Goal: Task Accomplishment & Management: Complete application form

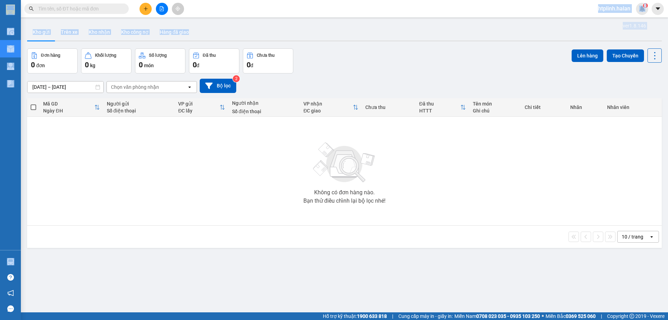
click at [233, 27] on section "Kết quả tìm kiếm ( 0 ) Bộ lọc No Data htplinh.halan 6 Điều hành xe Kho hàng mới…" at bounding box center [334, 160] width 668 height 320
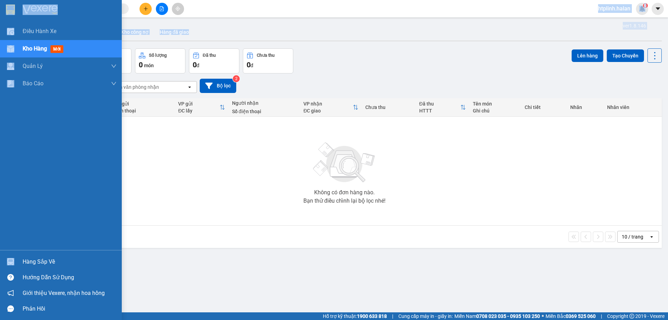
click at [26, 259] on div "Hàng sắp về" at bounding box center [70, 262] width 94 height 10
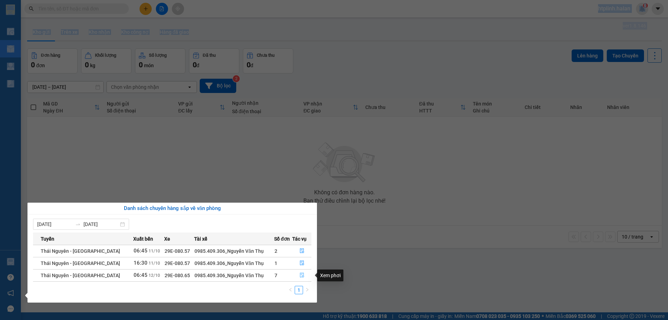
drag, startPoint x: 305, startPoint y: 275, endPoint x: 303, endPoint y: 271, distance: 3.7
click at [305, 274] on button "button" at bounding box center [302, 275] width 18 height 11
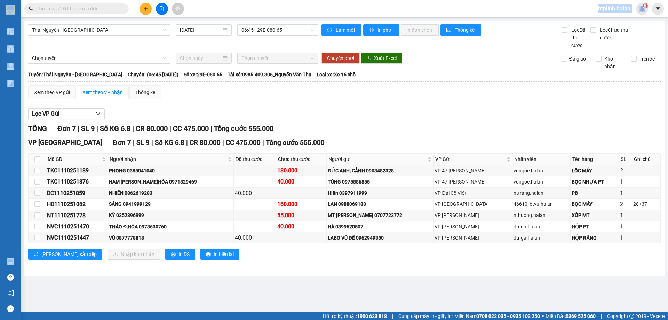
click at [144, 8] on icon "plus" at bounding box center [145, 8] width 5 height 5
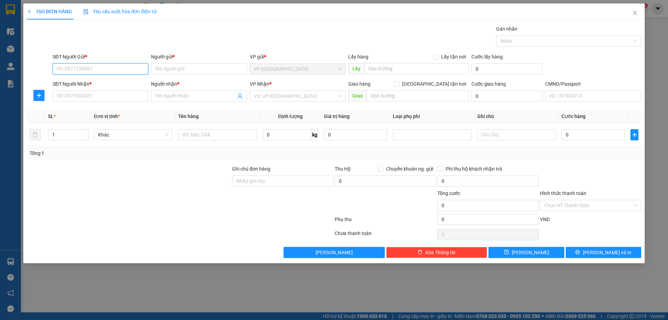
paste input "0978610004"
type input "0978610004"
click at [92, 84] on div "0978610004 - HẠNH" at bounding box center [100, 83] width 87 height 8
type input "HẠNH"
type input "0978610004"
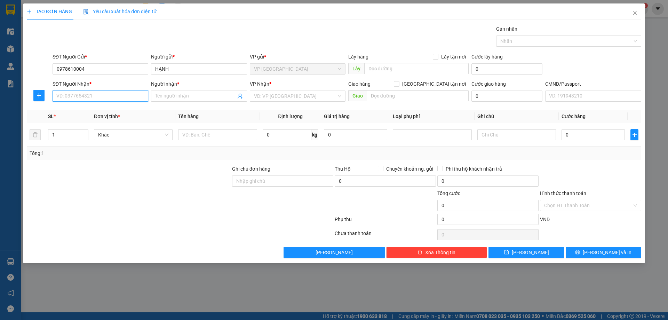
click at [94, 99] on input "SĐT Người Nhận *" at bounding box center [101, 96] width 96 height 11
click at [96, 113] on div "0902117038 - HUỆ" at bounding box center [100, 110] width 87 height 8
type input "0902117038"
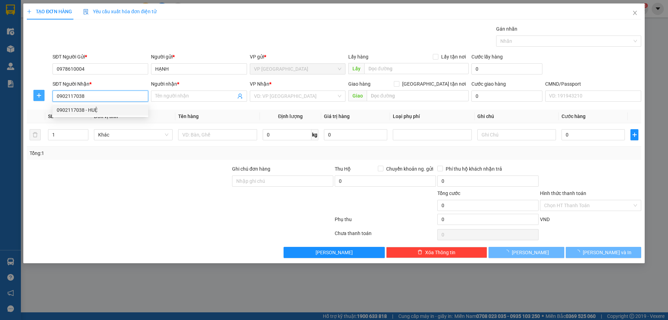
type input "HUỆ"
click at [40, 95] on icon "plus" at bounding box center [39, 96] width 6 height 6
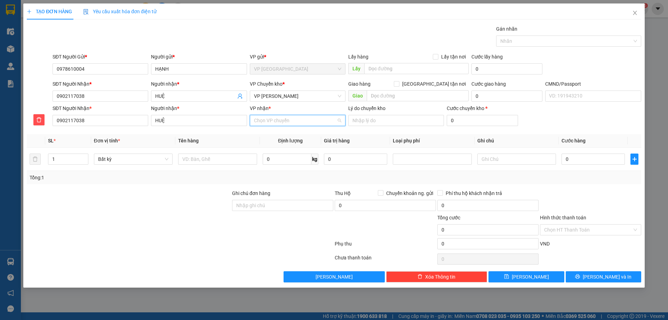
click at [296, 124] on input "VP nhận *" at bounding box center [295, 120] width 83 height 10
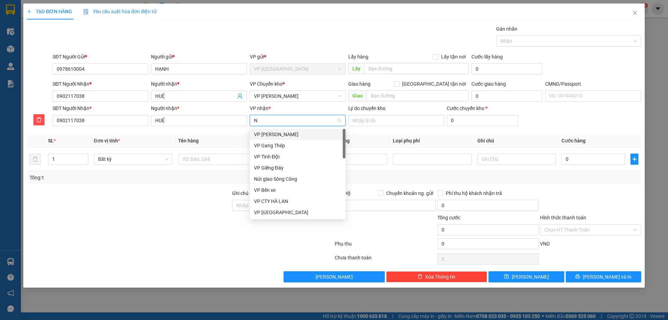
type input "NT"
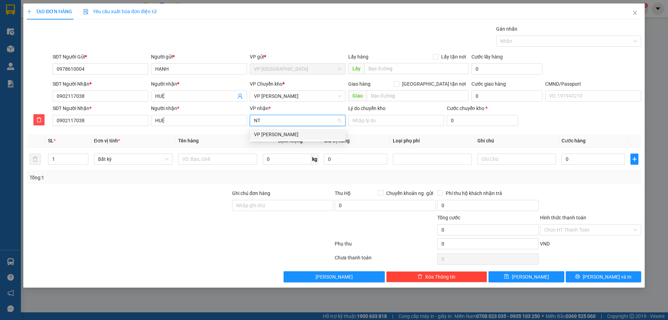
click at [297, 131] on div "VP [PERSON_NAME]" at bounding box center [297, 135] width 87 height 8
click at [291, 102] on div "VP Chuyển kho * VP Nguyễn Trãi" at bounding box center [298, 92] width 96 height 24
click at [292, 100] on span "VP [PERSON_NAME]" at bounding box center [297, 96] width 87 height 10
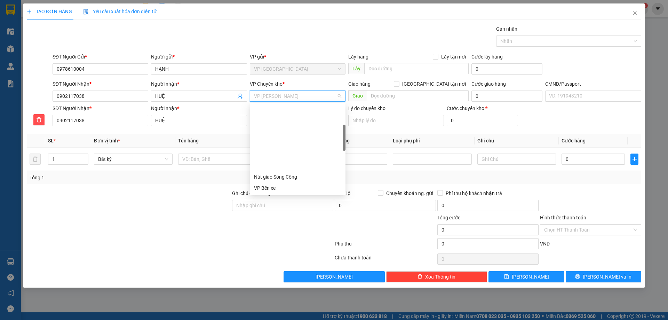
scroll to position [78, 0]
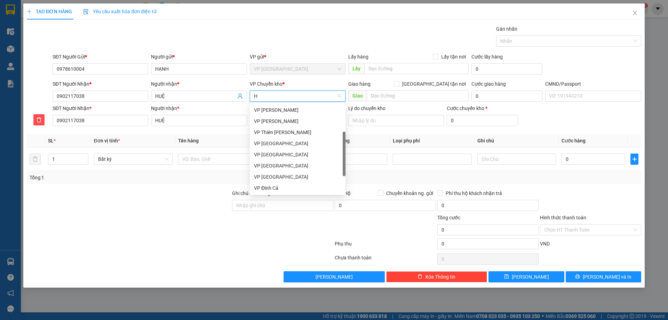
type input "HG"
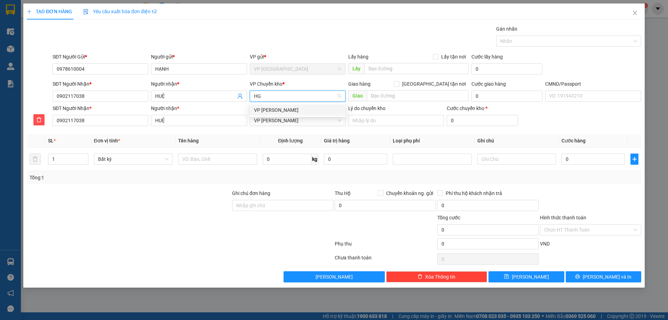
click at [279, 107] on div "VP [PERSON_NAME]" at bounding box center [297, 110] width 87 height 8
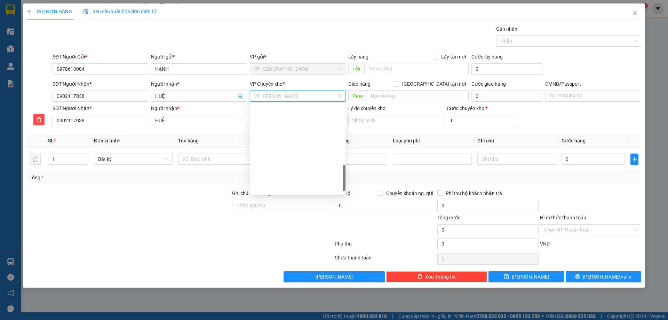
scroll to position [273, 0]
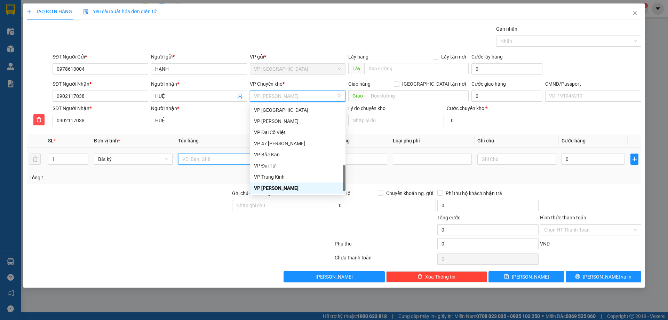
drag, startPoint x: 192, startPoint y: 163, endPoint x: 198, endPoint y: 158, distance: 7.9
click at [192, 163] on input "text" at bounding box center [217, 159] width 79 height 11
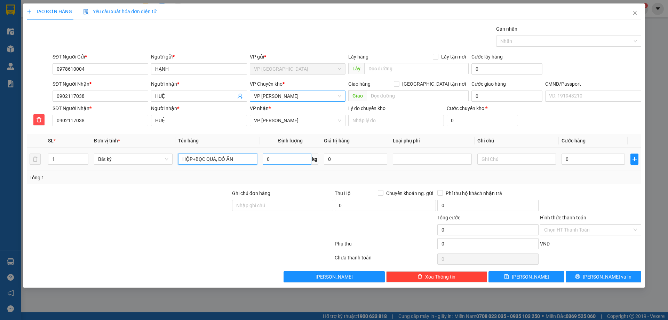
type input "HỘP+BỌC QUẢ, ĐỒ ĂN"
click at [264, 156] on input "0" at bounding box center [287, 159] width 49 height 11
type input "15"
drag, startPoint x: 292, startPoint y: 193, endPoint x: 610, endPoint y: 59, distance: 345.1
click at [296, 191] on div "Ghi chú đơn hàng" at bounding box center [282, 194] width 101 height 10
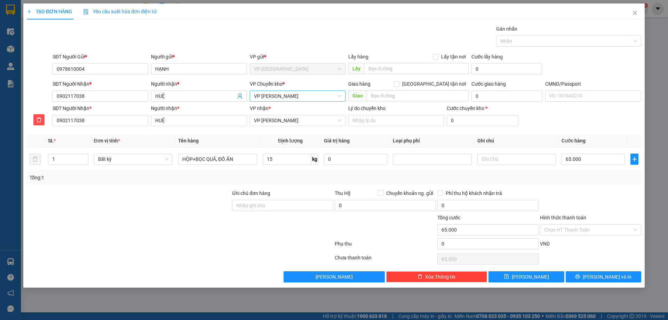
type input "65.000"
click at [101, 71] on input "0978610004" at bounding box center [101, 68] width 96 height 11
click at [510, 161] on input "text" at bounding box center [517, 159] width 79 height 11
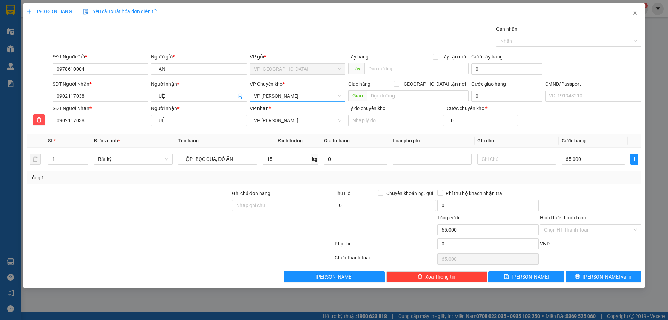
click at [590, 223] on div "Hình thức thanh toán" at bounding box center [590, 219] width 101 height 10
click at [589, 228] on input "Hình thức thanh toán" at bounding box center [589, 230] width 88 height 10
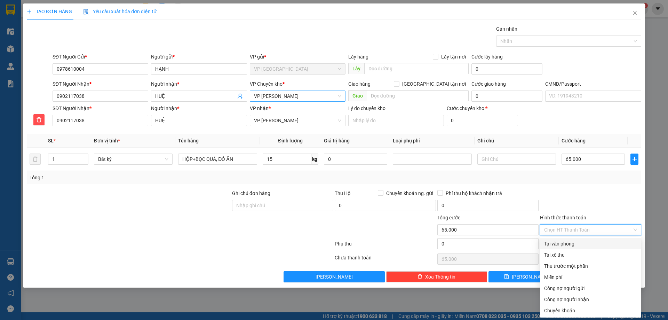
click at [588, 242] on div "Tại văn phòng" at bounding box center [591, 244] width 93 height 8
type input "0"
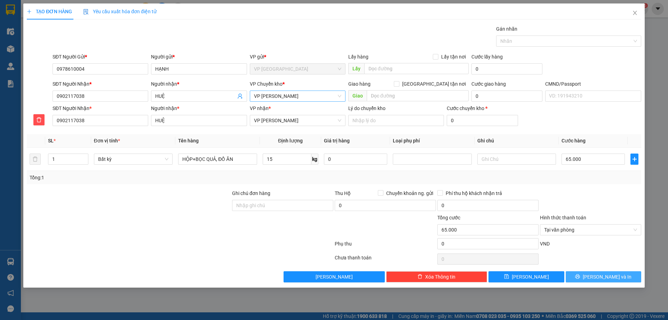
click at [582, 273] on button "[PERSON_NAME] và In" at bounding box center [604, 276] width 76 height 11
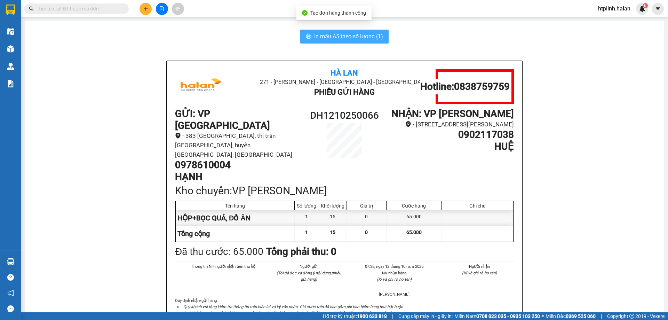
click at [371, 38] on span "In mẫu A5 theo số lượng (1)" at bounding box center [348, 36] width 69 height 9
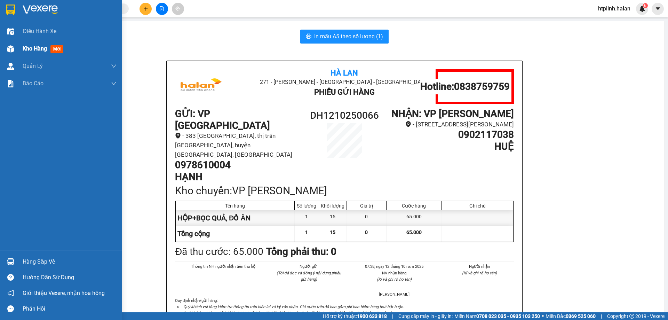
click at [22, 46] on div "Kho hàng mới" at bounding box center [61, 48] width 122 height 17
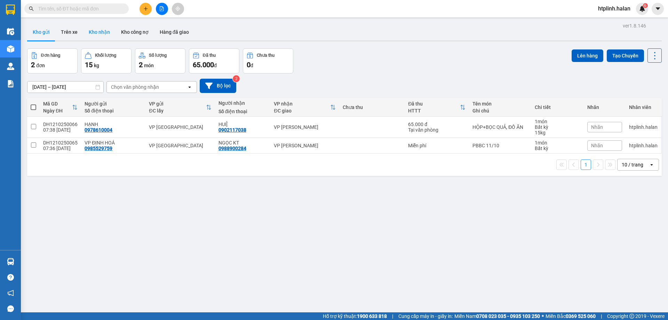
click at [91, 29] on button "Kho nhận" at bounding box center [99, 32] width 32 height 17
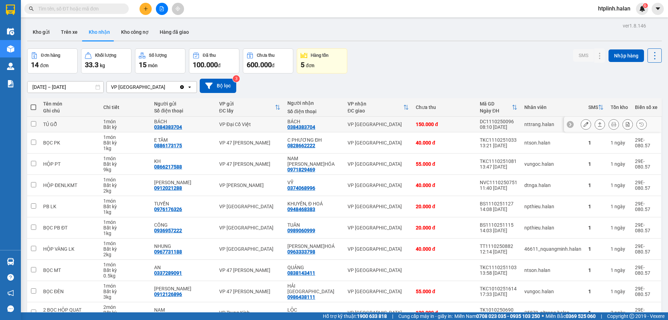
scroll to position [40, 0]
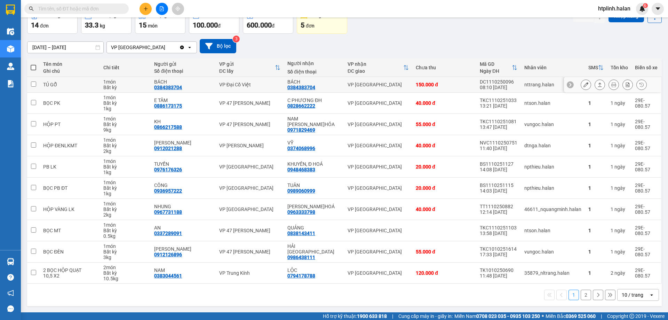
click at [609, 87] on button at bounding box center [614, 85] width 10 height 12
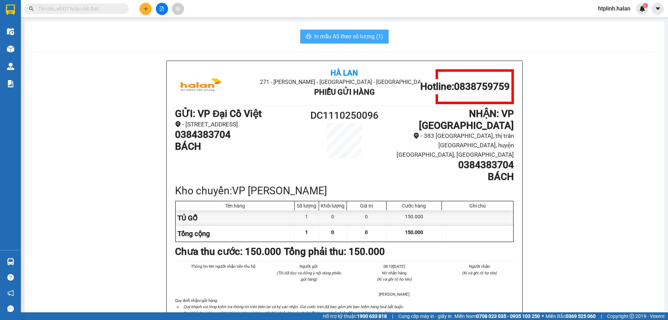
click at [362, 41] on button "In mẫu A5 theo số lượng (1)" at bounding box center [344, 37] width 88 height 14
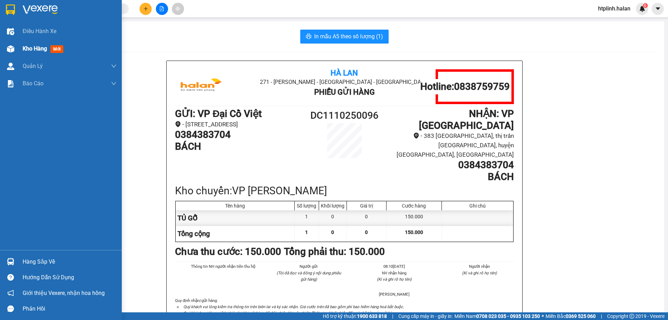
click at [0, 41] on div "Kho hàng mới" at bounding box center [61, 48] width 122 height 17
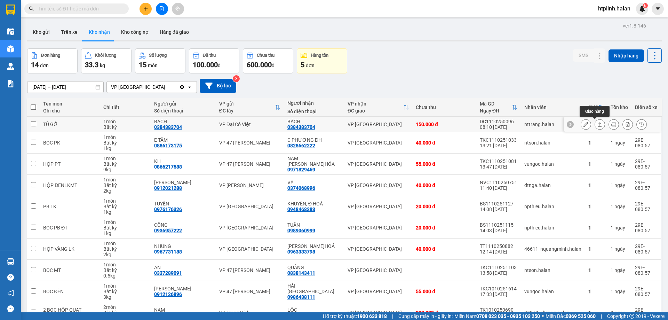
click at [598, 124] on button at bounding box center [600, 124] width 10 height 12
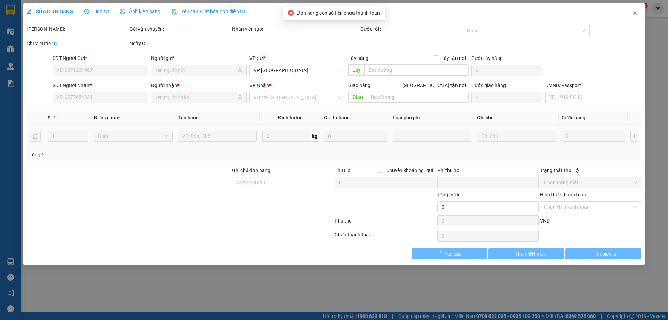
type input "0384383704"
type input "BÁCH"
type input "0384383704"
type input "BÁCH"
type input "0"
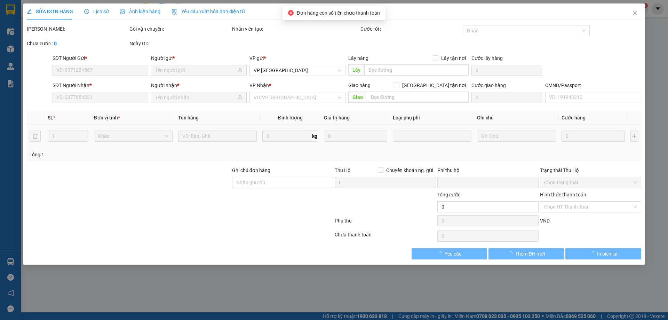
type input "150.000"
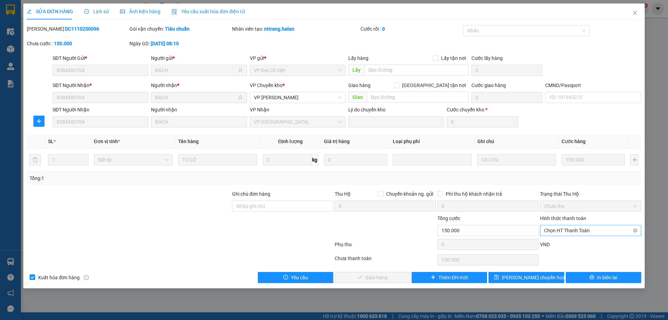
drag, startPoint x: 555, startPoint y: 232, endPoint x: 558, endPoint y: 237, distance: 6.1
click at [556, 232] on span "Chọn HT Thanh Toán" at bounding box center [591, 230] width 93 height 10
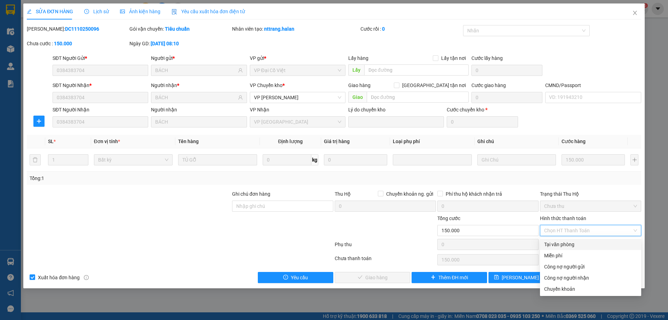
click at [561, 247] on div "Tại văn phòng" at bounding box center [591, 245] width 93 height 8
type input "0"
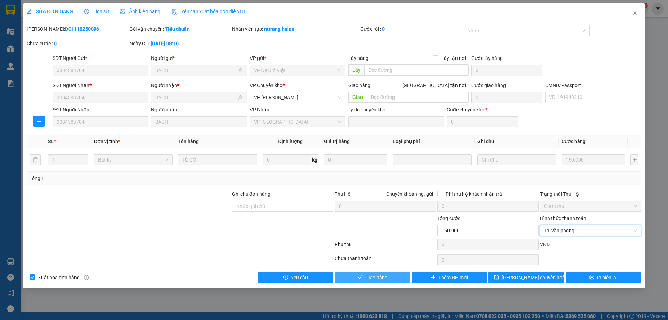
click at [375, 280] on span "Giao hàng" at bounding box center [377, 278] width 22 height 8
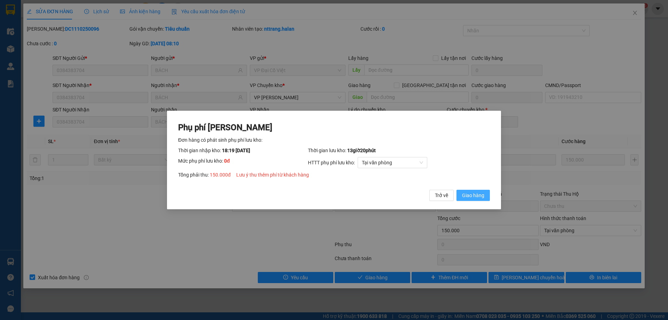
click at [475, 196] on span "Giao hàng" at bounding box center [473, 195] width 22 height 8
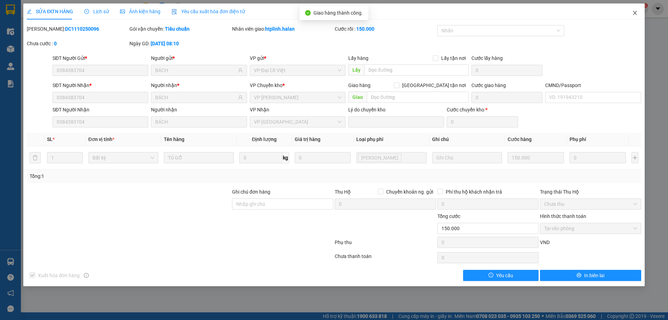
click at [634, 16] on span "Close" at bounding box center [635, 12] width 19 height 19
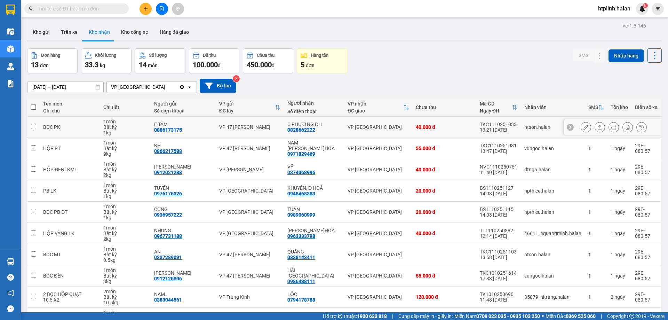
click at [600, 121] on div at bounding box center [612, 127] width 97 height 16
click at [598, 125] on icon at bounding box center [600, 127] width 5 height 5
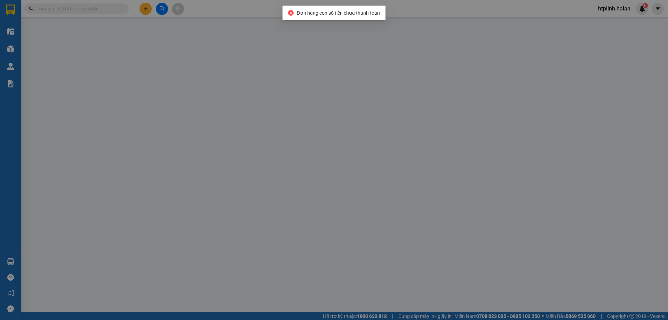
type input "0886173175"
type input "E TÂM"
type input "0828662222"
type input "C PHƯƠNG ĐH"
type input "0"
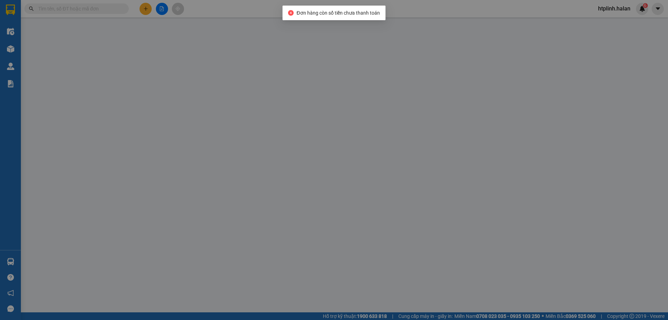
type input "40.000"
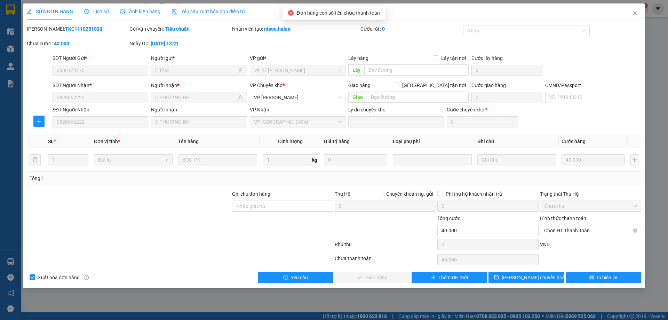
click at [553, 231] on span "Chọn HT Thanh Toán" at bounding box center [591, 230] width 93 height 10
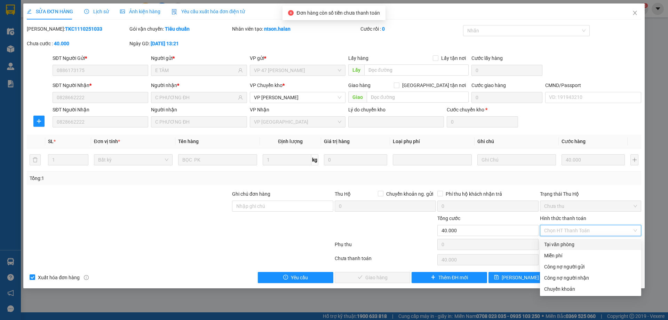
click at [553, 241] on div "Tại văn phòng" at bounding box center [591, 245] width 93 height 8
type input "0"
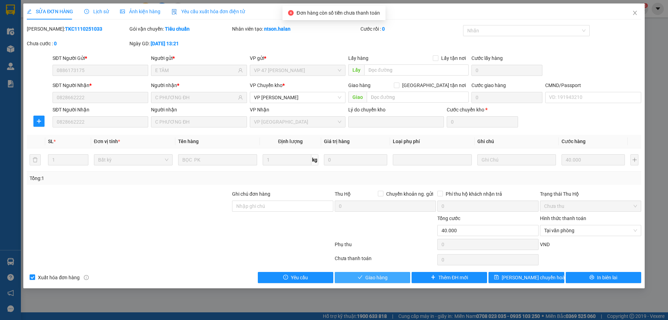
click at [361, 280] on span "check" at bounding box center [360, 278] width 5 height 6
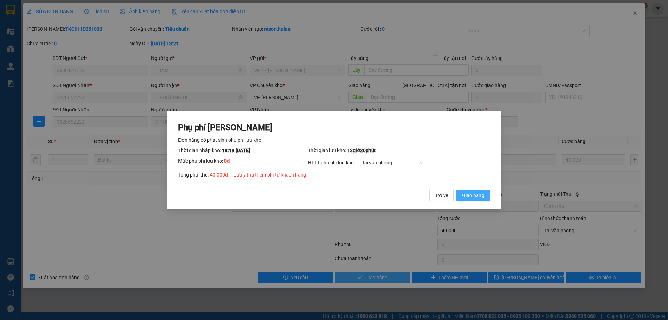
click at [474, 198] on span "Giao hàng" at bounding box center [473, 195] width 22 height 8
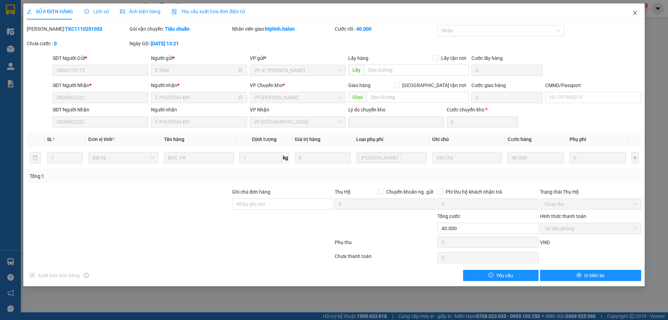
click at [632, 12] on span "Close" at bounding box center [635, 12] width 19 height 19
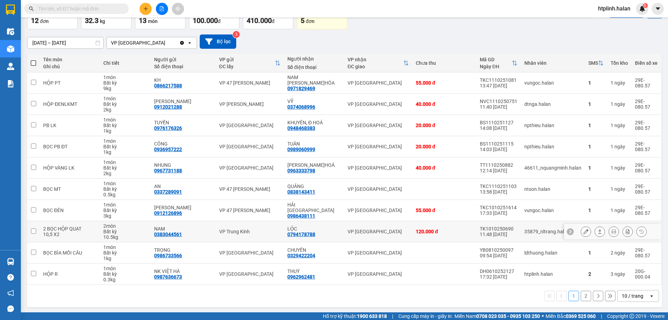
scroll to position [45, 0]
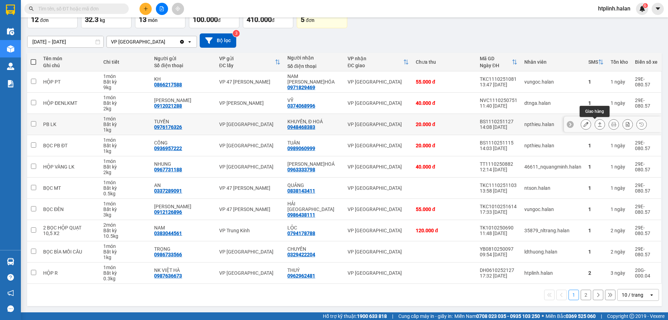
click at [597, 123] on button at bounding box center [600, 124] width 10 height 12
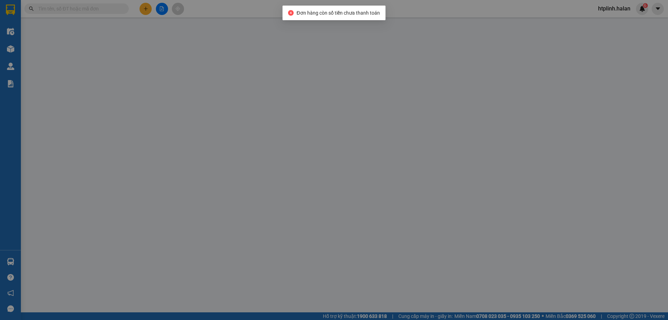
type input "0976176326"
type input "TUYỀN"
type input "0948468383"
type input "KHUYÊN, Đ HOÁ"
type input "0"
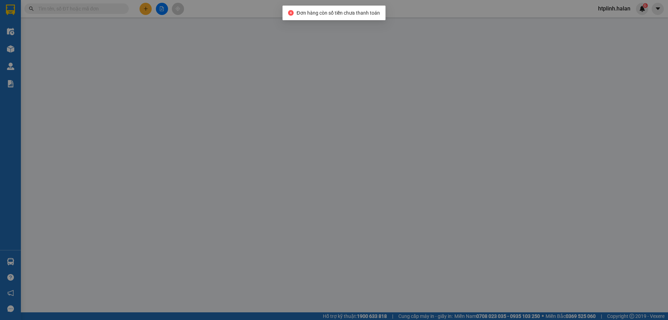
type input "20.000"
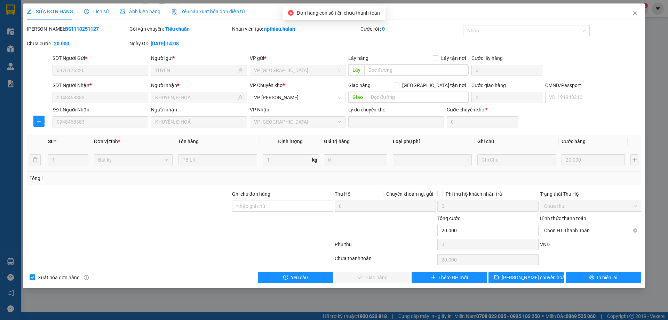
click at [567, 227] on span "Chọn HT Thanh Toán" at bounding box center [591, 230] width 93 height 10
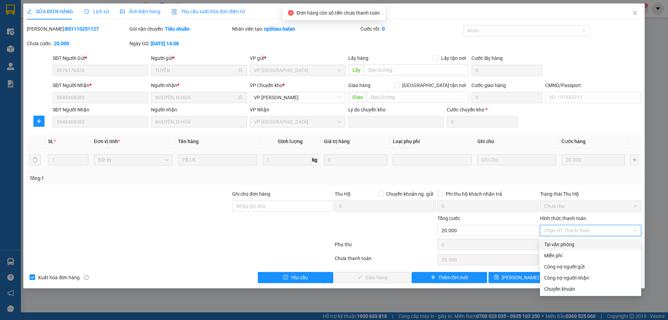
click at [568, 247] on div "Tại văn phòng" at bounding box center [591, 245] width 93 height 8
type input "0"
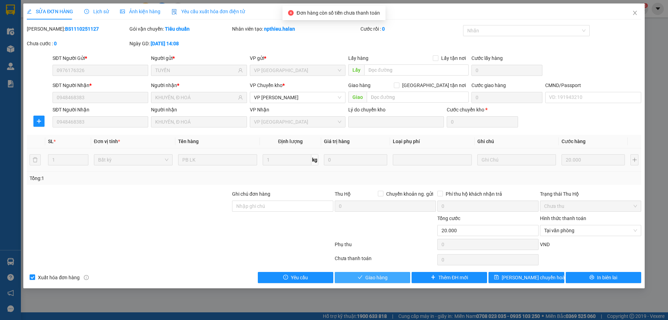
drag, startPoint x: 383, startPoint y: 283, endPoint x: 385, endPoint y: 265, distance: 18.0
click at [382, 281] on button "Giao hàng" at bounding box center [373, 277] width 76 height 11
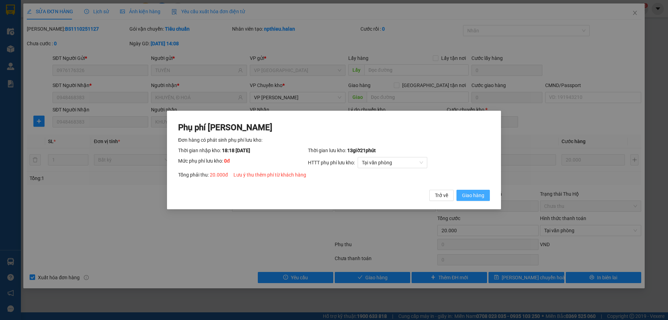
click at [470, 196] on span "Giao hàng" at bounding box center [473, 195] width 22 height 8
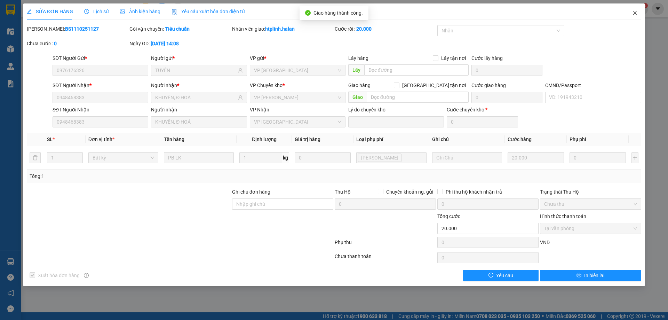
click at [642, 12] on span "Close" at bounding box center [635, 12] width 19 height 19
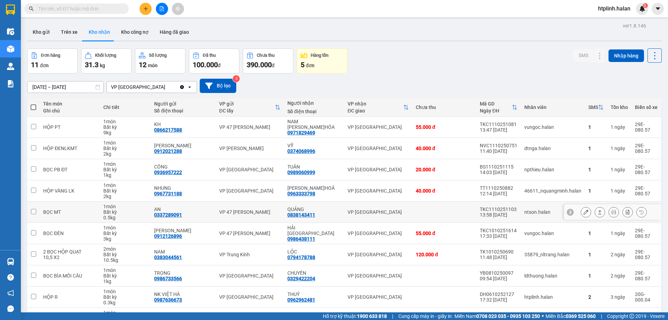
scroll to position [45, 0]
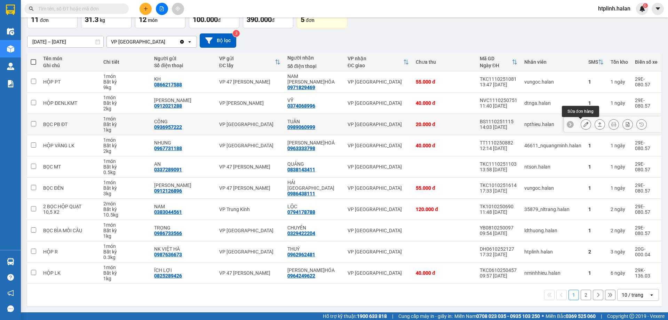
click at [595, 126] on button at bounding box center [600, 124] width 10 height 12
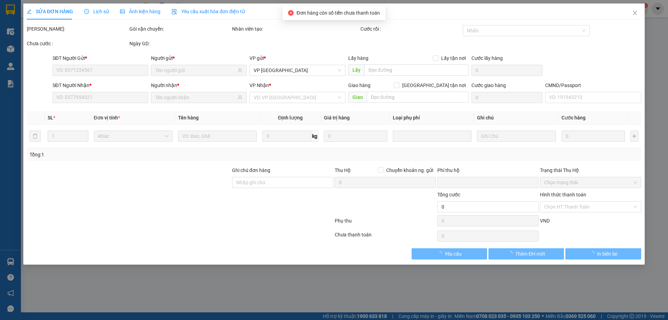
type input "0936957222"
type input "CÔNG"
type input "0989060999"
type input "TUÂN"
type input "0"
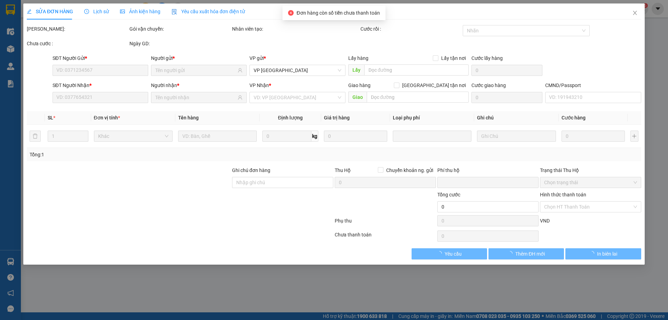
type input "20.000"
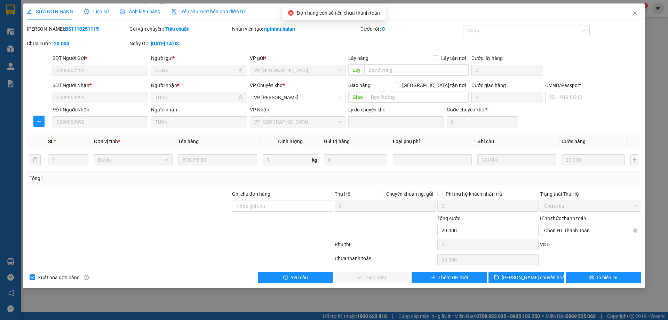
click at [557, 230] on span "Chọn HT Thanh Toán" at bounding box center [591, 230] width 93 height 10
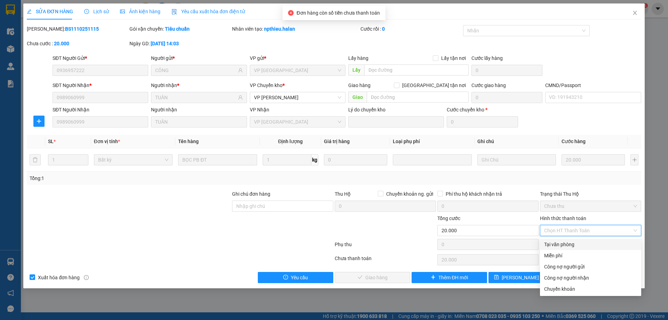
click at [561, 244] on div "Tại văn phòng" at bounding box center [591, 245] width 93 height 8
type input "0"
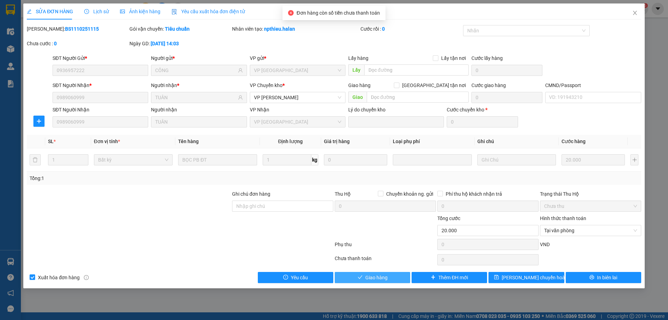
drag, startPoint x: 384, startPoint y: 279, endPoint x: 394, endPoint y: 271, distance: 12.7
click at [384, 279] on span "Giao hàng" at bounding box center [377, 278] width 22 height 8
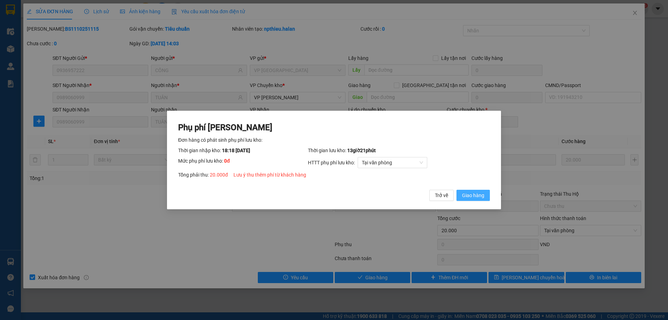
click at [483, 195] on span "Giao hàng" at bounding box center [473, 195] width 22 height 8
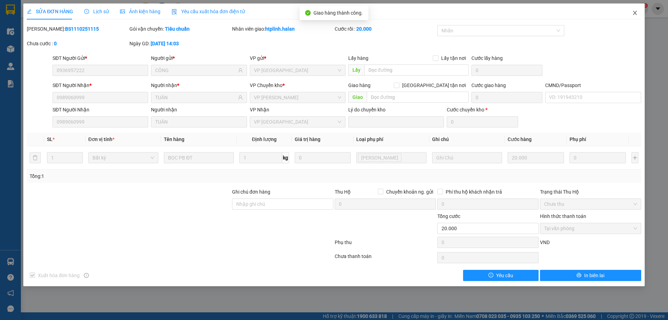
click at [634, 13] on icon "close" at bounding box center [636, 13] width 6 height 6
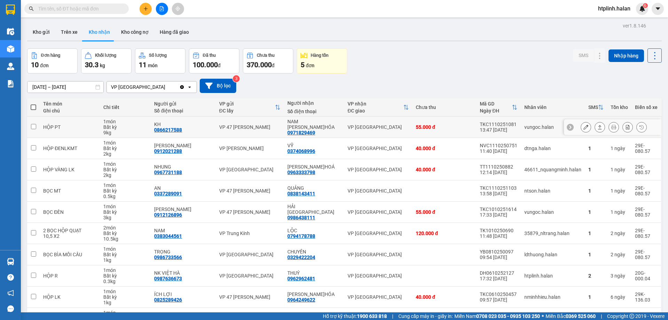
scroll to position [45, 0]
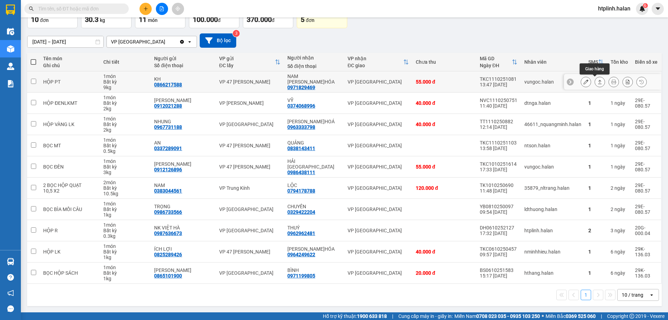
click at [595, 83] on button at bounding box center [600, 82] width 10 height 12
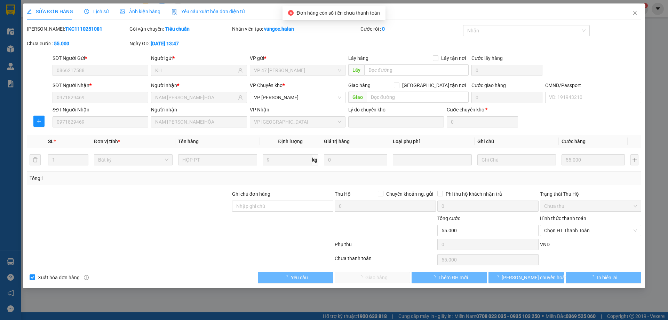
type input "0866217588"
type input "KH"
type input "0971829469"
type input "NAM Đ.HÓA"
type input "0"
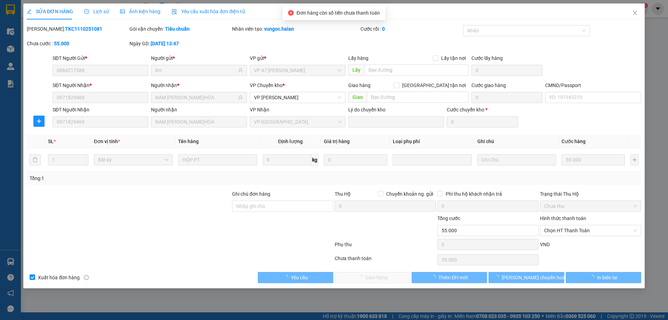
type input "55.000"
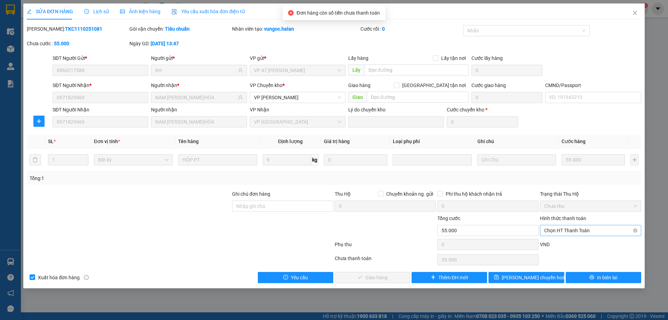
click at [584, 234] on span "Chọn HT Thanh Toán" at bounding box center [591, 230] width 93 height 10
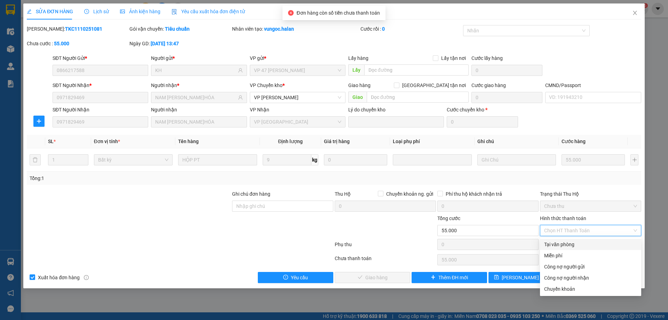
drag, startPoint x: 583, startPoint y: 237, endPoint x: 519, endPoint y: 252, distance: 65.9
click at [581, 244] on div "Tại văn phòng" at bounding box center [591, 245] width 93 height 8
type input "0"
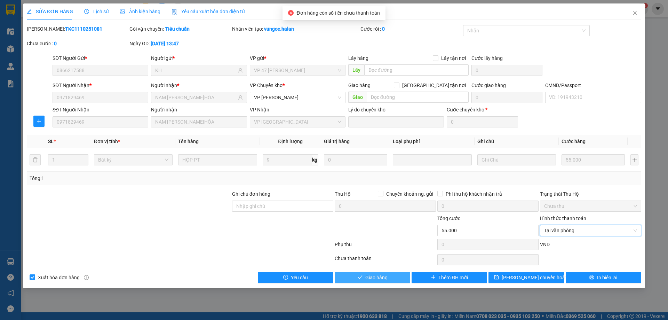
drag, startPoint x: 398, startPoint y: 283, endPoint x: 399, endPoint y: 274, distance: 8.4
click at [398, 281] on div "SỬA ĐƠN HÀNG Lịch sử Ảnh kiện hàng Yêu cầu xuất hóa đơn điện tử Total Paid Fee …" at bounding box center [334, 145] width 622 height 285
click at [394, 275] on button "Giao hàng" at bounding box center [373, 277] width 76 height 11
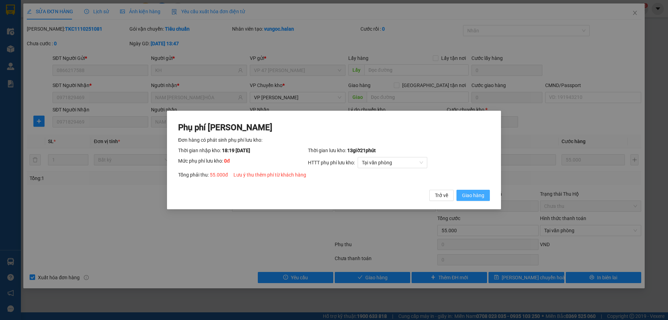
click at [475, 196] on span "Giao hàng" at bounding box center [473, 195] width 22 height 8
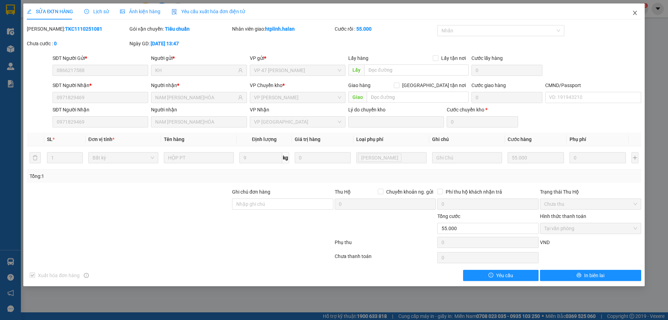
click at [637, 12] on icon "close" at bounding box center [636, 13] width 6 height 6
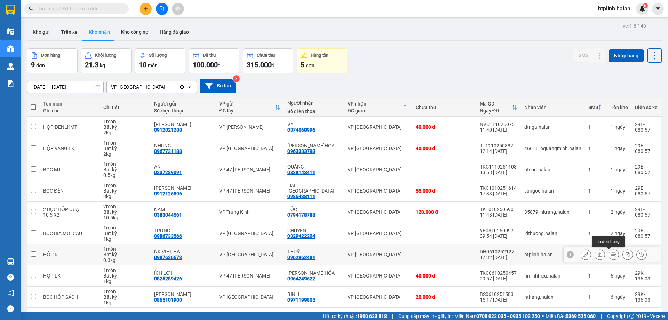
click at [609, 256] on button at bounding box center [614, 255] width 10 height 12
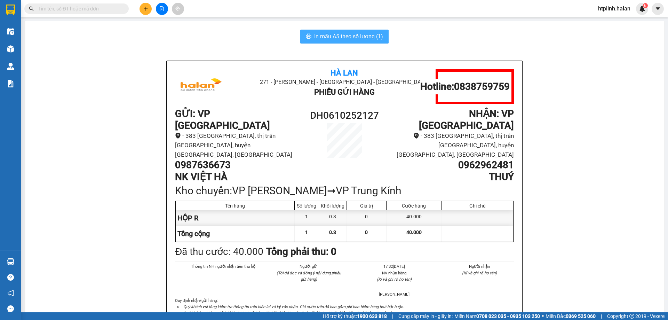
click at [331, 40] on span "In mẫu A5 theo số lượng (1)" at bounding box center [348, 36] width 69 height 9
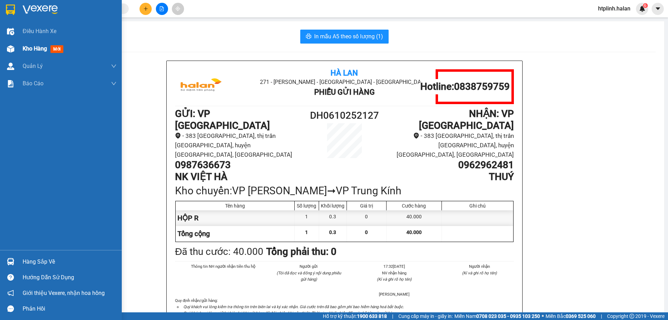
click at [3, 54] on div "Kho hàng mới" at bounding box center [61, 48] width 122 height 17
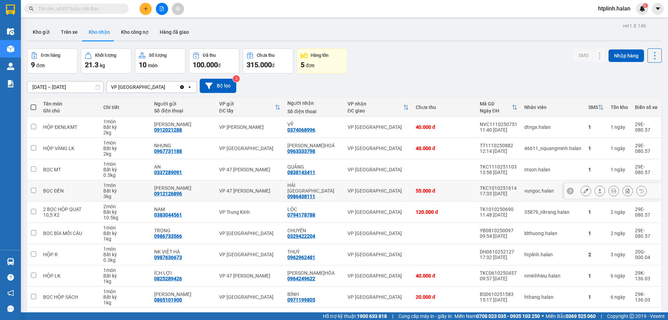
click at [97, 187] on td "BỌC ĐÈN" at bounding box center [70, 190] width 60 height 21
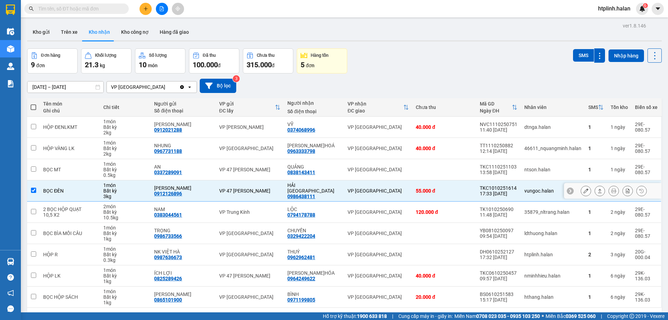
click at [97, 186] on td "BỌC ĐÈN" at bounding box center [70, 190] width 60 height 21
checkbox input "false"
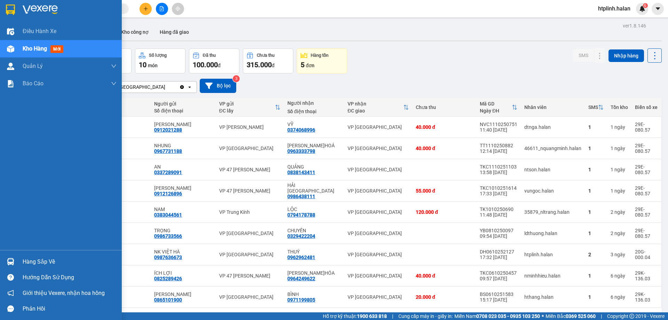
drag, startPoint x: 9, startPoint y: 263, endPoint x: 25, endPoint y: 260, distance: 16.6
click at [10, 263] on img at bounding box center [10, 261] width 7 height 7
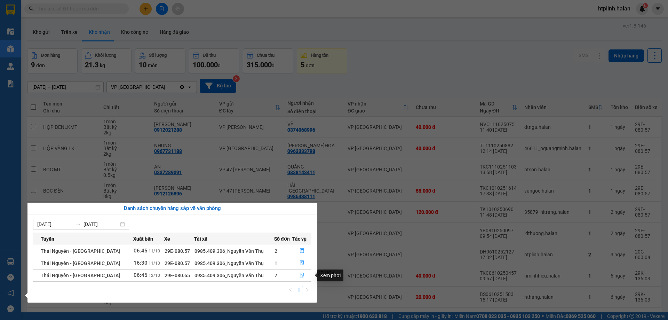
click at [305, 273] on button "button" at bounding box center [302, 275] width 18 height 11
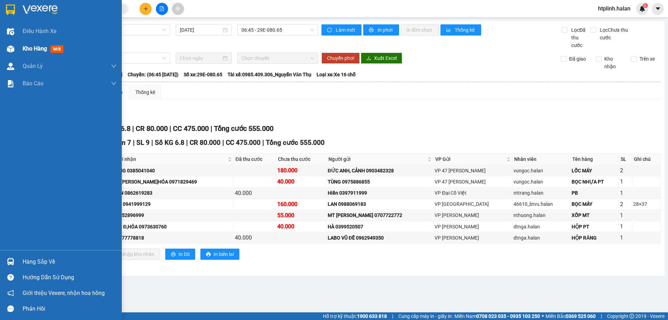
click at [33, 54] on div "Kho hàng mới" at bounding box center [70, 48] width 94 height 17
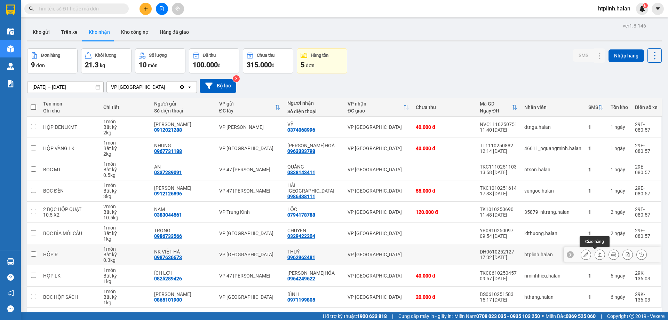
click at [598, 252] on icon at bounding box center [600, 254] width 5 height 5
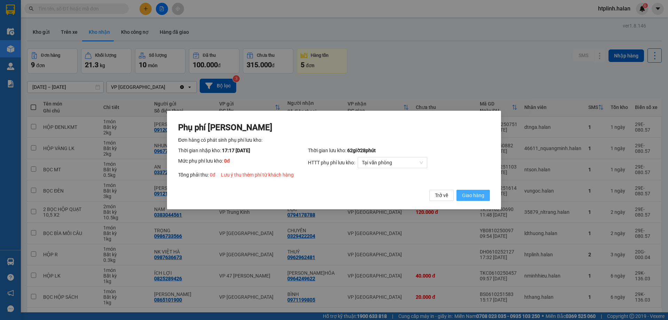
click at [470, 199] on span "Giao hàng" at bounding box center [473, 195] width 22 height 8
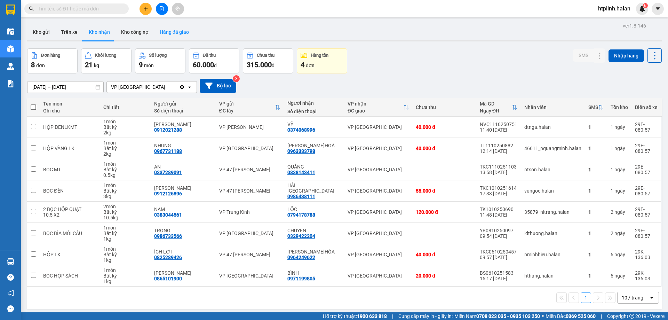
click at [169, 34] on button "Hàng đã giao" at bounding box center [174, 32] width 40 height 17
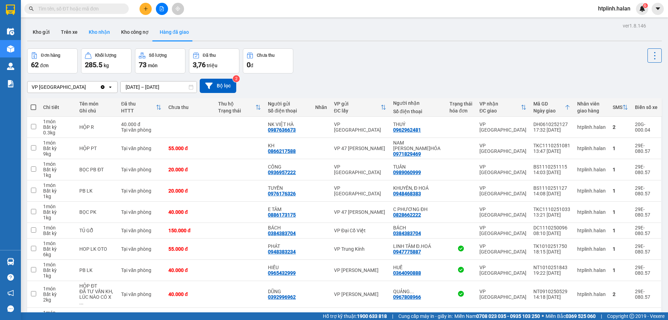
click at [94, 33] on button "Kho nhận" at bounding box center [99, 32] width 32 height 17
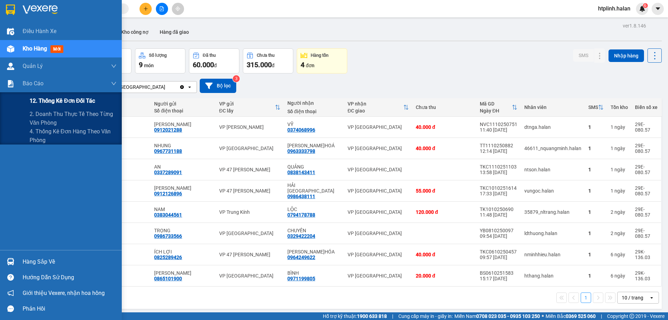
click at [49, 107] on div "12. Thống kê đơn đối tác" at bounding box center [73, 100] width 87 height 17
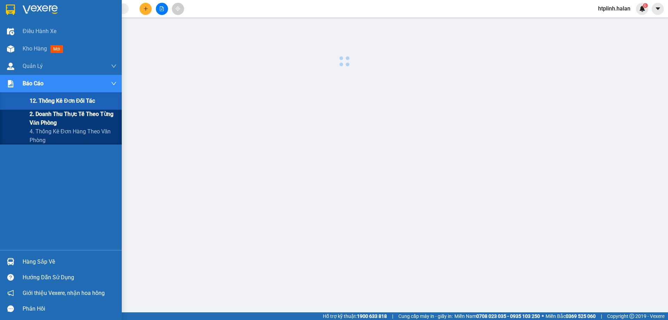
drag, startPoint x: 53, startPoint y: 114, endPoint x: 61, endPoint y: 118, distance: 8.4
click at [53, 115] on span "2. Doanh thu thực tế theo từng văn phòng" at bounding box center [73, 118] width 87 height 17
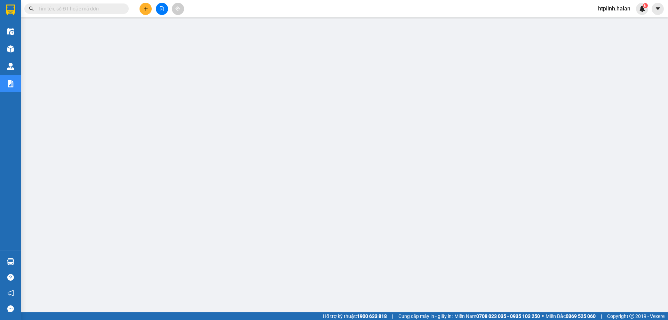
click at [142, 8] on button at bounding box center [146, 9] width 12 height 12
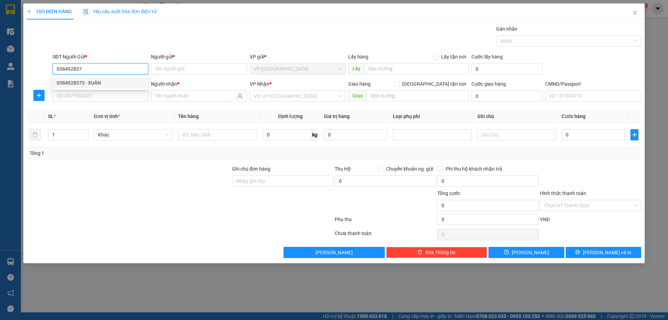
click at [72, 80] on div "0384928373 - XUÂN" at bounding box center [100, 83] width 87 height 8
type input "0384928373"
type input "XUÂN"
type input "0384928373"
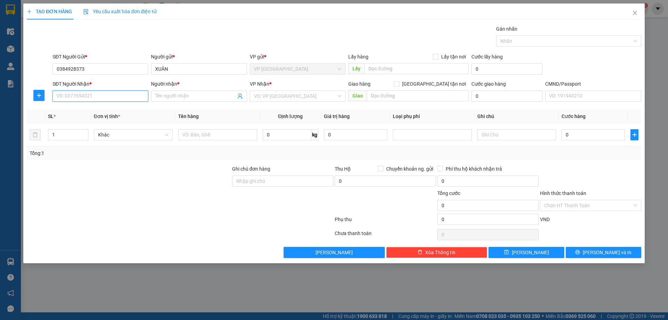
click at [76, 96] on input "SĐT Người Nhận *" at bounding box center [101, 96] width 96 height 11
click at [101, 99] on input "SĐT Người Nhận *" at bounding box center [101, 96] width 96 height 11
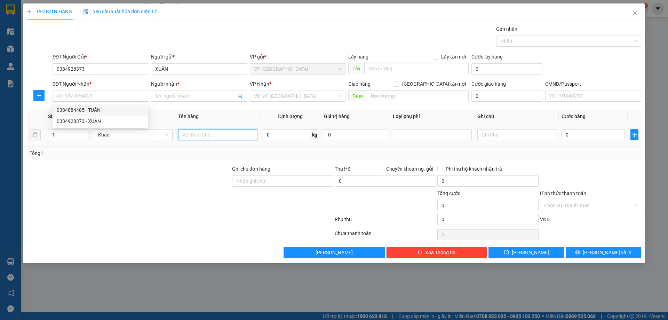
click at [204, 132] on input "text" at bounding box center [217, 134] width 79 height 11
type input "HỘP BỌC ĐEN ĐỒ ĂN"
click at [264, 136] on input "0" at bounding box center [287, 134] width 49 height 11
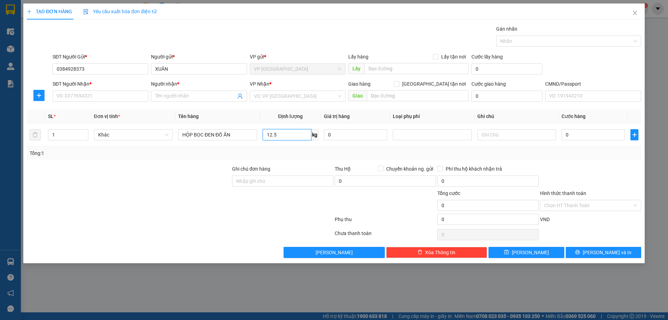
type input "12.5"
click at [77, 109] on div "Transit Pickup Surcharge Ids Transit Deliver Surcharge Ids Transit Deliver Surc…" at bounding box center [334, 141] width 615 height 233
click at [78, 100] on input "SĐT Người Nhận *" at bounding box center [101, 96] width 96 height 11
type input "0396401520"
click at [209, 97] on input "Người nhận *" at bounding box center [195, 96] width 80 height 8
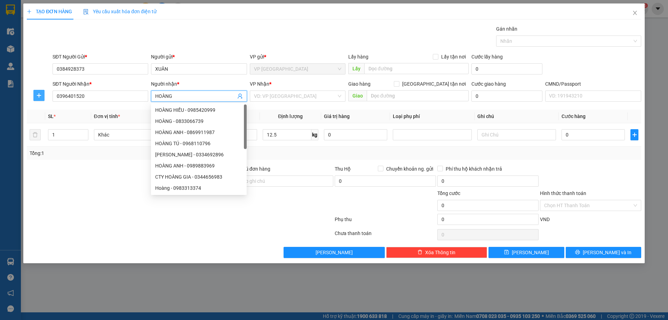
type input "HOÀNG"
drag, startPoint x: 34, startPoint y: 96, endPoint x: 40, endPoint y: 96, distance: 6.6
click at [34, 96] on span "plus" at bounding box center [39, 96] width 10 height 6
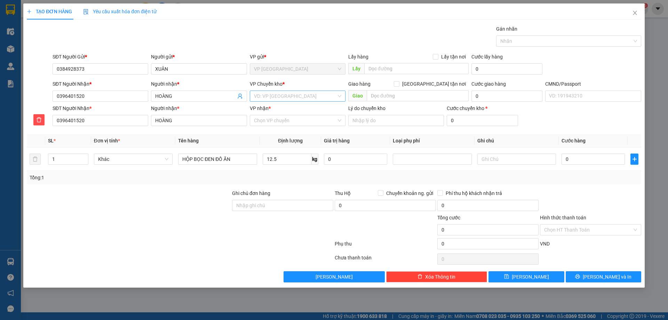
click at [256, 97] on input "search" at bounding box center [295, 96] width 83 height 10
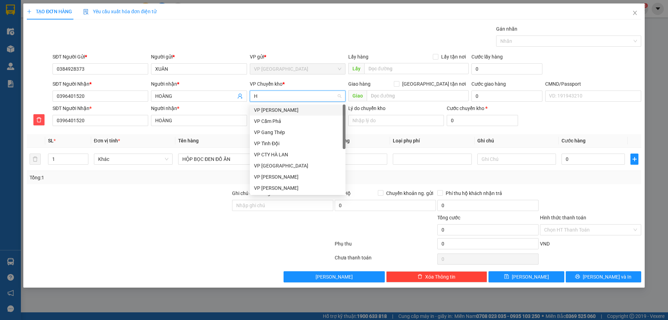
type input "HG"
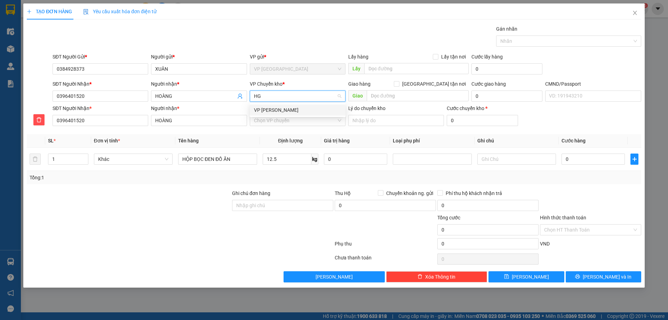
click at [261, 109] on div "VP [PERSON_NAME]" at bounding box center [297, 110] width 87 height 8
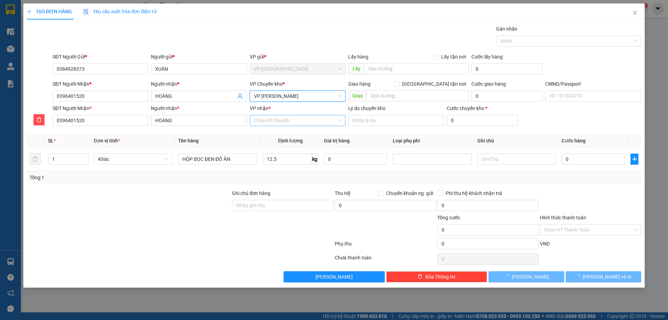
click at [261, 124] on input "VP nhận *" at bounding box center [295, 120] width 83 height 10
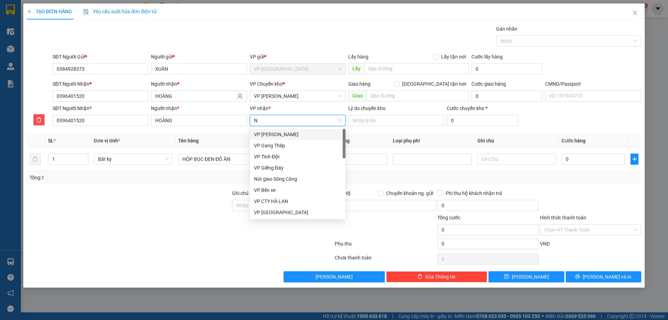
type input "NT"
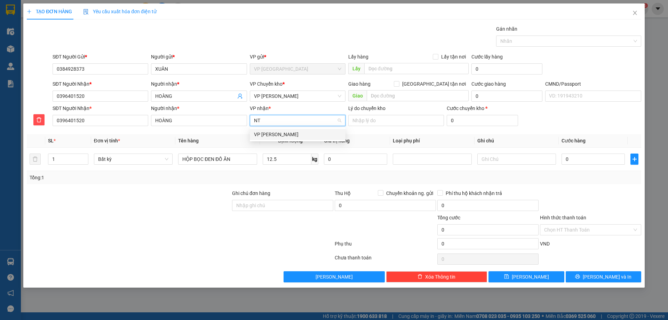
click at [263, 130] on div "VP [PERSON_NAME]" at bounding box center [298, 134] width 96 height 11
drag, startPoint x: 332, startPoint y: 180, endPoint x: 352, endPoint y: 178, distance: 19.6
click at [334, 179] on div "Tổng: 1" at bounding box center [334, 178] width 609 height 8
click at [598, 161] on input "0" at bounding box center [593, 159] width 63 height 11
type input "6"
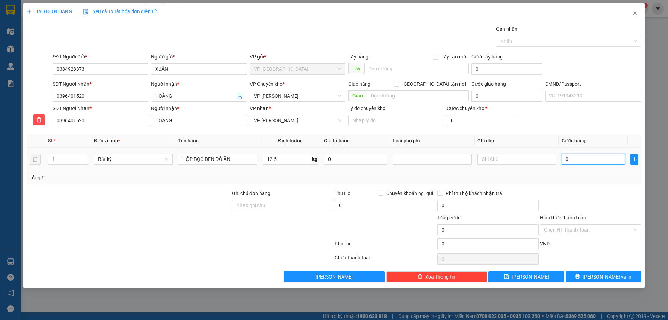
type input "6"
type input "65"
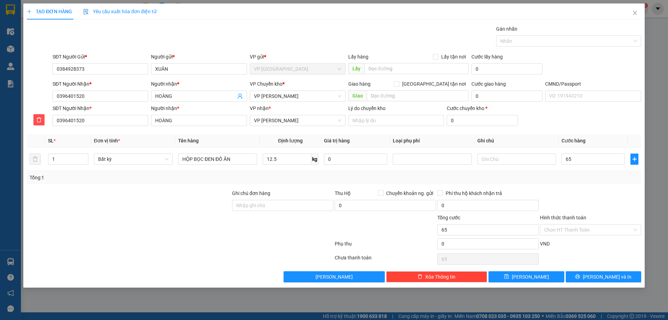
type input "65.000"
click at [583, 175] on div "Tổng: 1" at bounding box center [334, 178] width 609 height 8
click at [580, 227] on input "Hình thức thanh toán" at bounding box center [589, 230] width 88 height 10
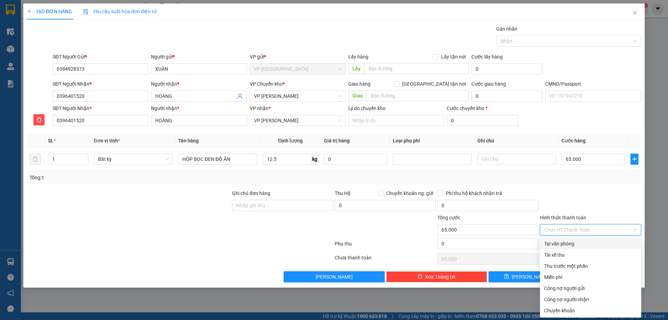
click at [563, 243] on div "Tại văn phòng" at bounding box center [591, 244] width 93 height 8
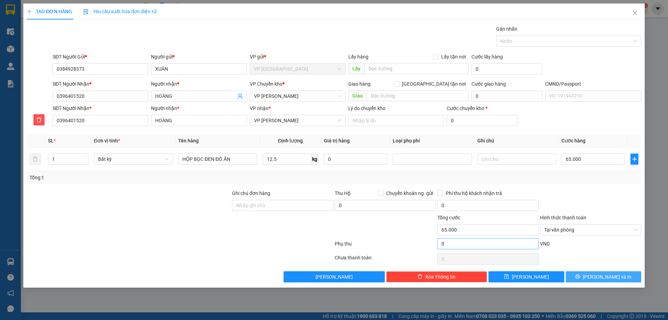
drag, startPoint x: 576, startPoint y: 274, endPoint x: 529, endPoint y: 241, distance: 57.7
click at [576, 273] on button "Lưu và In" at bounding box center [604, 276] width 76 height 11
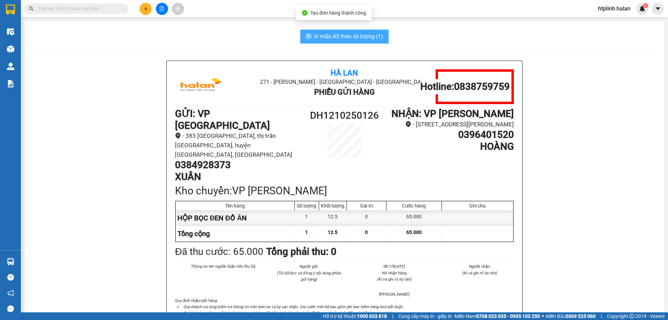
click at [337, 34] on span "In mẫu A5 theo số lượng (1)" at bounding box center [348, 36] width 69 height 9
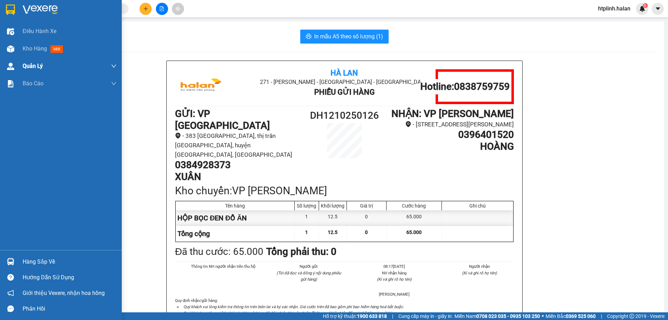
drag, startPoint x: 34, startPoint y: 47, endPoint x: 81, endPoint y: 63, distance: 50.2
click at [34, 47] on span "Kho hàng" at bounding box center [35, 48] width 24 height 7
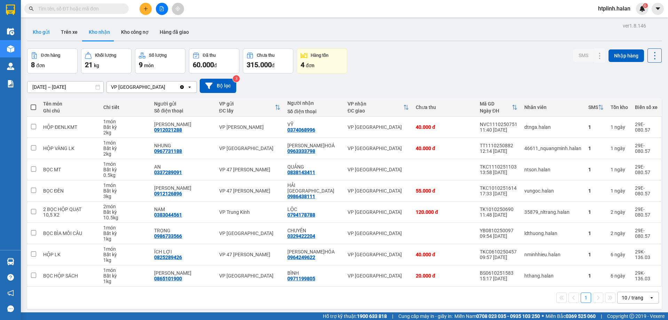
click at [38, 27] on button "Kho gửi" at bounding box center [41, 32] width 28 height 17
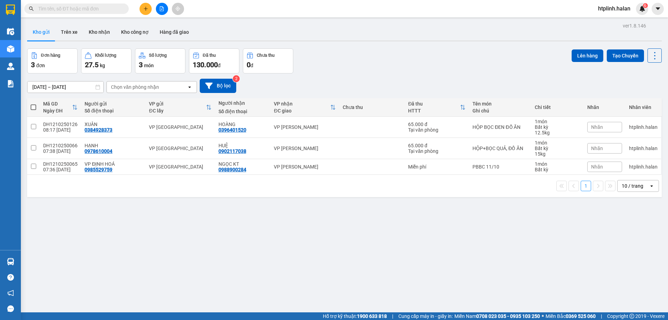
click at [92, 7] on input "text" at bounding box center [79, 9] width 82 height 8
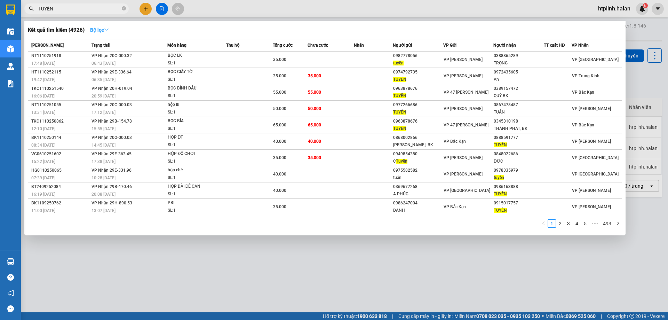
type input "TUYỀN"
click at [100, 28] on strong "Bộ lọc" at bounding box center [99, 30] width 19 height 6
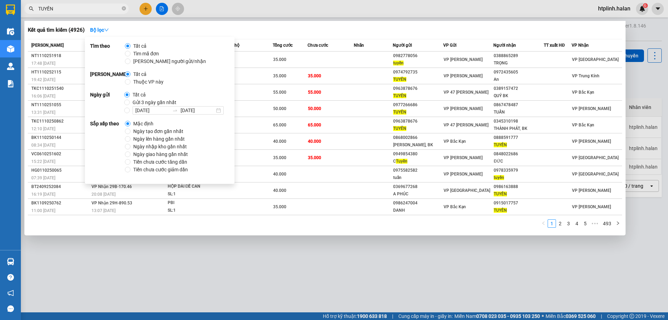
drag, startPoint x: 134, startPoint y: 82, endPoint x: 146, endPoint y: 75, distance: 14.2
click at [132, 79] on span "Thuộc VP này" at bounding box center [149, 82] width 36 height 8
click at [131, 79] on input "Thuộc VP này" at bounding box center [128, 82] width 6 height 6
radio input "true"
radio input "false"
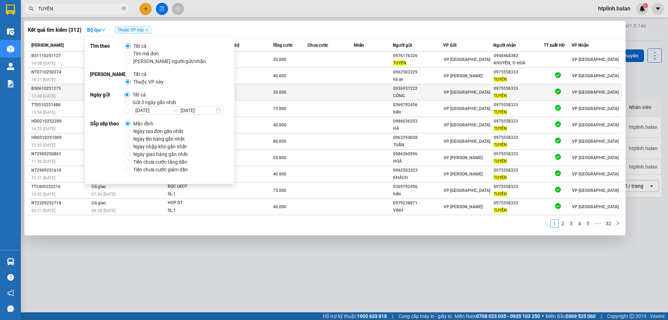
click at [383, 90] on td at bounding box center [373, 92] width 39 height 16
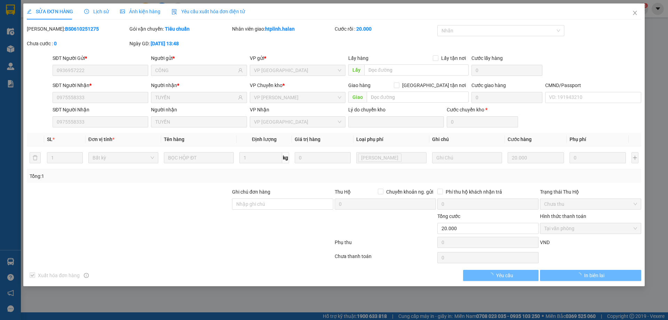
type input "0936957222"
type input "CÔNG"
type input "0975558333"
type input "TUYỀN"
type input "0"
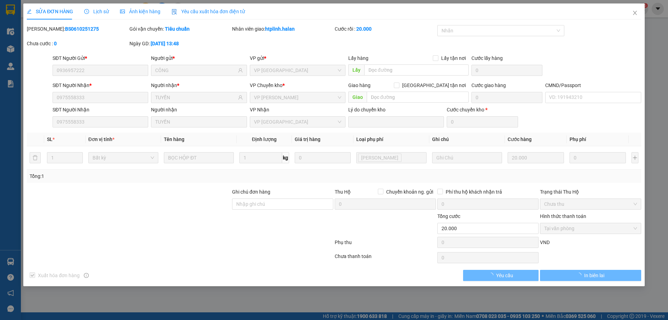
type input "20.000"
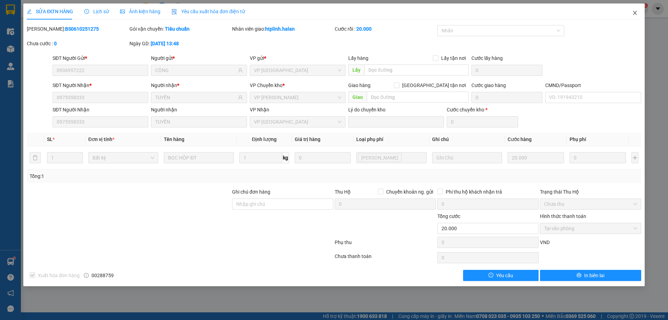
click at [634, 17] on span "Close" at bounding box center [635, 12] width 19 height 19
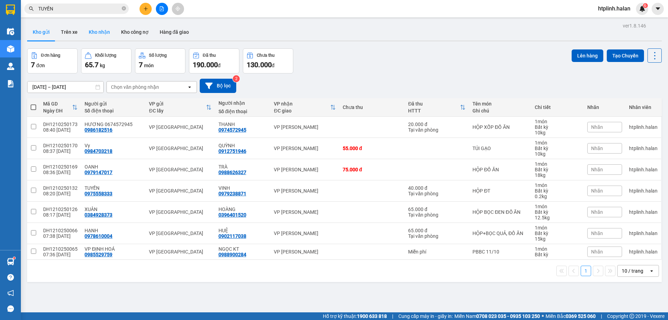
click at [94, 36] on button "Kho nhận" at bounding box center [99, 32] width 32 height 17
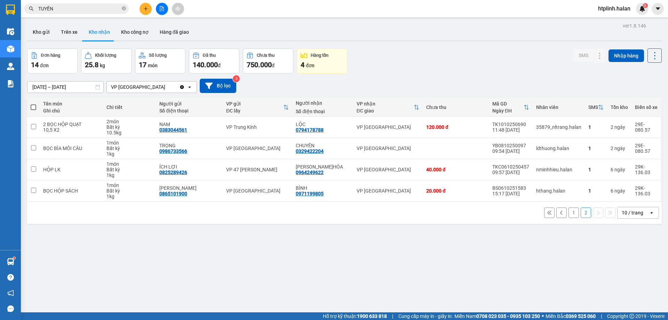
click at [569, 208] on button "1" at bounding box center [574, 213] width 10 height 10
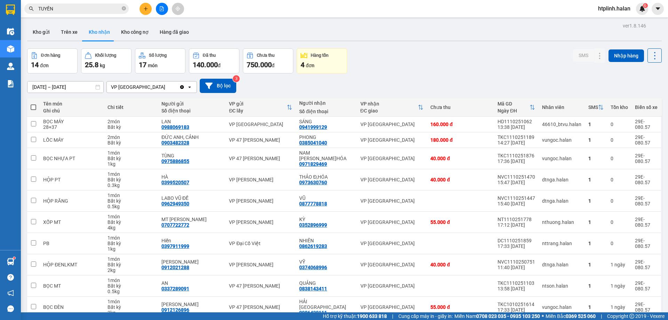
click at [83, 13] on span "TUYỀN" at bounding box center [76, 8] width 104 height 10
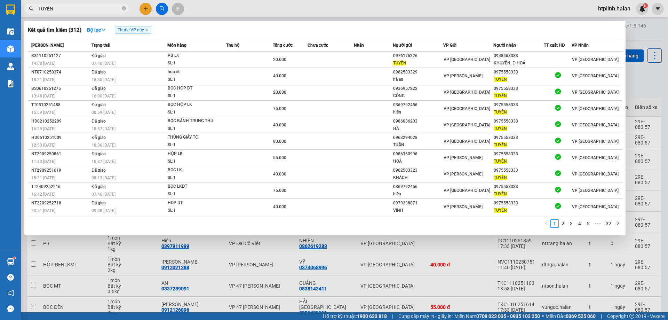
click at [84, 9] on input "TUYỀN" at bounding box center [79, 9] width 82 height 8
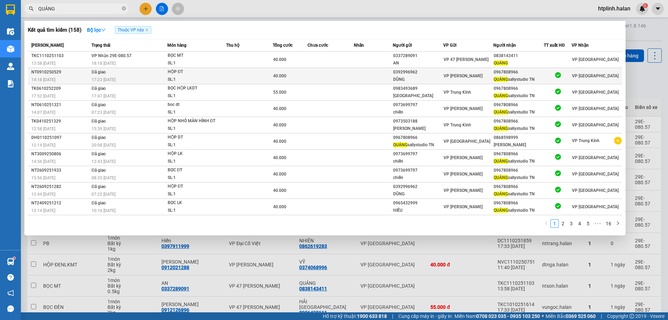
type input "QUẢNG"
click at [499, 73] on div "0967808966" at bounding box center [519, 72] width 50 height 7
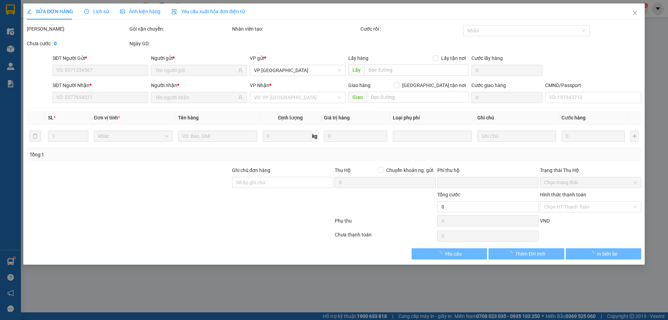
type input "0392996962"
type input "DŨNG"
type input "0967808966"
type input "QUẢNG sallystudio [GEOGRAPHIC_DATA]"
type input "0"
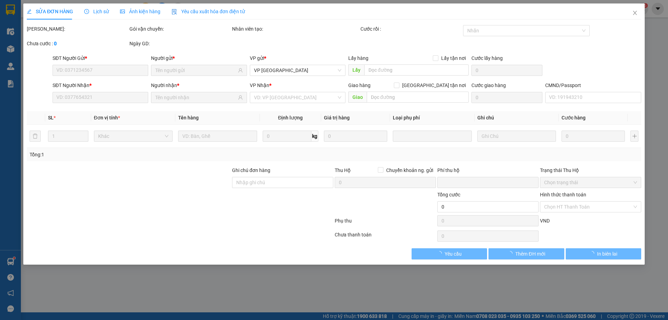
type input "40.000"
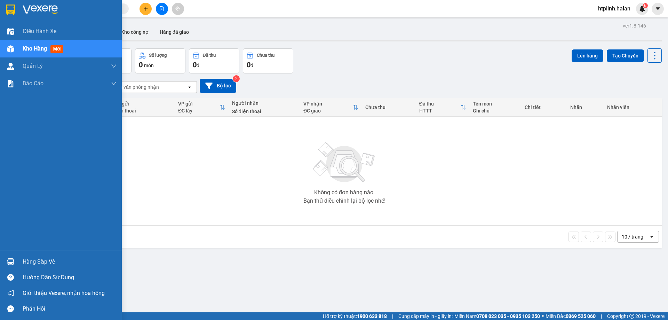
click at [85, 260] on div "Hàng sắp về" at bounding box center [70, 262] width 94 height 10
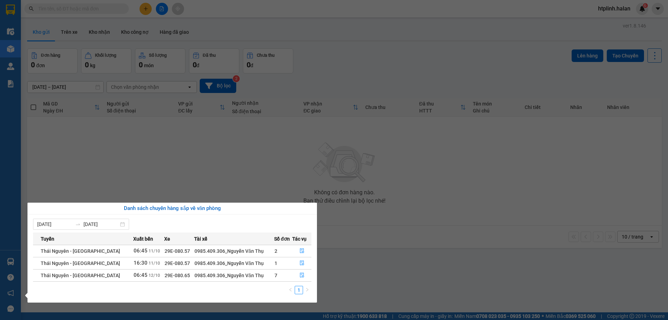
click at [105, 9] on section "Kết quả tìm kiếm ( 0 ) Bộ lọc No Data htplinh.halan 6 Điều hành xe Kho hàng mới…" at bounding box center [334, 160] width 668 height 320
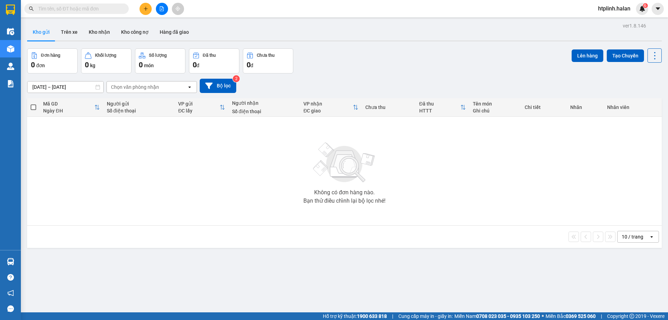
click at [105, 9] on input "text" at bounding box center [79, 9] width 82 height 8
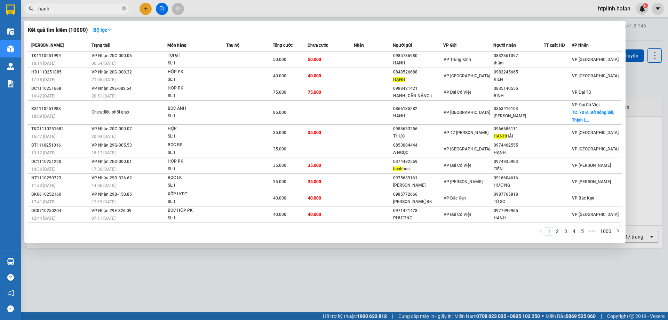
type input "hạnh"
click at [197, 292] on div at bounding box center [334, 160] width 668 height 320
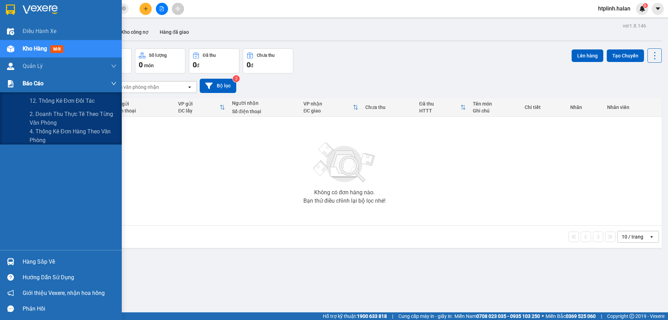
click at [61, 85] on div "Báo cáo" at bounding box center [70, 83] width 94 height 17
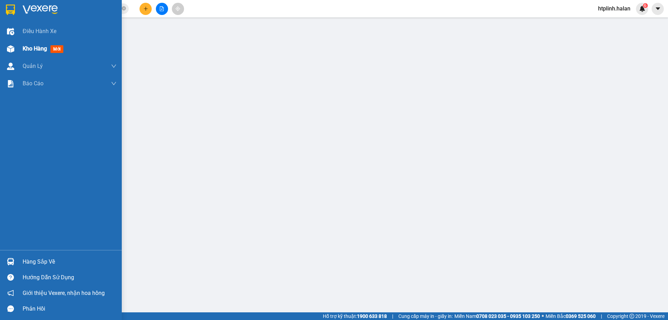
click at [12, 46] on img at bounding box center [10, 48] width 7 height 7
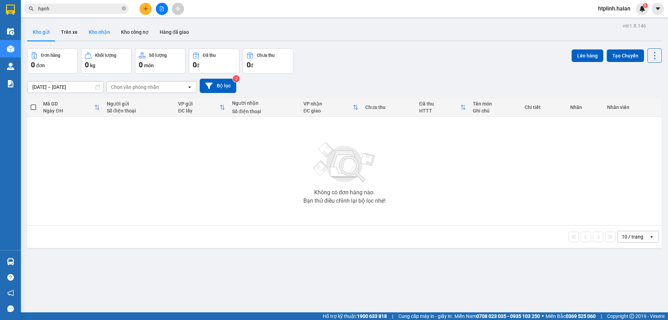
click at [99, 32] on button "Kho nhận" at bounding box center [99, 32] width 32 height 17
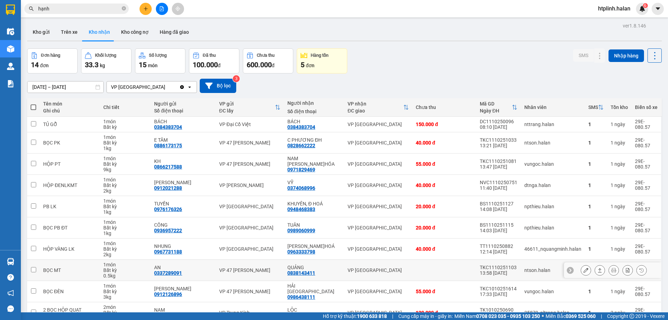
scroll to position [40, 0]
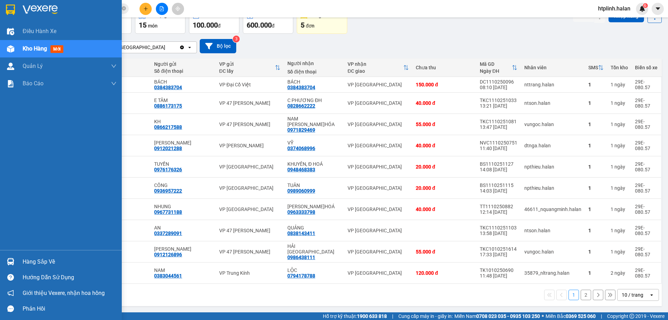
click at [29, 257] on div "Hàng sắp về" at bounding box center [70, 262] width 94 height 10
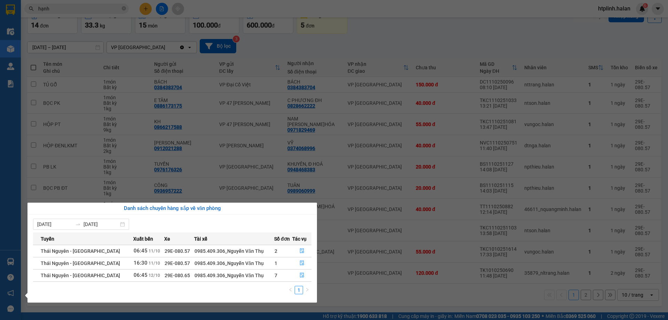
click at [341, 181] on section "Kết quả tìm kiếm ( 10000 ) Bộ lọc Mã ĐH Trạng thái Món hàng Thu hộ Tổng cước Ch…" at bounding box center [334, 160] width 668 height 320
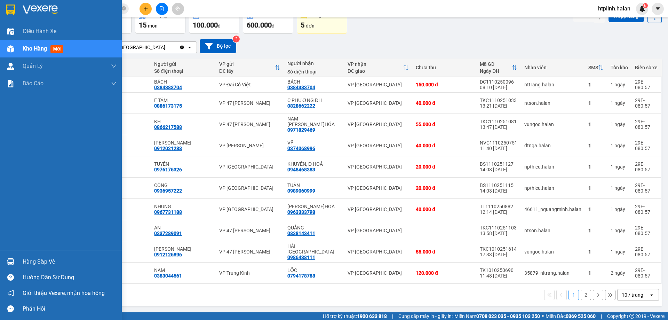
scroll to position [0, 0]
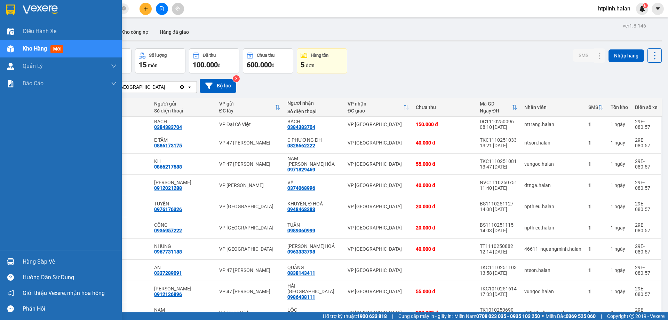
click at [36, 266] on div "Hàng sắp về" at bounding box center [70, 262] width 94 height 10
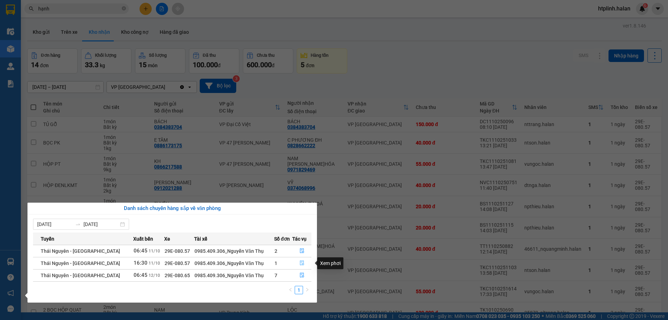
click at [303, 266] on span "file-done" at bounding box center [302, 263] width 5 height 6
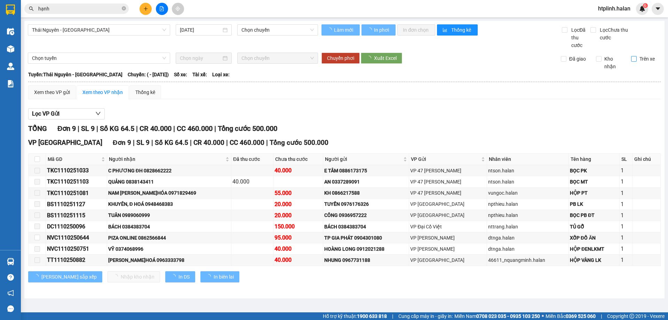
click at [650, 57] on span "Trên xe" at bounding box center [647, 59] width 21 height 8
click at [637, 57] on input "Trên xe" at bounding box center [635, 59] width 6 height 6
checkbox input "true"
type input "11/10/2025"
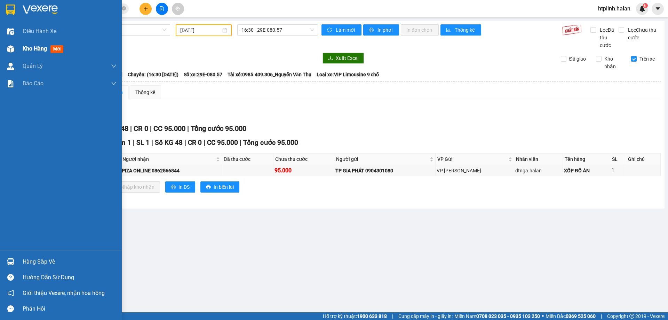
click at [17, 51] on div "Kho hàng mới" at bounding box center [61, 48] width 122 height 17
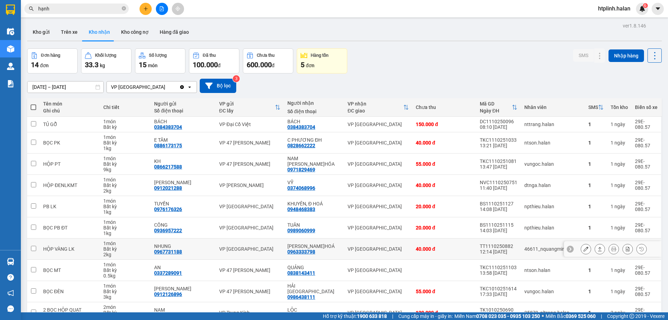
scroll to position [40, 0]
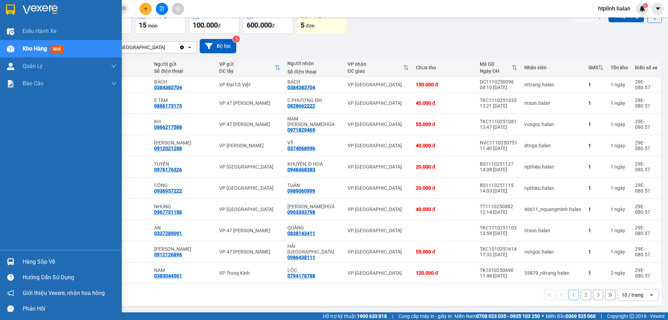
click at [19, 254] on div "Hàng sắp về" at bounding box center [61, 262] width 122 height 16
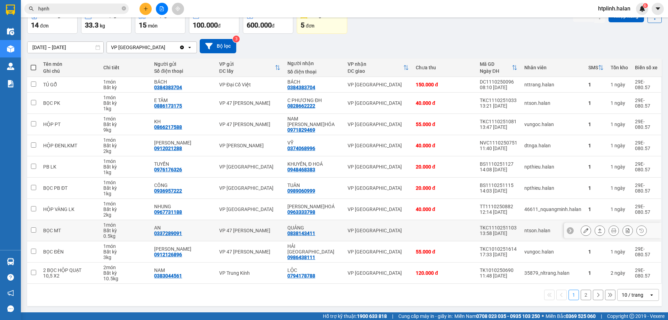
click at [359, 227] on section "Kết quả tìm kiếm ( 10000 ) Bộ lọc Mã ĐH Trạng thái Món hàng Thu hộ Tổng cước Ch…" at bounding box center [334, 160] width 668 height 320
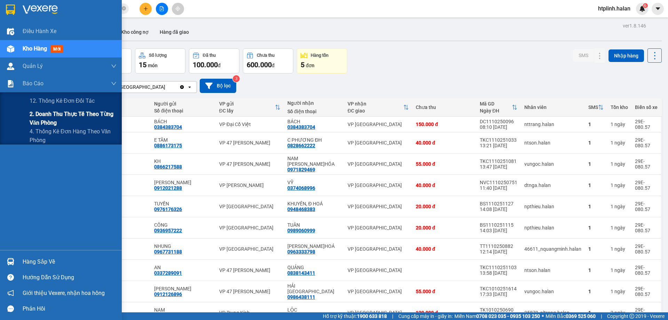
click at [61, 115] on span "2. Doanh thu thực tế theo từng văn phòng" at bounding box center [73, 118] width 87 height 17
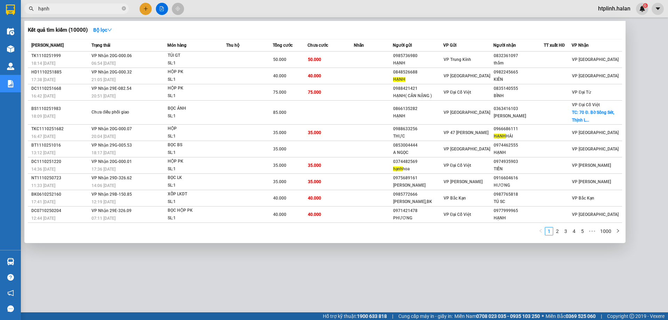
click at [107, 8] on input "hạnh" at bounding box center [79, 9] width 82 height 8
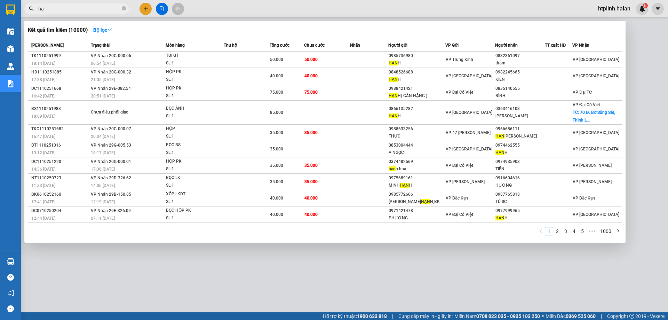
type input "h"
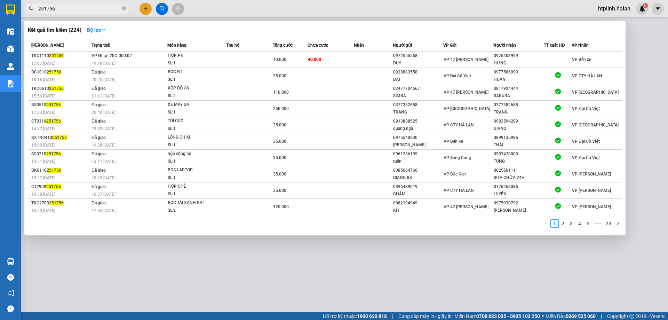
click at [88, 7] on input "251756" at bounding box center [79, 9] width 82 height 8
click at [81, 11] on input "251756" at bounding box center [79, 9] width 82 height 8
click at [50, 10] on input "251756" at bounding box center [79, 9] width 82 height 8
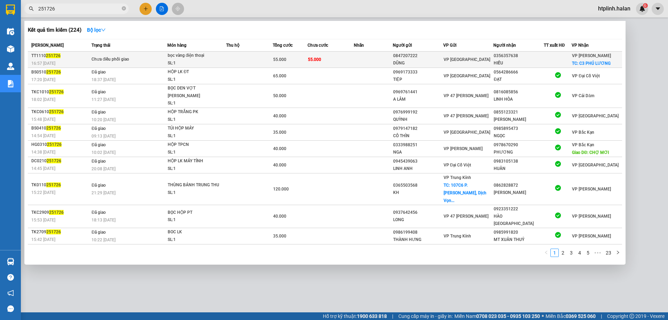
type input "251726"
click at [186, 58] on div "bọc vàng điện thoại" at bounding box center [194, 56] width 52 height 8
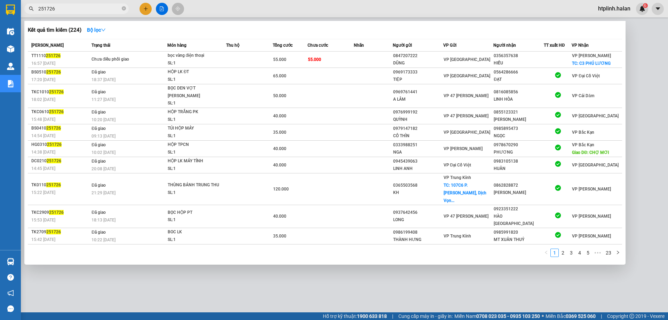
click at [217, 262] on div at bounding box center [334, 160] width 668 height 320
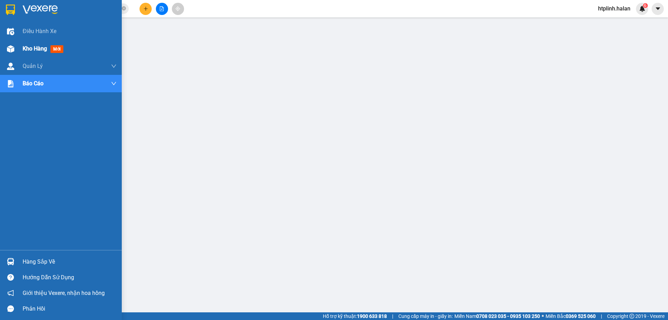
click at [23, 44] on div "Kho hàng mới" at bounding box center [70, 48] width 94 height 17
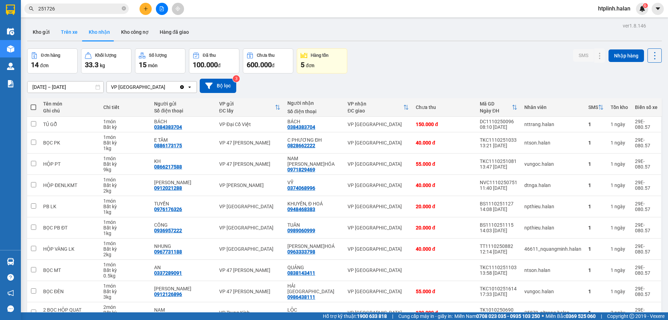
click at [68, 31] on button "Trên xe" at bounding box center [69, 32] width 28 height 17
type input "[DATE] – [DATE]"
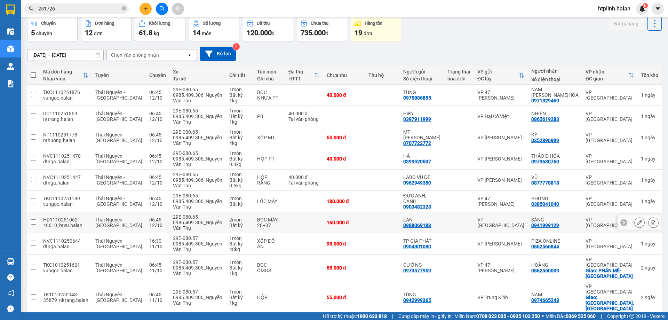
scroll to position [45, 0]
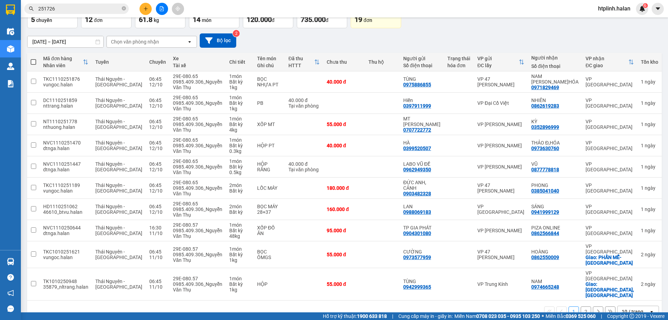
click at [583, 306] on button "2" at bounding box center [586, 311] width 10 height 10
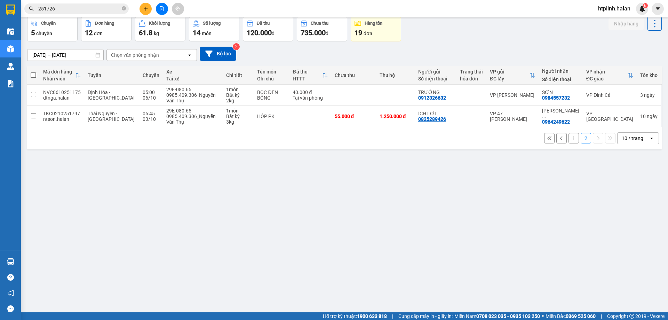
scroll to position [0, 0]
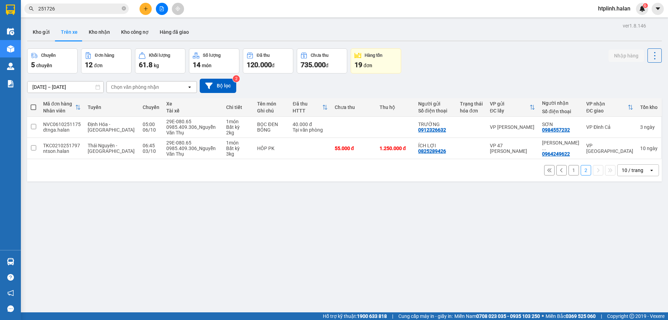
click at [574, 174] on div "1 2 10 / trang open" at bounding box center [344, 170] width 629 height 12
click at [572, 169] on button "1" at bounding box center [574, 170] width 10 height 10
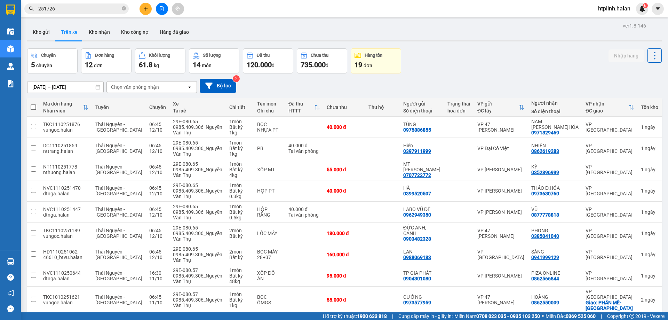
click at [68, 8] on input "251726" at bounding box center [79, 9] width 82 height 8
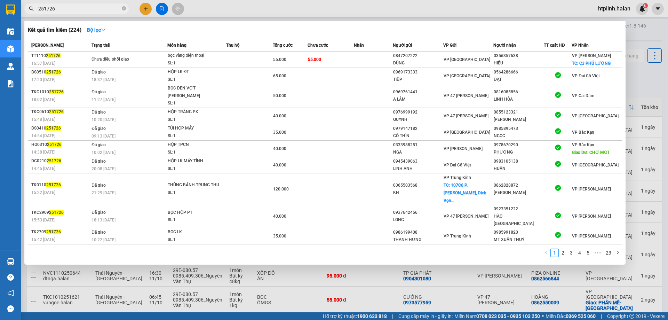
click at [142, 8] on div at bounding box center [334, 160] width 668 height 320
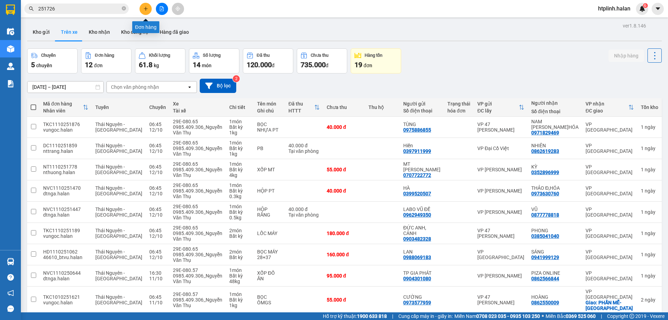
click at [149, 6] on button at bounding box center [146, 9] width 12 height 12
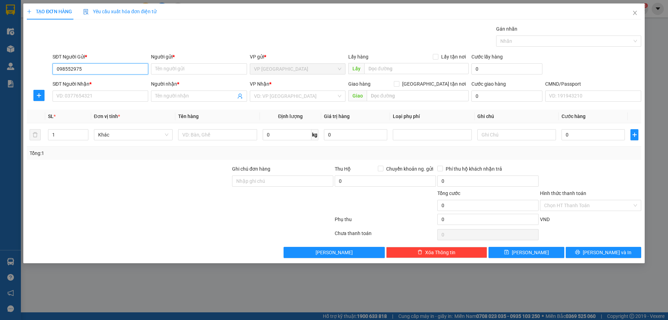
type input "0985529759"
click at [62, 84] on div "0985529759 - VP ĐỊNH HOÁ" at bounding box center [100, 83] width 87 height 8
type input "VP ĐỊNH HOÁ"
type input "0985529759"
click at [72, 94] on input "SĐT Người Nhận *" at bounding box center [101, 96] width 96 height 11
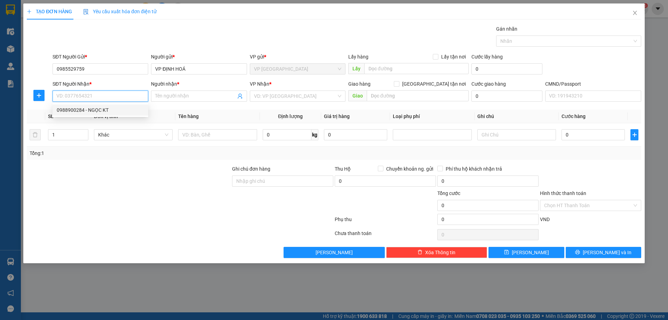
click at [102, 113] on div "0988900284 - NGỌC KT" at bounding box center [100, 110] width 87 height 8
type input "0988900284"
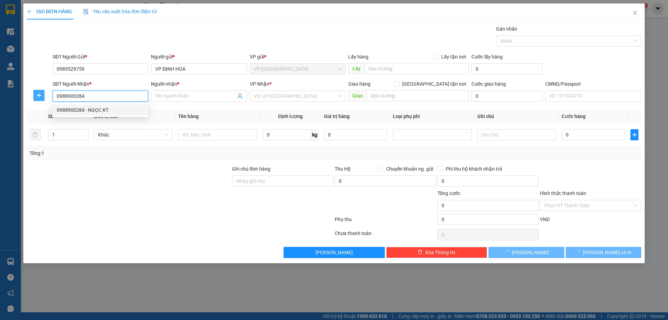
type input "NGỌC KT"
click at [39, 95] on icon "plus" at bounding box center [39, 95] width 0 height 5
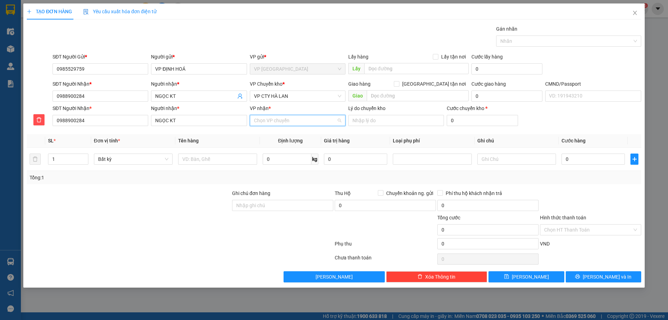
click at [295, 119] on input "VP nhận *" at bounding box center [295, 120] width 83 height 10
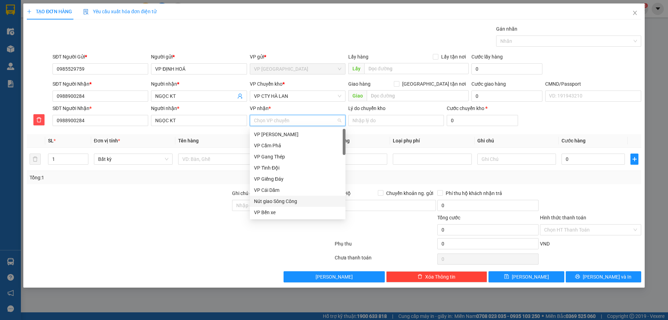
scroll to position [70, 0]
click at [267, 149] on div "VP CTY HÀ LAN" at bounding box center [298, 153] width 96 height 11
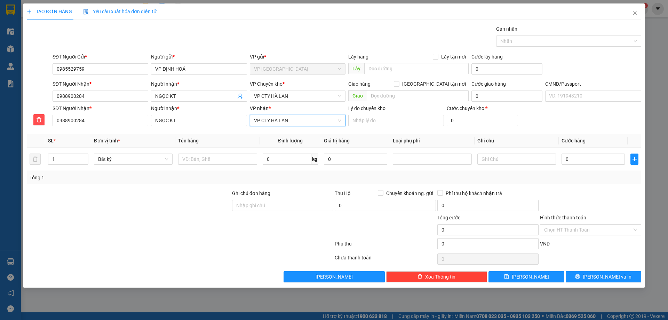
click at [266, 89] on div "VP Chuyển kho *" at bounding box center [298, 85] width 96 height 10
click at [269, 95] on span "VP CTY HÀ LAN" at bounding box center [297, 96] width 87 height 10
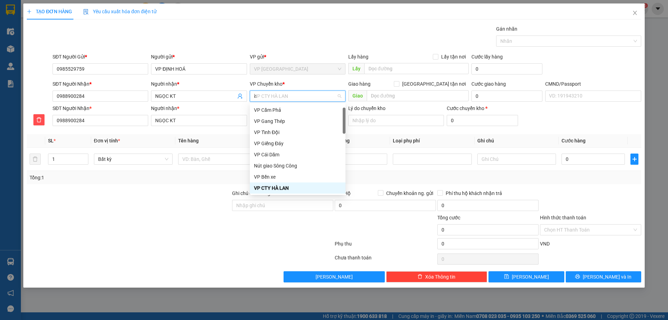
type input "hg"
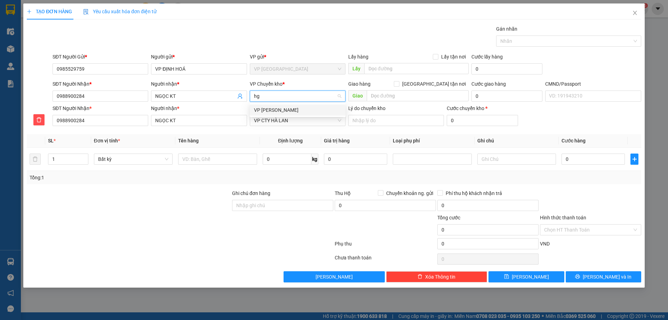
scroll to position [0, 0]
click at [274, 105] on div "VP [PERSON_NAME]" at bounding box center [298, 109] width 96 height 11
click at [211, 152] on div at bounding box center [217, 159] width 79 height 14
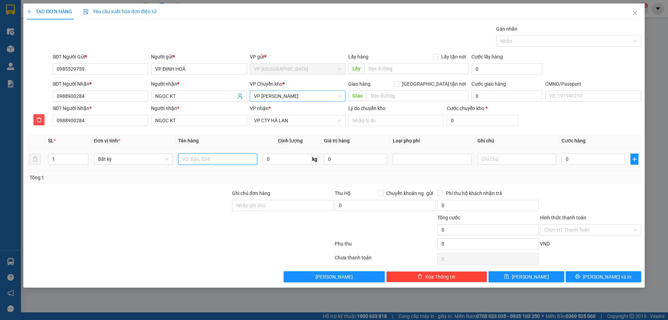
click at [212, 161] on input "text" at bounding box center [217, 159] width 79 height 11
type input "p"
type input "PBBC 11/10"
click at [196, 191] on div at bounding box center [128, 201] width 205 height 24
click at [556, 228] on input "Hình thức thanh toán" at bounding box center [589, 230] width 88 height 10
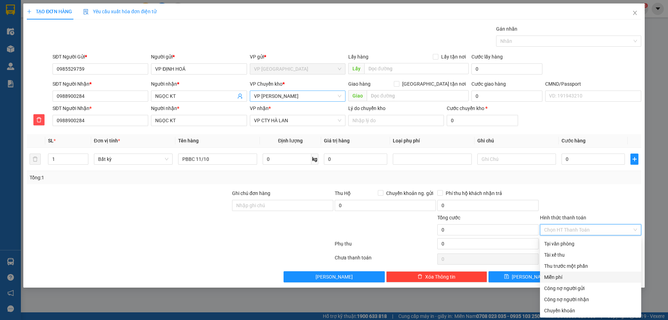
click at [568, 281] on div "Miễn phí" at bounding box center [590, 277] width 101 height 11
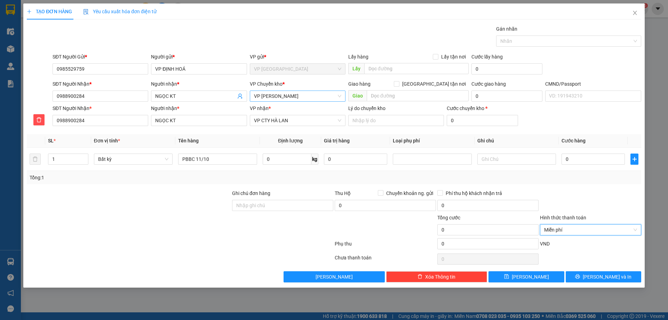
click at [574, 283] on div "TẠO ĐƠN HÀNG Yêu cầu xuất hóa đơn điện tử Transit Pickup Surcharge Ids Transit …" at bounding box center [334, 145] width 622 height 284
click at [573, 279] on button "[PERSON_NAME] và In" at bounding box center [604, 276] width 76 height 11
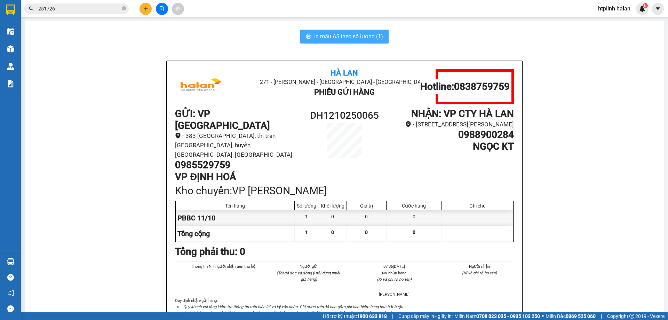
click at [373, 33] on span "In mẫu A5 theo số lượng (1)" at bounding box center [348, 36] width 69 height 9
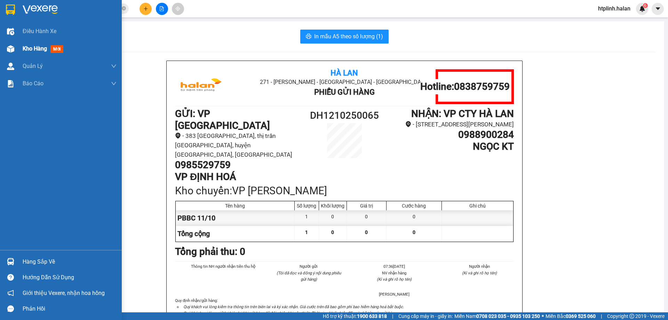
click at [33, 41] on div "Kho hàng mới" at bounding box center [70, 48] width 94 height 17
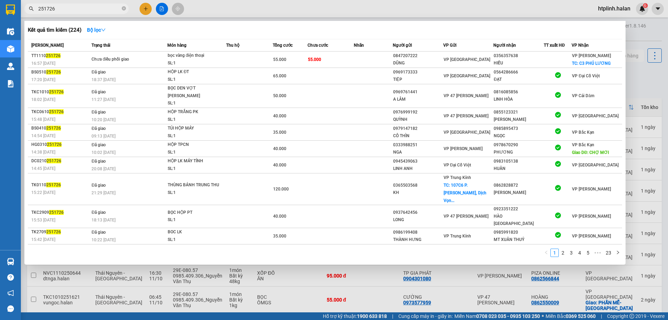
click at [101, 7] on input "251726" at bounding box center [79, 9] width 82 height 8
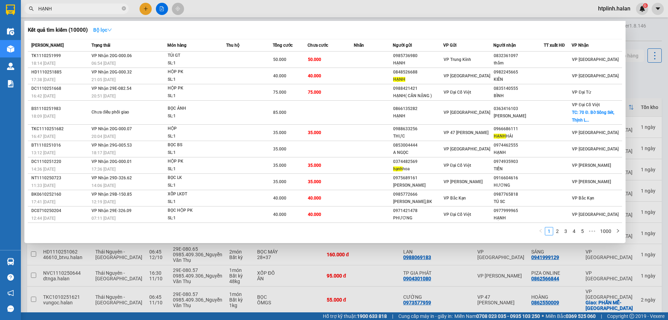
type input "HẠNH"
click at [110, 25] on button "Bộ lọc" at bounding box center [103, 29] width 30 height 11
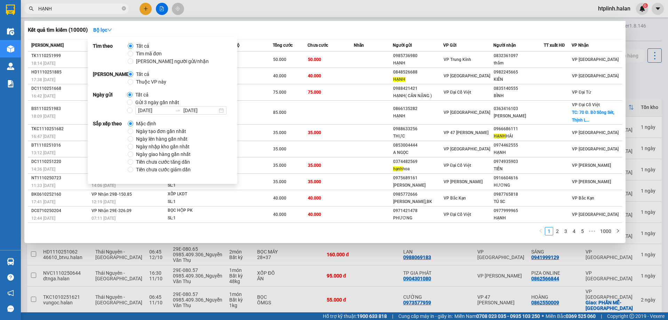
click at [138, 82] on span "Thuộc VP này" at bounding box center [151, 82] width 36 height 8
click at [133, 82] on input "Thuộc VP này" at bounding box center [131, 82] width 6 height 6
radio input "true"
radio input "false"
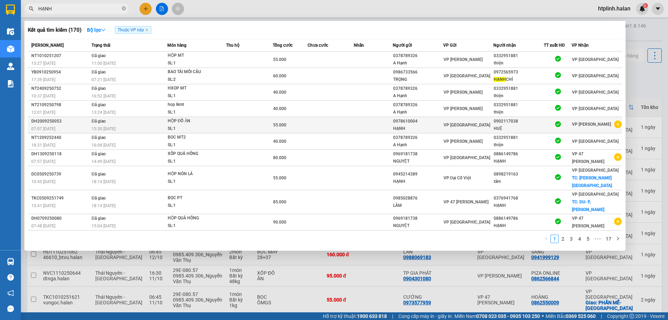
click at [400, 128] on div "HẠNH" at bounding box center [418, 128] width 50 height 7
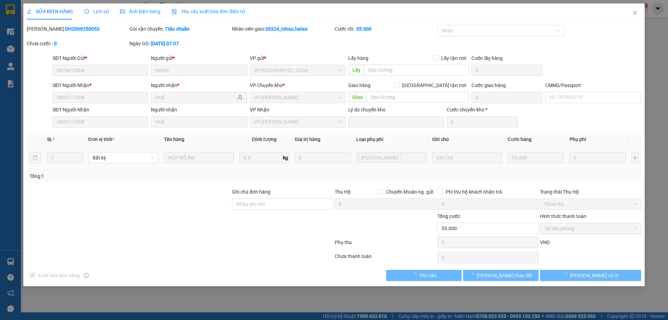
type input "0978610004"
type input "0902117038"
type input "0"
type input "55.000"
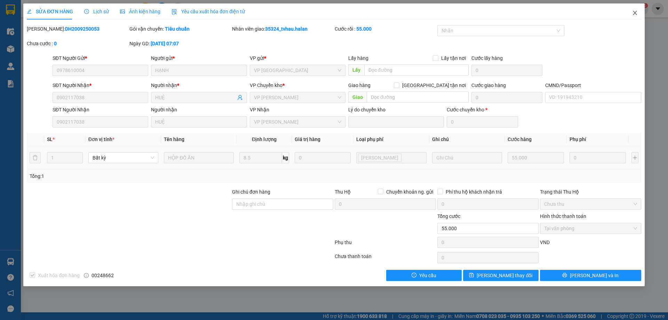
click at [638, 10] on span "Close" at bounding box center [635, 12] width 19 height 19
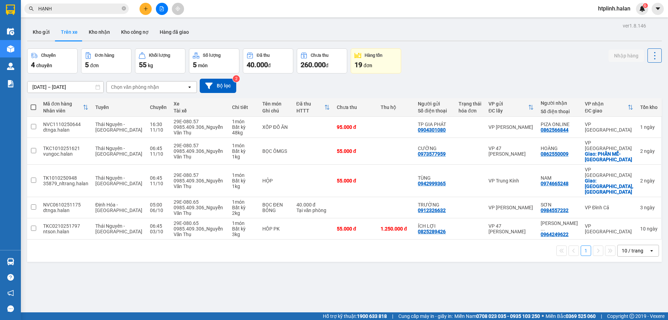
click at [144, 9] on icon "plus" at bounding box center [145, 8] width 5 height 5
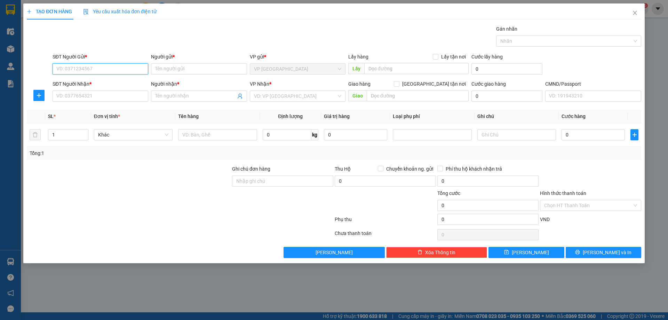
paste input "0975558333"
click at [96, 69] on input "0975558333" at bounding box center [101, 68] width 96 height 11
type input "0975558333"
click at [188, 67] on input "Người gửi *" at bounding box center [199, 68] width 96 height 11
click at [92, 68] on input "0975558333" at bounding box center [101, 68] width 96 height 11
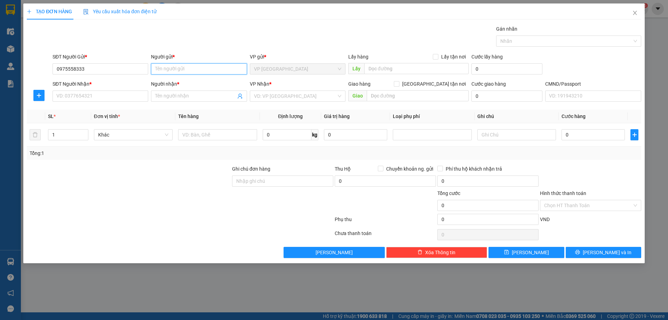
click at [173, 70] on input "Người gửi *" at bounding box center [199, 68] width 96 height 11
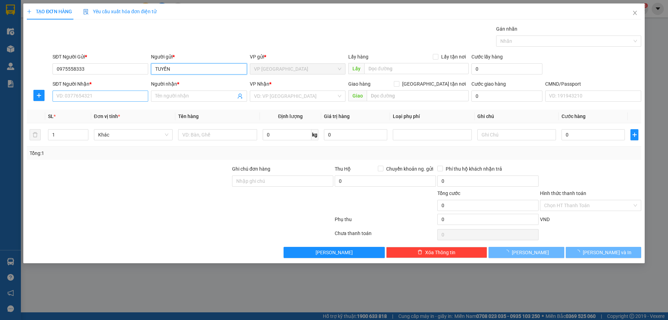
type input "TUYỀN"
click at [118, 99] on input "SĐT Người Nhận *" at bounding box center [101, 96] width 96 height 11
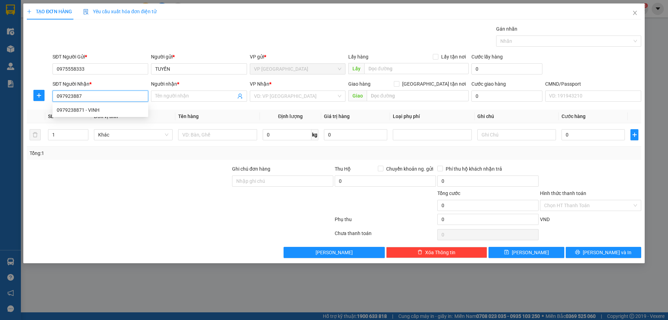
type input "0979238871"
click at [81, 110] on div "0979238871 - VINH" at bounding box center [100, 110] width 87 height 8
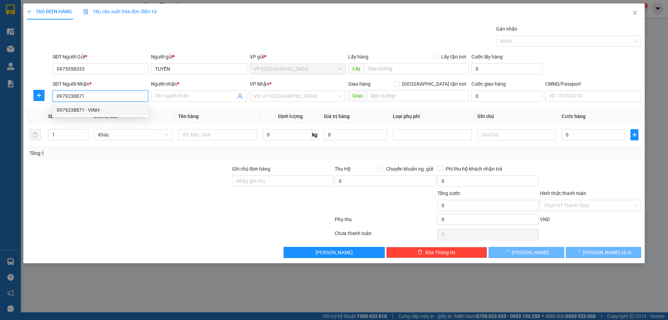
type input "VINH"
type input "0979238871"
click at [45, 95] on div at bounding box center [39, 95] width 24 height 11
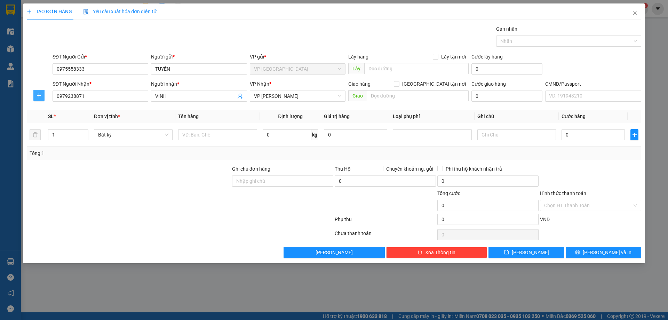
click at [42, 94] on icon "plus" at bounding box center [39, 96] width 6 height 6
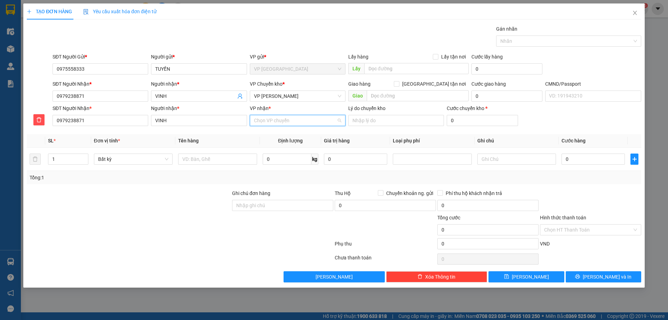
click at [275, 116] on input "VP nhận *" at bounding box center [295, 120] width 83 height 10
type input "NT"
drag, startPoint x: 277, startPoint y: 140, endPoint x: 276, endPoint y: 136, distance: 3.9
click at [277, 140] on body "Kết quả tìm kiếm ( 170 ) Bộ lọc Thuộc VP này Mã ĐH Trạng thái Món hàng Thu hộ T…" at bounding box center [334, 160] width 668 height 320
click at [274, 117] on input "VP nhận *" at bounding box center [295, 120] width 83 height 10
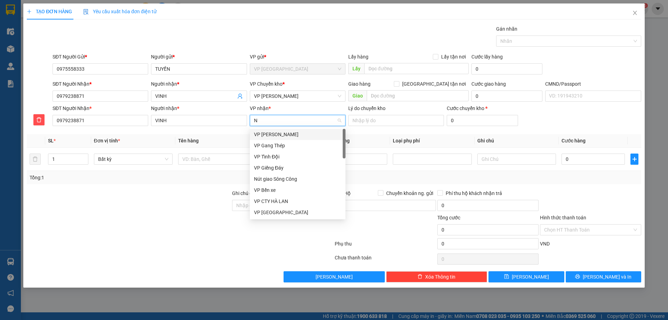
type input "NT"
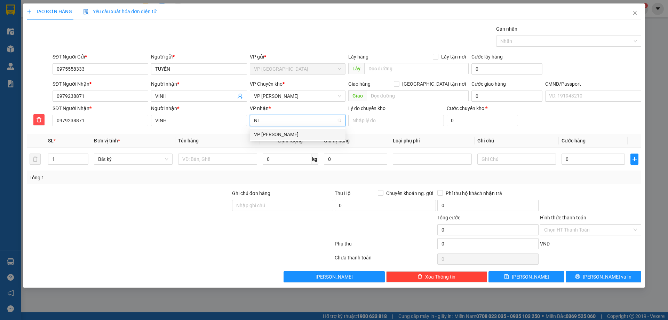
click at [283, 134] on div "VP [PERSON_NAME]" at bounding box center [297, 135] width 87 height 8
click at [288, 95] on span "VP [PERSON_NAME]" at bounding box center [297, 96] width 87 height 10
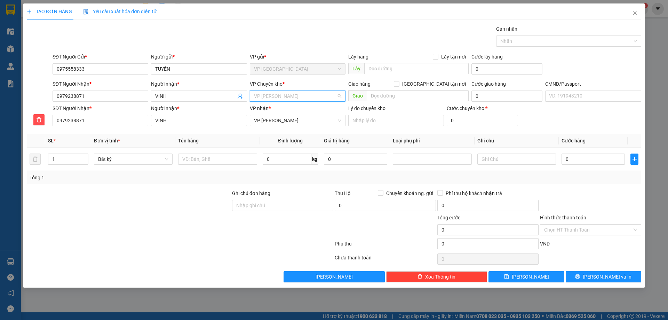
scroll to position [78, 0]
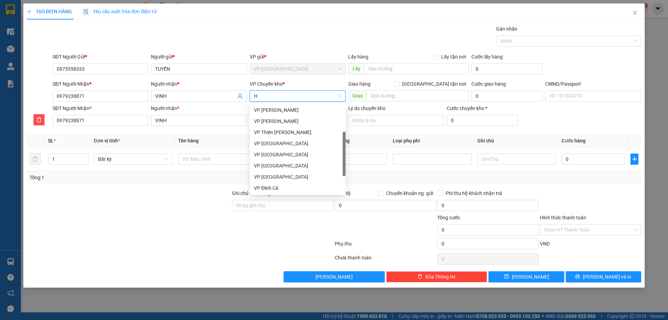
type input "HG"
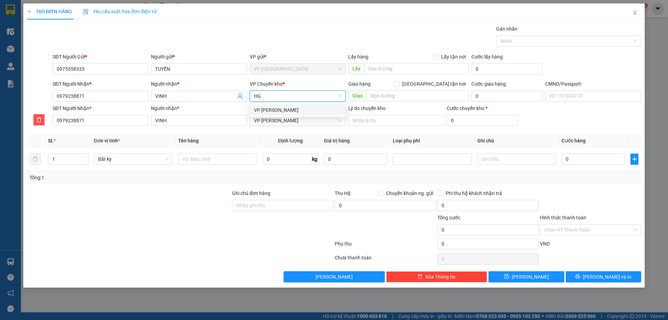
click at [285, 108] on div "VP [PERSON_NAME]" at bounding box center [297, 110] width 87 height 8
click at [231, 160] on input "text" at bounding box center [217, 159] width 79 height 11
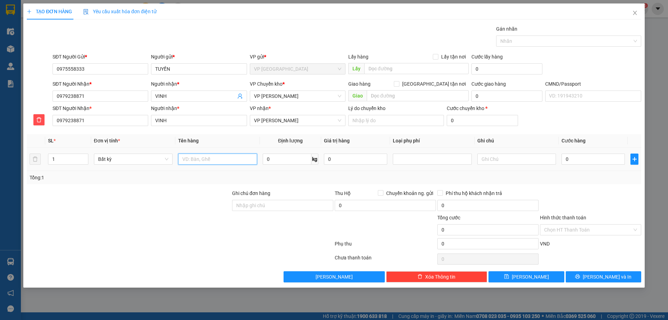
click at [231, 159] on input "text" at bounding box center [217, 159] width 79 height 11
type input "HỘP ĐT"
click at [289, 155] on input "0" at bounding box center [287, 159] width 49 height 11
type input "0.2"
drag, startPoint x: 310, startPoint y: 189, endPoint x: 533, endPoint y: 163, distance: 224.4
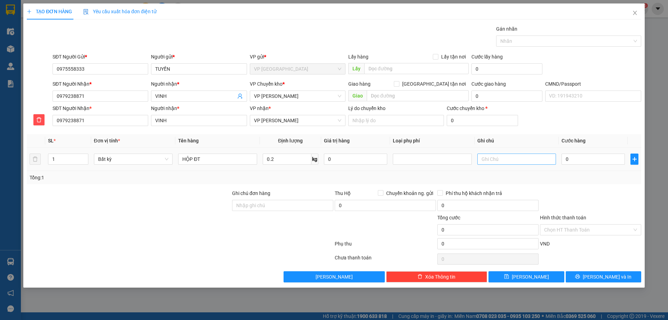
click at [311, 188] on div "Transit Pickup Surcharge Ids Transit Deliver Surcharge Ids Transit Deliver Surc…" at bounding box center [334, 153] width 615 height 257
type input "40.000"
click at [581, 227] on input "Hình thức thanh toán" at bounding box center [589, 230] width 88 height 10
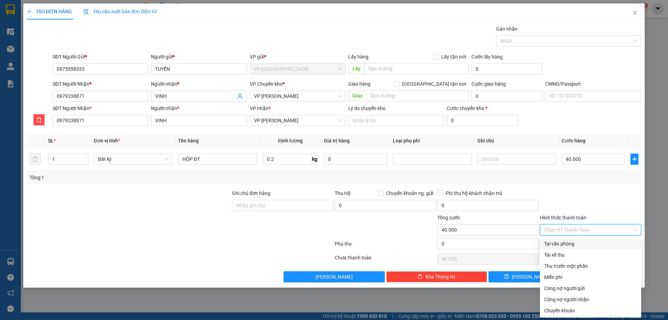
click at [582, 240] on div "Tại văn phòng" at bounding box center [591, 244] width 93 height 8
type input "0"
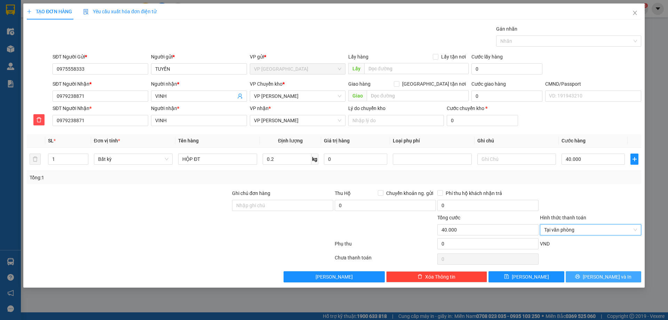
click at [580, 275] on icon "printer" at bounding box center [578, 276] width 5 height 5
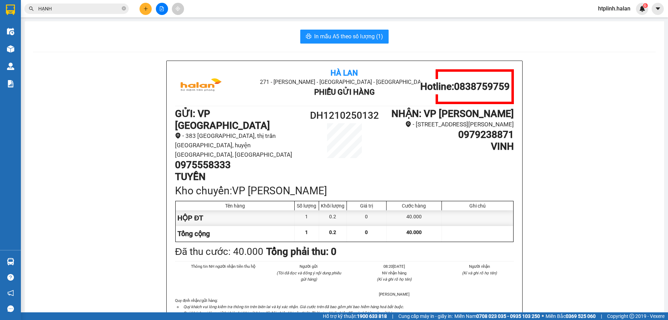
click at [388, 35] on div "In mẫu A5 theo số lượng (1)" at bounding box center [344, 37] width 623 height 14
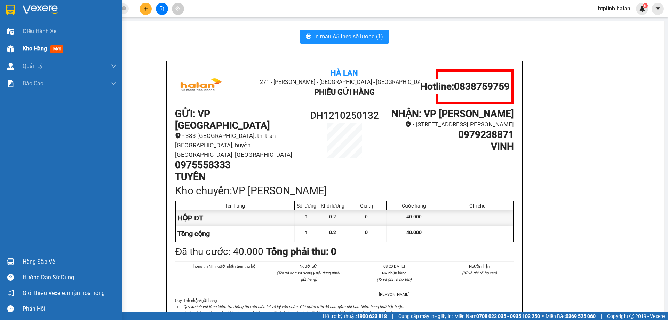
click at [3, 48] on div "Kho hàng mới" at bounding box center [61, 48] width 122 height 17
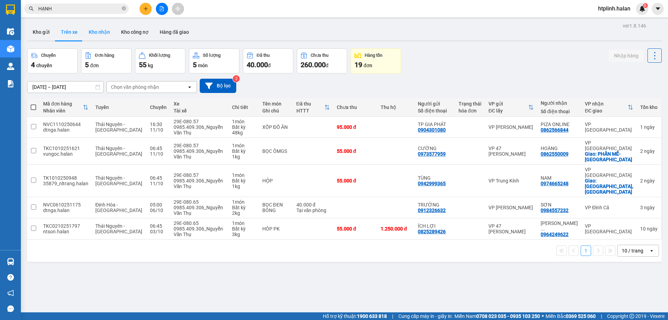
click at [99, 30] on button "Kho nhận" at bounding box center [99, 32] width 32 height 17
type input "[DATE] – [DATE]"
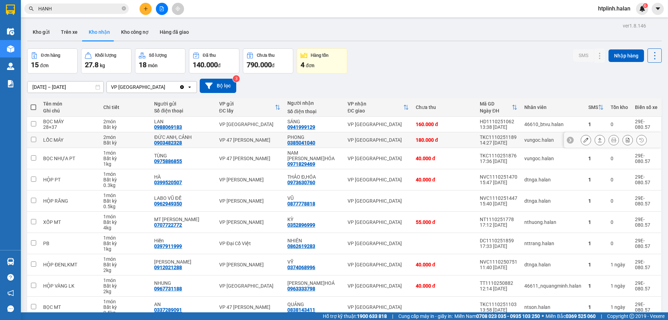
scroll to position [34, 0]
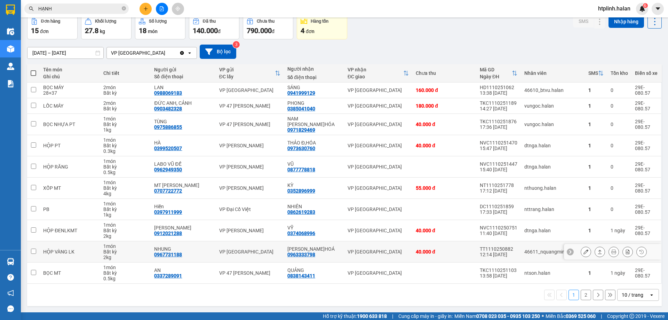
click at [612, 250] on icon at bounding box center [614, 251] width 5 height 5
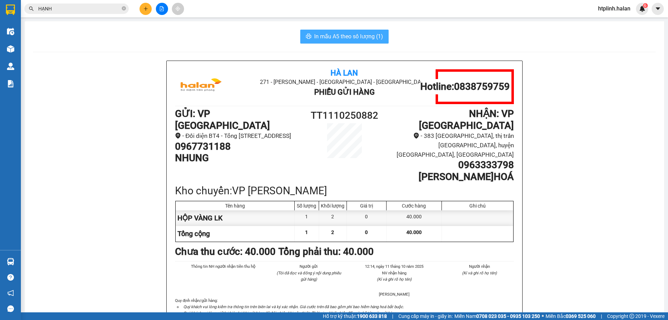
click at [323, 37] on span "In mẫu A5 theo số lượng (1)" at bounding box center [348, 36] width 69 height 9
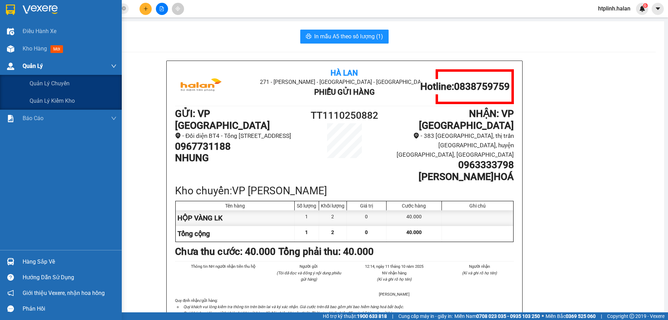
click at [0, 59] on div "Quản Lý" at bounding box center [61, 65] width 122 height 17
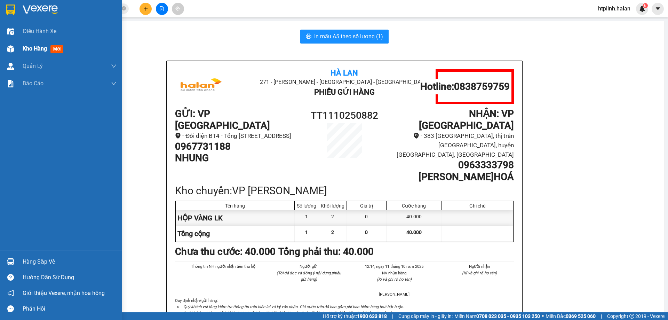
click at [9, 43] on div at bounding box center [11, 49] width 12 height 12
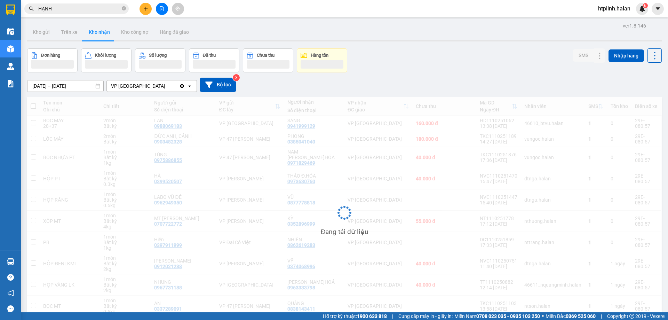
scroll to position [33, 0]
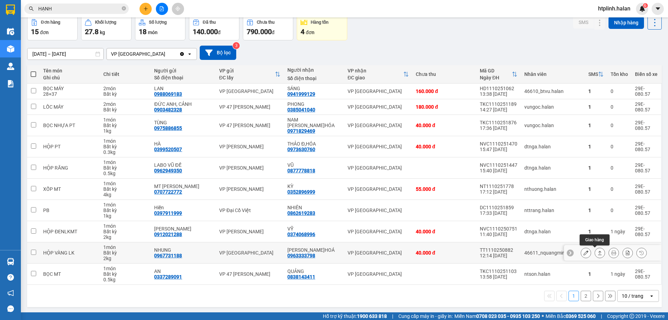
click at [597, 251] on button at bounding box center [600, 253] width 10 height 12
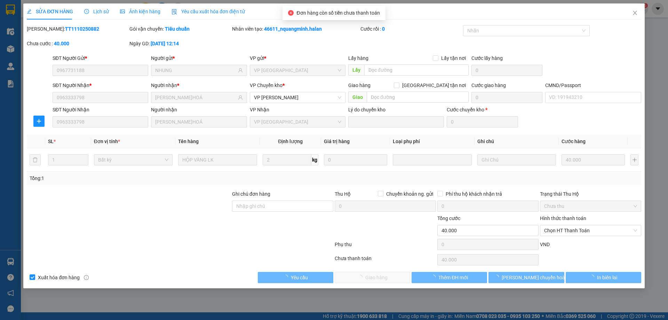
type input "0967731188"
type input "NHUNG"
type input "0963333798"
type input "[PERSON_NAME]HOÁ"
type input "0"
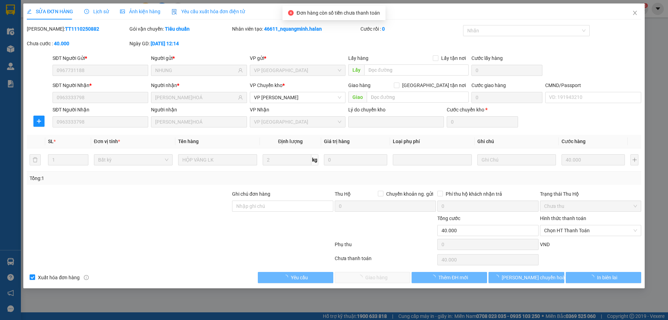
type input "40.000"
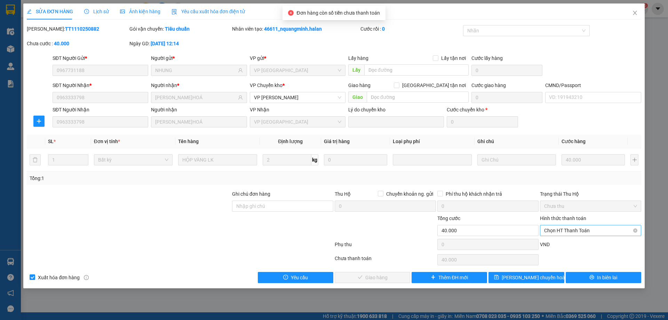
drag, startPoint x: 557, startPoint y: 230, endPoint x: 557, endPoint y: 237, distance: 7.0
click at [557, 231] on span "Chọn HT Thanh Toán" at bounding box center [591, 230] width 93 height 10
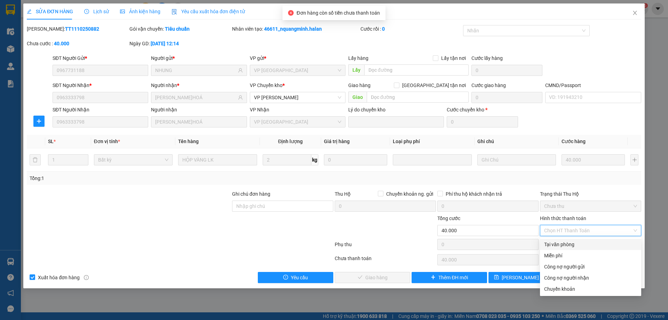
drag, startPoint x: 558, startPoint y: 245, endPoint x: 541, endPoint y: 250, distance: 17.6
click at [558, 245] on div "Tại văn phòng" at bounding box center [591, 245] width 93 height 8
type input "0"
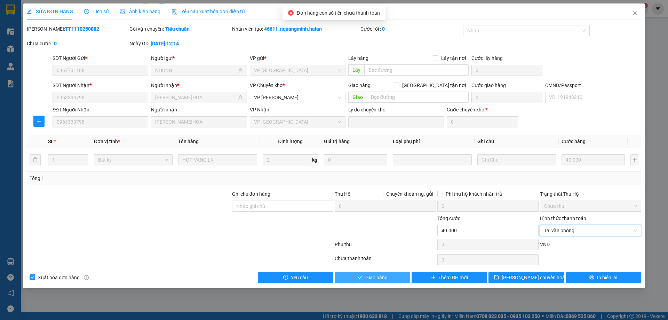
click at [366, 276] on span "Giao hàng" at bounding box center [377, 278] width 22 height 8
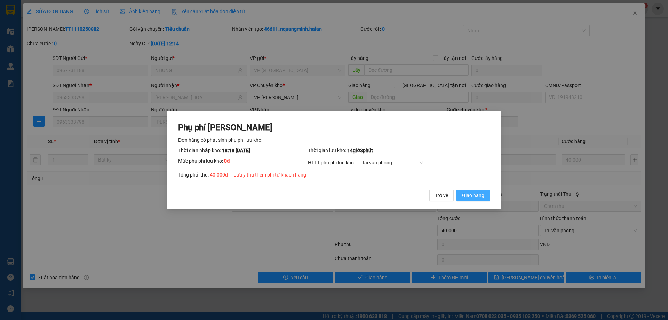
click at [479, 196] on span "Giao hàng" at bounding box center [473, 195] width 22 height 8
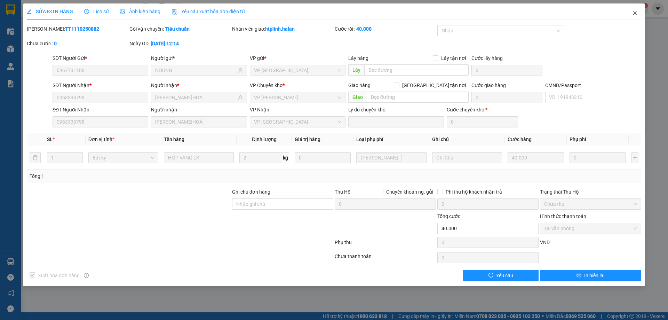
click at [633, 12] on icon "close" at bounding box center [636, 13] width 6 height 6
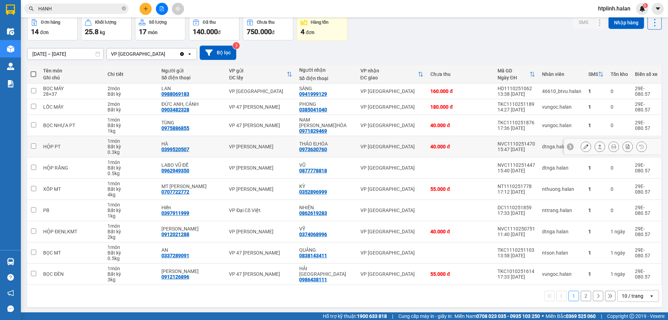
scroll to position [34, 0]
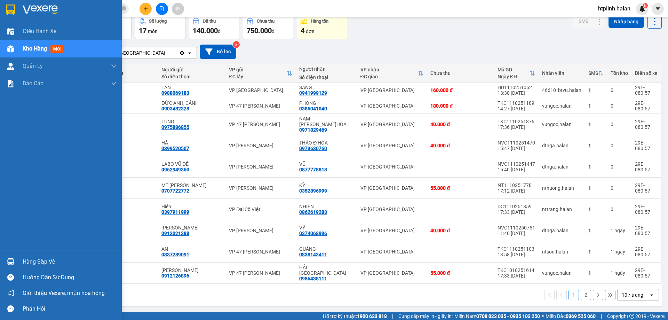
drag, startPoint x: 47, startPoint y: 260, endPoint x: 109, endPoint y: 260, distance: 62.7
click at [49, 260] on div "Hàng sắp về" at bounding box center [70, 262] width 94 height 10
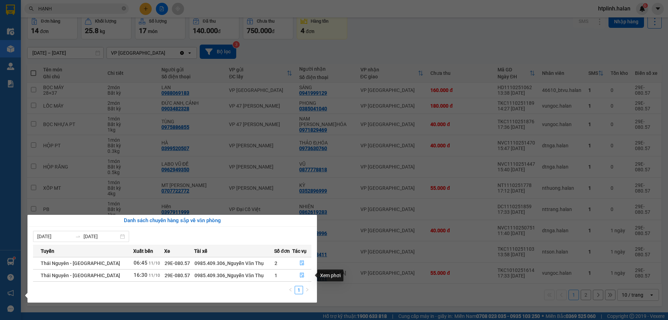
click at [370, 224] on section "Kết quả tìm kiếm ( 170 ) Bộ lọc Thuộc VP này Mã ĐH Trạng thái Món hàng Thu hộ T…" at bounding box center [334, 160] width 668 height 320
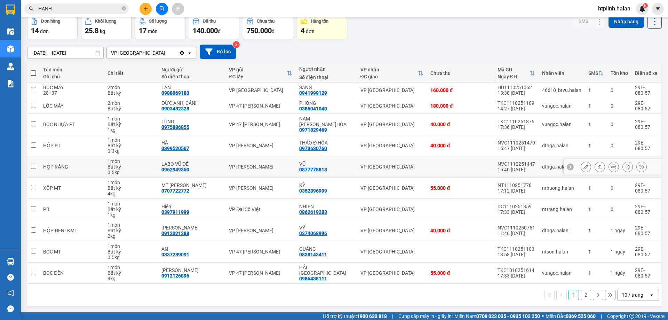
scroll to position [0, 0]
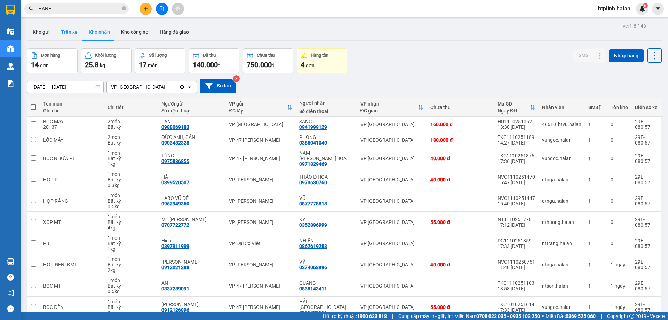
click at [68, 29] on button "Trên xe" at bounding box center [69, 32] width 28 height 17
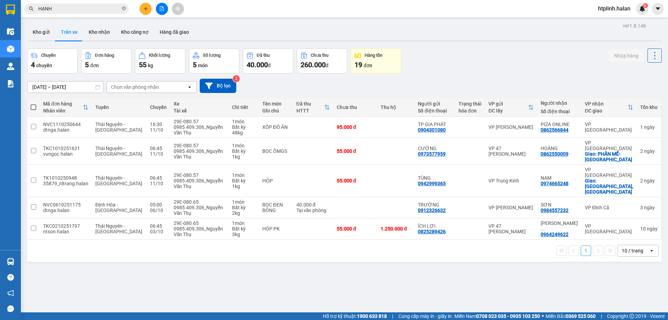
click at [89, 30] on button "Kho nhận" at bounding box center [99, 32] width 32 height 17
type input "14/08/2025 – 12/10/2025"
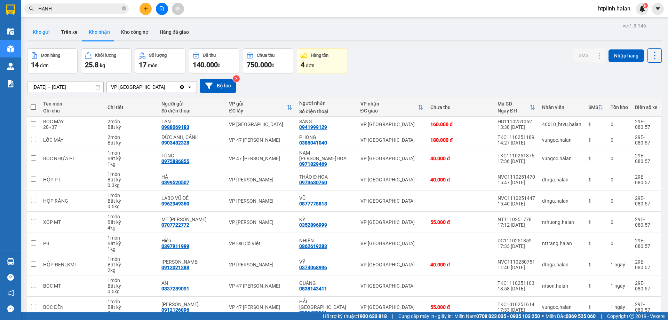
click at [48, 35] on button "Kho gửi" at bounding box center [41, 32] width 28 height 17
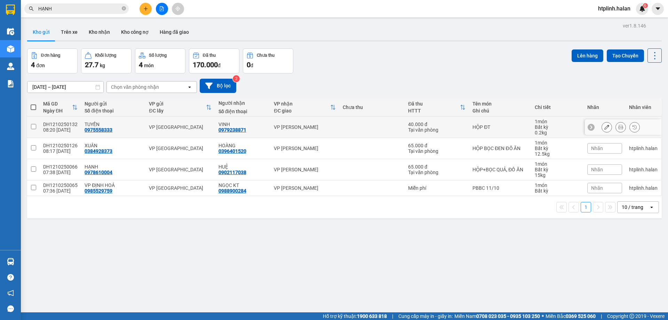
click at [609, 124] on div at bounding box center [621, 127] width 38 height 10
click at [619, 127] on icon at bounding box center [621, 127] width 5 height 5
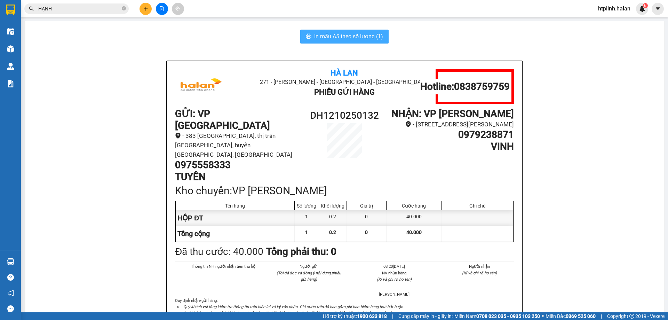
click at [363, 40] on span "In mẫu A5 theo số lượng (1)" at bounding box center [348, 36] width 69 height 9
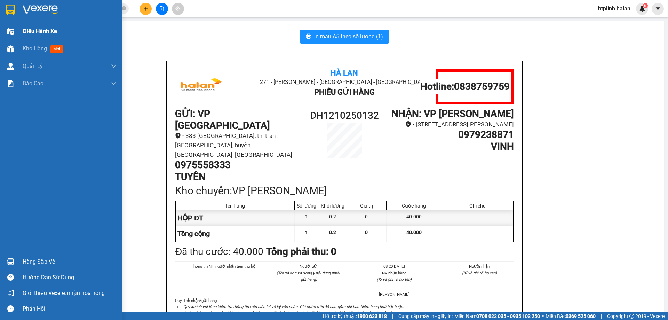
click at [27, 38] on div "Điều hành xe" at bounding box center [70, 31] width 94 height 17
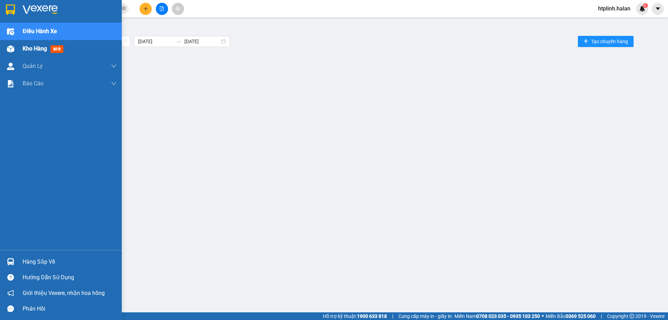
click at [39, 49] on span "Kho hàng" at bounding box center [35, 48] width 24 height 7
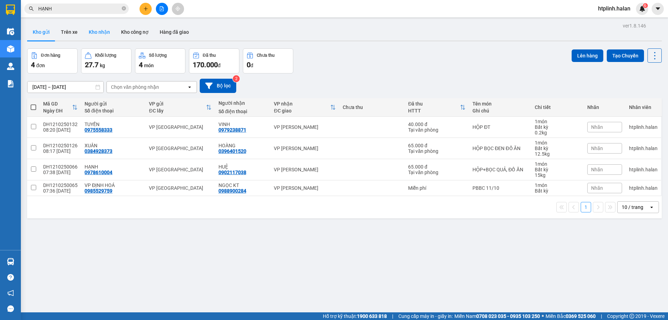
click at [102, 31] on button "Kho nhận" at bounding box center [99, 32] width 32 height 17
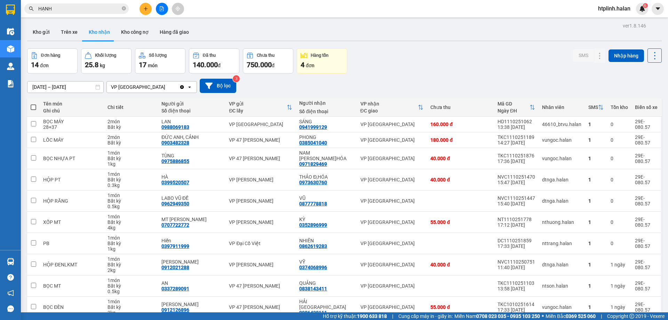
click at [145, 7] on icon "plus" at bounding box center [145, 8] width 5 height 5
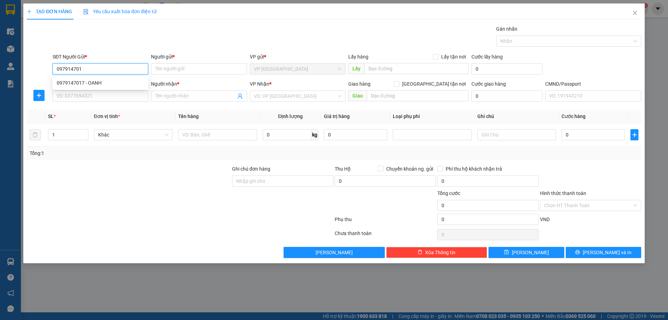
type input "0979147017"
click at [84, 87] on div "0979147017 - OANH" at bounding box center [101, 82] width 96 height 11
type input "OANH"
type input "0979147017"
click at [90, 92] on input "SĐT Người Nhận *" at bounding box center [101, 96] width 96 height 11
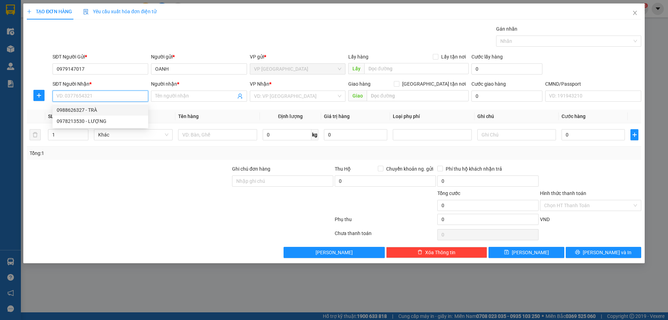
click at [100, 108] on div "0988626327 - TRÀ" at bounding box center [100, 110] width 87 height 8
type input "0988626327"
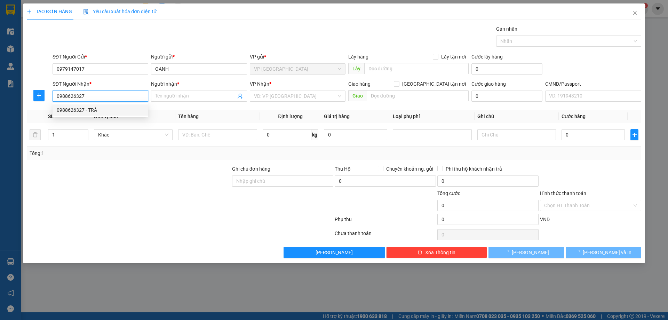
type input "TRÀ"
click at [38, 94] on icon "plus" at bounding box center [39, 96] width 6 height 6
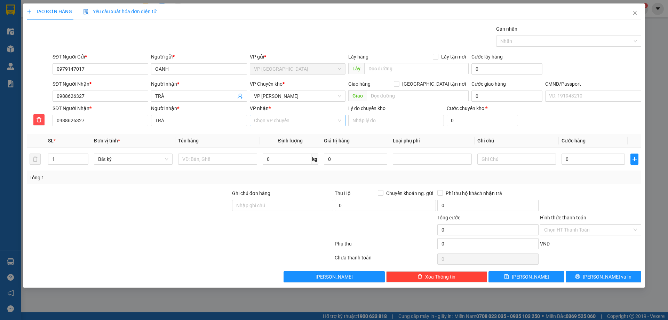
click at [285, 120] on input "VP nhận *" at bounding box center [295, 120] width 83 height 10
type input "D"
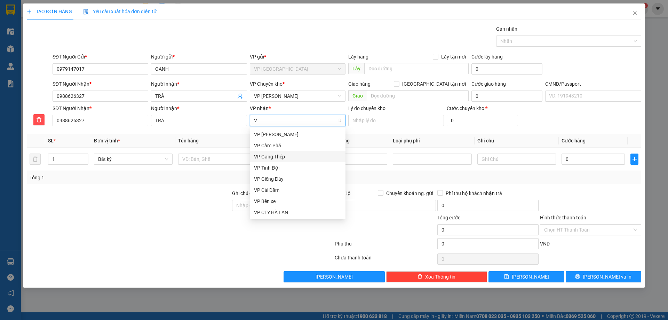
type input "VC"
drag, startPoint x: 283, startPoint y: 180, endPoint x: 266, endPoint y: 177, distance: 16.9
click at [283, 179] on div "VP Võ Chí Công" at bounding box center [297, 179] width 87 height 8
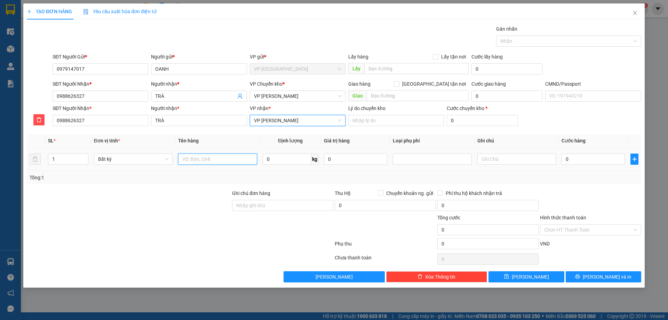
click at [211, 163] on input "text" at bounding box center [217, 159] width 79 height 11
click at [269, 96] on span "VP Võ Chí Công" at bounding box center [297, 96] width 87 height 10
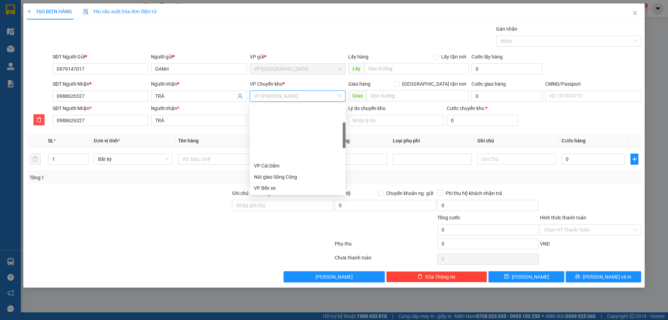
scroll to position [67, 0]
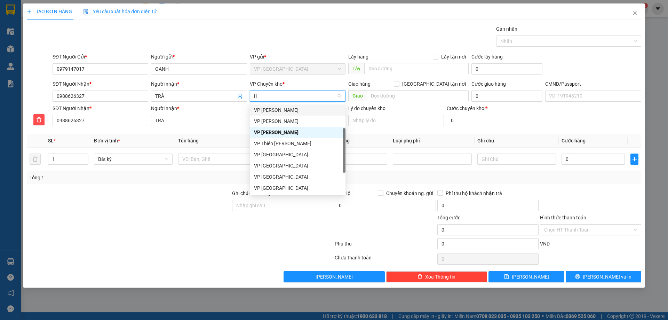
type input "HG"
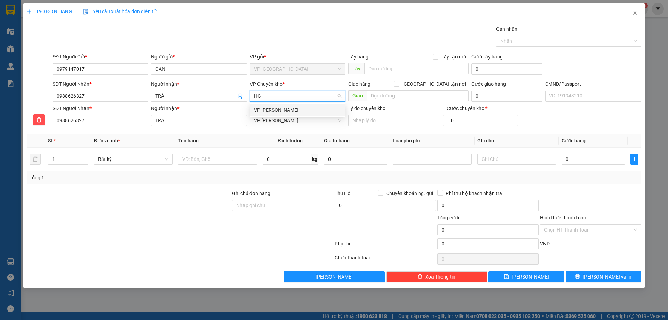
click at [278, 109] on div "VP [PERSON_NAME]" at bounding box center [297, 110] width 87 height 8
click at [226, 164] on td at bounding box center [217, 159] width 84 height 23
click at [226, 162] on input "text" at bounding box center [217, 159] width 79 height 11
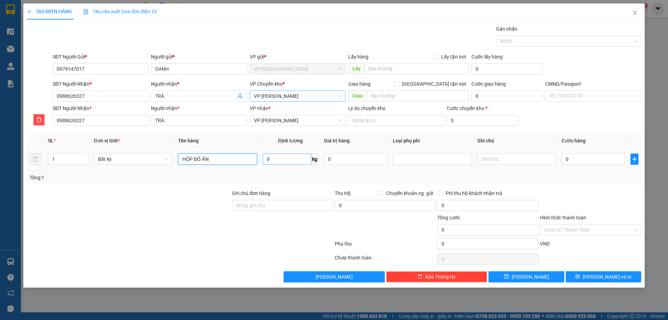
type input "HỘP ĐỒ ĂN"
click at [275, 159] on input "0" at bounding box center [287, 159] width 49 height 11
type input "18"
click at [288, 181] on div "Tổng: 1" at bounding box center [334, 178] width 609 height 8
type input "75.000"
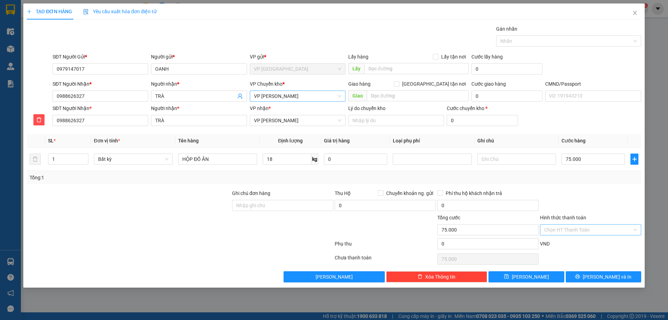
type input "75.000"
click at [580, 276] on icon "printer" at bounding box center [578, 276] width 5 height 5
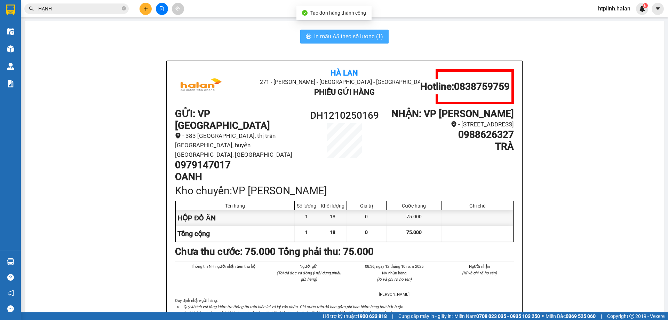
drag, startPoint x: 334, startPoint y: 43, endPoint x: 334, endPoint y: 39, distance: 3.8
click at [334, 42] on button "In mẫu A5 theo số lượng (1)" at bounding box center [344, 37] width 88 height 14
click at [334, 39] on span "In mẫu A5 theo số lượng (1)" at bounding box center [348, 36] width 69 height 9
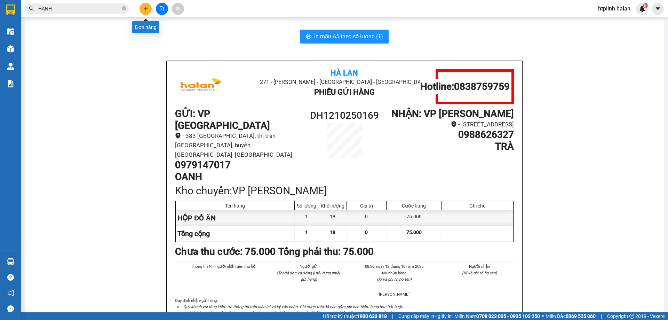
click at [145, 12] on button at bounding box center [146, 9] width 12 height 12
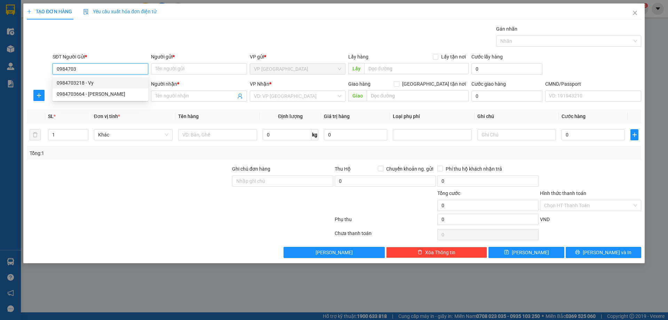
click at [112, 82] on div "0984703218 - Vy" at bounding box center [100, 83] width 87 height 8
type input "0984703218"
type input "Vy"
type input "0984703218"
click at [112, 101] on input "SĐT Người Nhận *" at bounding box center [101, 96] width 96 height 11
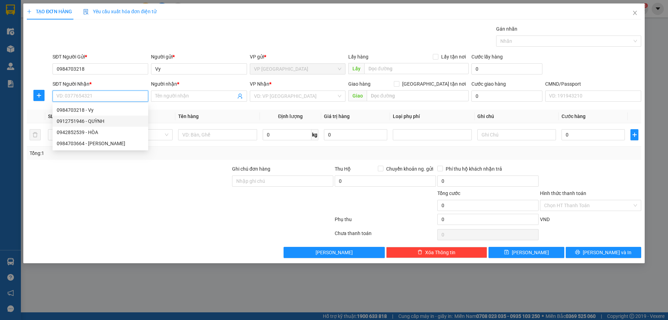
drag, startPoint x: 120, startPoint y: 116, endPoint x: 101, endPoint y: 123, distance: 19.8
click at [117, 117] on div "0912751946 - QUỲNH" at bounding box center [101, 121] width 96 height 11
type input "0912751946"
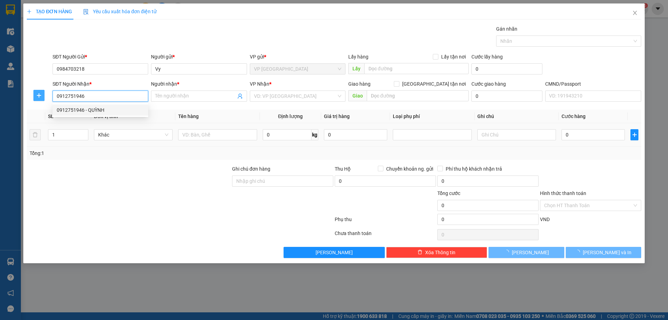
type input "QUỲNH"
click at [35, 92] on button "button" at bounding box center [38, 95] width 11 height 11
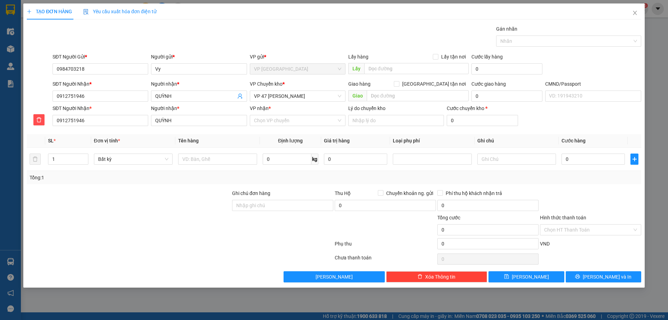
drag, startPoint x: 311, startPoint y: 145, endPoint x: 300, endPoint y: 134, distance: 15.5
click at [308, 143] on th "Định lượng" at bounding box center [290, 141] width 61 height 14
click at [290, 122] on input "VP nhận *" at bounding box center [295, 120] width 83 height 10
type input "47"
click at [302, 137] on div "VP 47 Trần Khát Chân" at bounding box center [297, 135] width 87 height 8
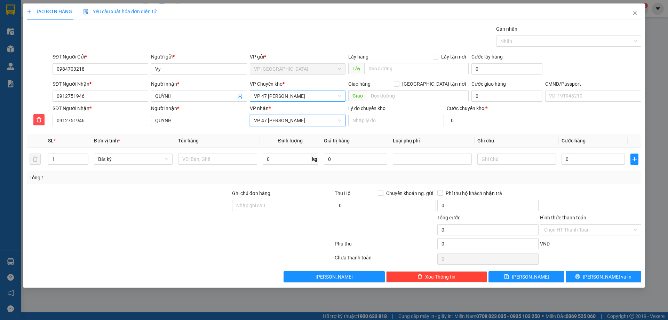
click at [291, 99] on span "VP 47 Trần Khát Chân" at bounding box center [297, 96] width 87 height 10
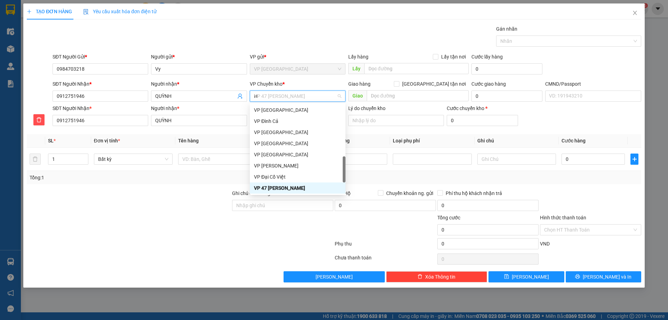
scroll to position [117, 0]
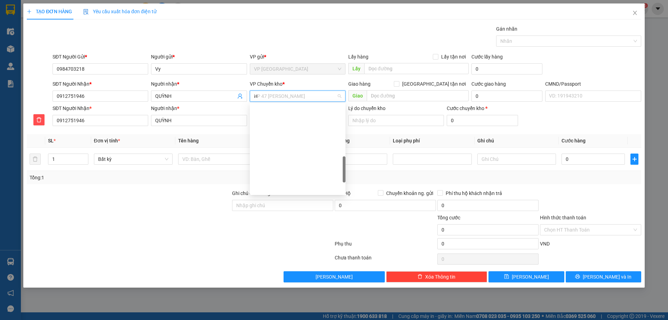
type input "HG"
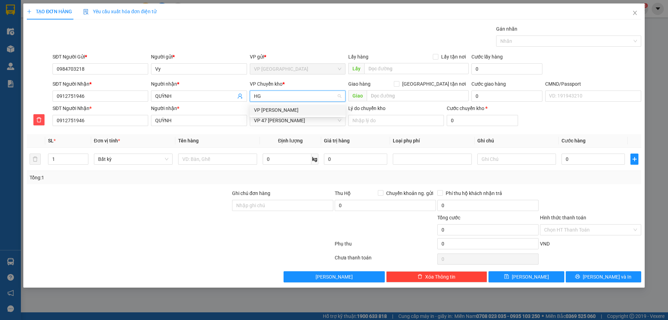
scroll to position [0, 0]
click at [288, 109] on div "VP [PERSON_NAME]" at bounding box center [297, 110] width 87 height 8
click at [232, 172] on div "Tổng: 1" at bounding box center [334, 177] width 615 height 13
click at [231, 169] on td at bounding box center [217, 159] width 84 height 23
click at [231, 168] on td at bounding box center [217, 159] width 84 height 23
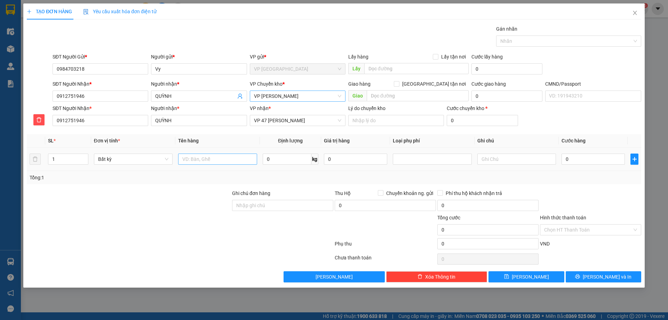
click at [232, 161] on input "text" at bounding box center [217, 159] width 79 height 11
type input "T"
type input "TÚI GẠO"
click at [262, 156] on td "0 kg" at bounding box center [290, 159] width 61 height 23
type input "10"
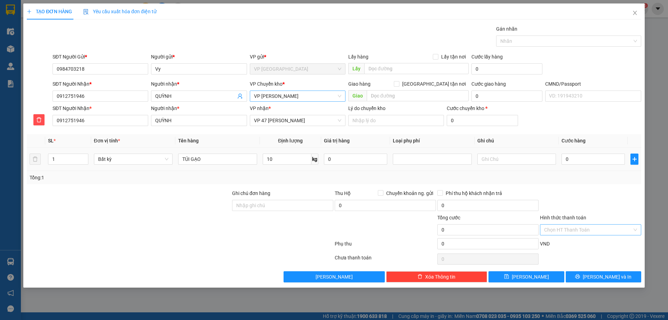
click at [273, 172] on div "Tổng: 1" at bounding box center [334, 177] width 615 height 13
type input "55.000"
click at [587, 278] on button "Lưu và In" at bounding box center [604, 276] width 76 height 11
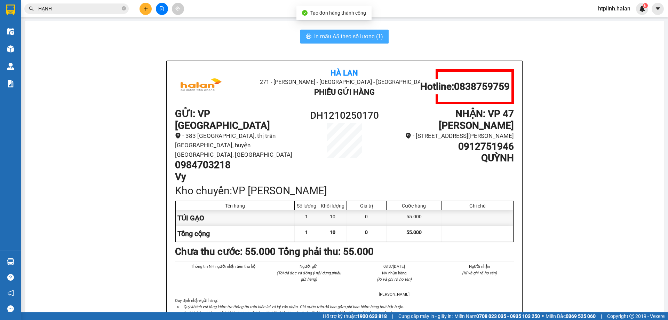
click at [345, 33] on span "In mẫu A5 theo số lượng (1)" at bounding box center [348, 36] width 69 height 9
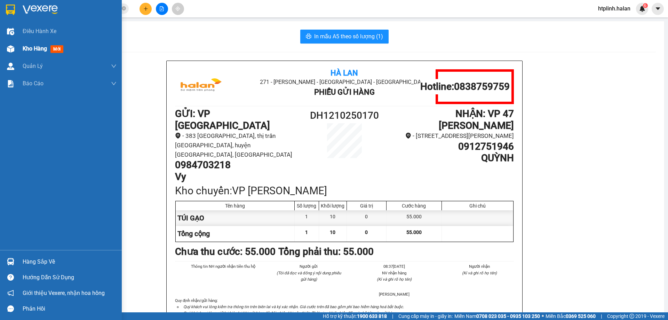
click at [0, 50] on div "Kho hàng mới" at bounding box center [61, 48] width 122 height 17
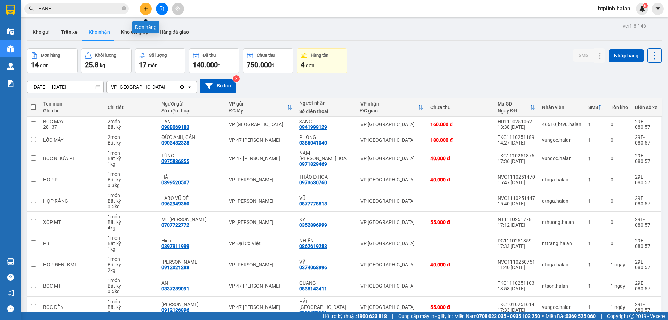
click at [144, 11] on icon "plus" at bounding box center [145, 8] width 5 height 5
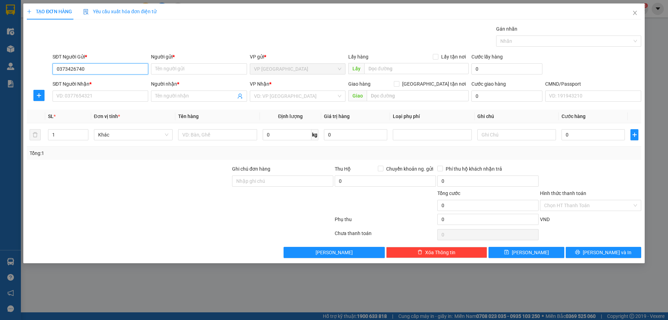
type input "03734267406"
click at [99, 72] on input "03734267406" at bounding box center [101, 68] width 96 height 11
type input "0986182516"
drag, startPoint x: 167, startPoint y: 81, endPoint x: 175, endPoint y: 75, distance: 10.0
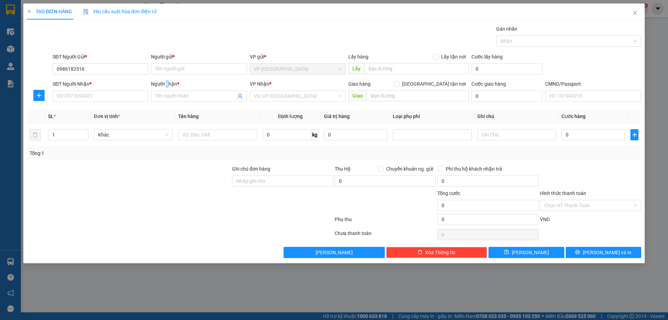
click at [168, 81] on div "Người nhận *" at bounding box center [199, 84] width 96 height 8
click at [168, 92] on input "Người nhận *" at bounding box center [195, 96] width 80 height 8
click at [175, 73] on input "Người gửi *" at bounding box center [199, 68] width 96 height 11
click at [205, 68] on input "HƯƠNG 0674572945" at bounding box center [199, 68] width 96 height 11
drag, startPoint x: 205, startPoint y: 68, endPoint x: 197, endPoint y: 66, distance: 8.9
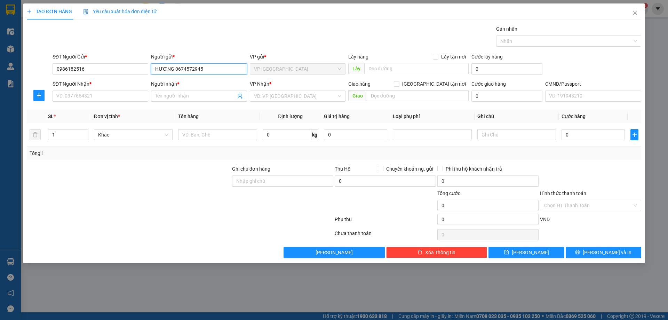
click at [197, 67] on input "HƯƠNG 0674572945" at bounding box center [199, 68] width 96 height 11
type input "HƯƠNG 0674572945"
click at [102, 99] on input "SĐT Người Nhận *" at bounding box center [101, 96] width 96 height 11
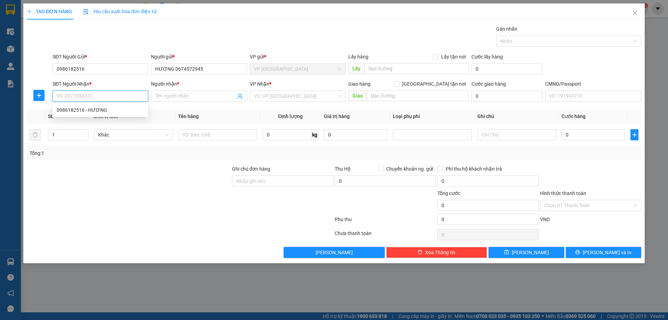
paste input "0674572945"
click at [62, 95] on input "0674572945" at bounding box center [101, 96] width 96 height 11
type input "0974572945"
click at [97, 111] on div "0974572945 - THANH" at bounding box center [100, 110] width 87 height 8
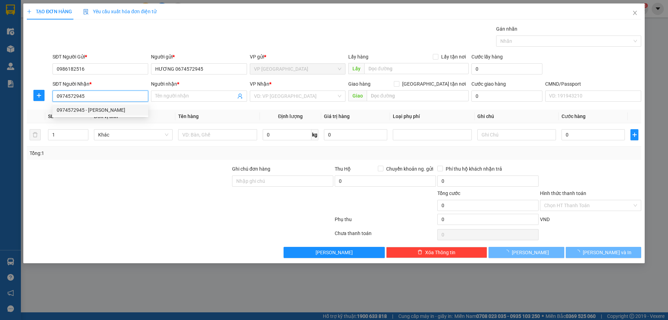
type input "THANH"
type input "0974572945"
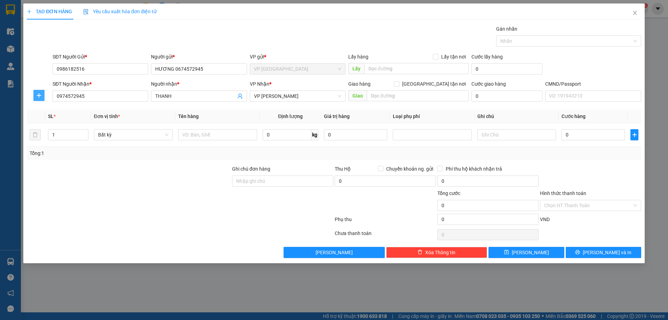
drag, startPoint x: 35, startPoint y: 89, endPoint x: 37, endPoint y: 95, distance: 5.5
click at [35, 89] on div at bounding box center [39, 88] width 24 height 3
click at [26, 95] on div at bounding box center [39, 92] width 26 height 24
click at [44, 97] on span "plus" at bounding box center [39, 96] width 10 height 6
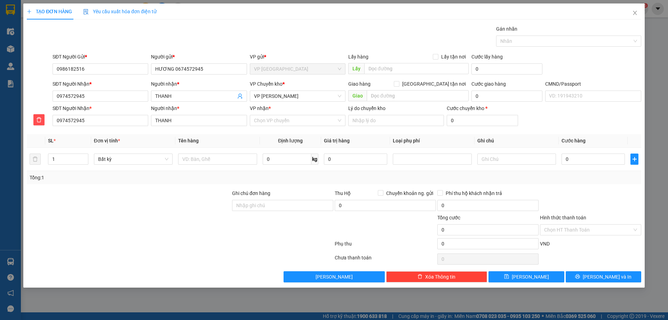
click at [266, 113] on div "VP nhận *" at bounding box center [298, 109] width 96 height 10
click at [269, 120] on input "VP nhận *" at bounding box center [295, 120] width 83 height 10
type input "HVT"
click at [264, 132] on div "VP [PERSON_NAME]" at bounding box center [297, 135] width 87 height 8
click at [292, 83] on div "VP Chuyển kho *" at bounding box center [298, 84] width 96 height 8
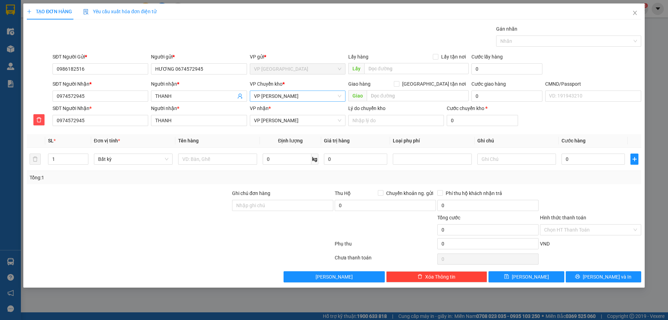
click at [287, 99] on span "VP [PERSON_NAME]" at bounding box center [297, 96] width 87 height 10
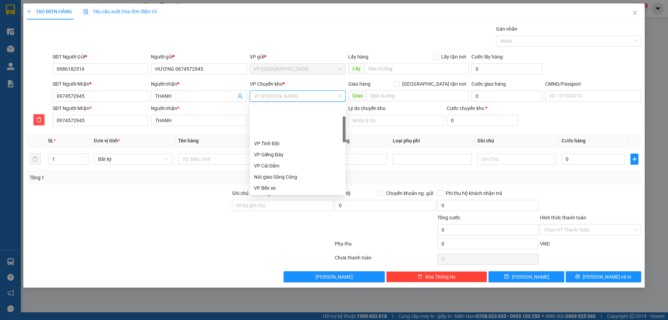
scroll to position [45, 0]
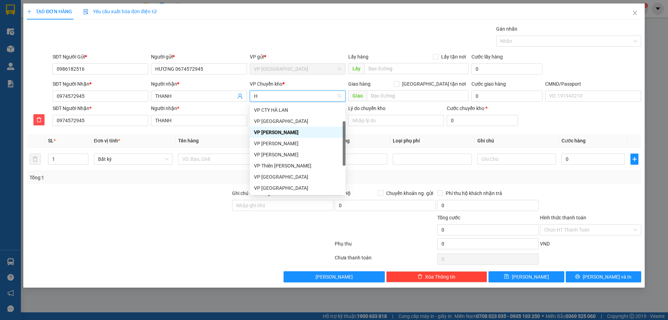
type input "HG"
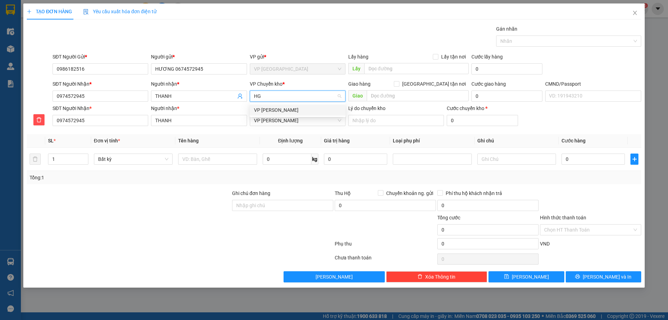
click at [283, 112] on div "VP [PERSON_NAME]" at bounding box center [297, 110] width 87 height 8
click at [224, 156] on input "text" at bounding box center [217, 159] width 79 height 11
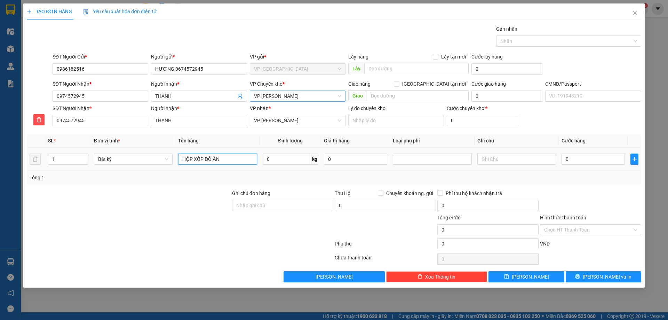
type input "HỘP XỐP ĐỒ ĂN"
drag, startPoint x: 262, startPoint y: 154, endPoint x: 267, endPoint y: 157, distance: 5.3
click at [266, 156] on td "0 kg" at bounding box center [290, 159] width 61 height 23
click at [268, 158] on input "0" at bounding box center [287, 159] width 49 height 11
type input "1"
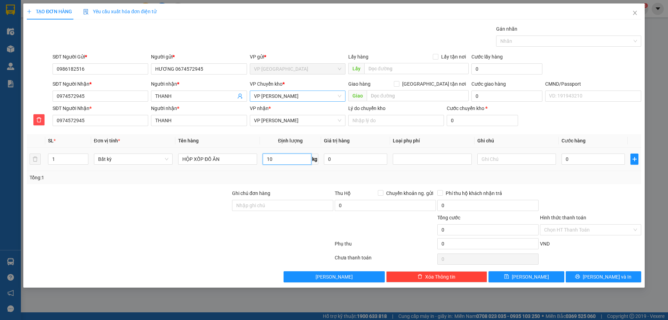
type input "10"
drag, startPoint x: 288, startPoint y: 169, endPoint x: 569, endPoint y: 174, distance: 281.0
click at [288, 170] on td "10 kg" at bounding box center [290, 159] width 61 height 23
type input "40.000"
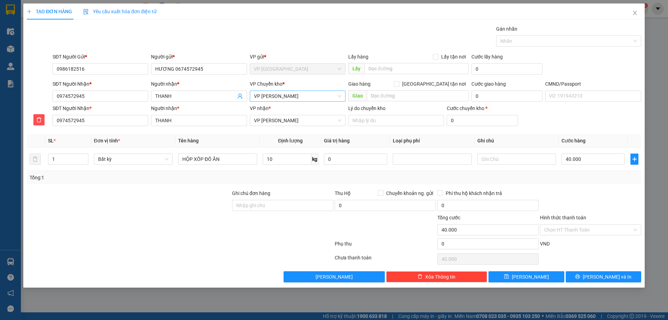
type input "40.000"
click at [587, 159] on input "40.000" at bounding box center [593, 159] width 63 height 11
type input "0"
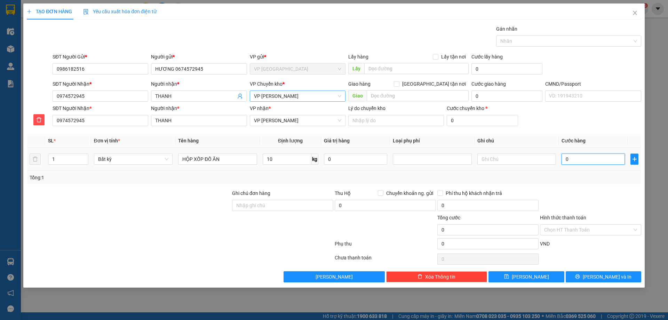
type input "02"
type input "2"
type input "020"
type input "20"
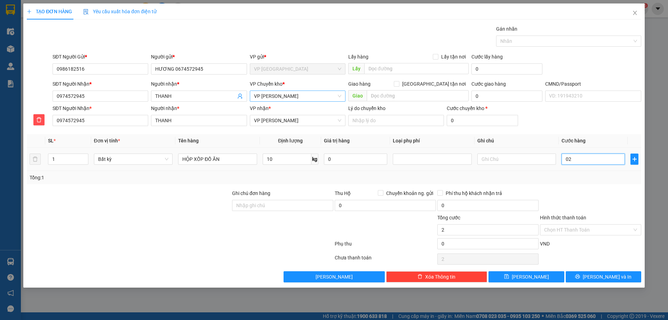
type input "20"
type input "20.000"
click at [593, 177] on div "Tổng: 1" at bounding box center [334, 178] width 609 height 8
click at [585, 229] on input "Hình thức thanh toán" at bounding box center [589, 230] width 88 height 10
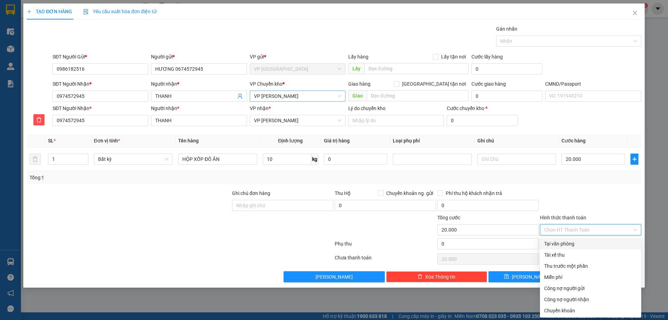
click at [585, 239] on div "Tại văn phòng" at bounding box center [590, 243] width 101 height 11
type input "0"
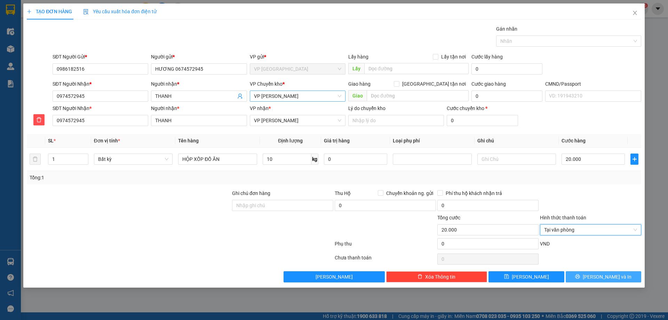
drag, startPoint x: 586, startPoint y: 273, endPoint x: 569, endPoint y: 265, distance: 18.5
click at [586, 274] on button "Lưu và In" at bounding box center [604, 276] width 76 height 11
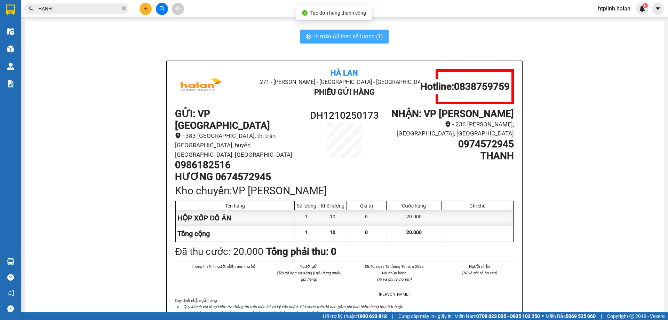
click at [359, 40] on span "In mẫu A5 theo số lượng (1)" at bounding box center [348, 36] width 69 height 9
click at [99, 14] on div "Kết quả tìm kiếm ( 170 ) Bộ lọc Thuộc VP này Mã ĐH Trạng thái Món hàng Thu hộ T…" at bounding box center [68, 9] width 136 height 12
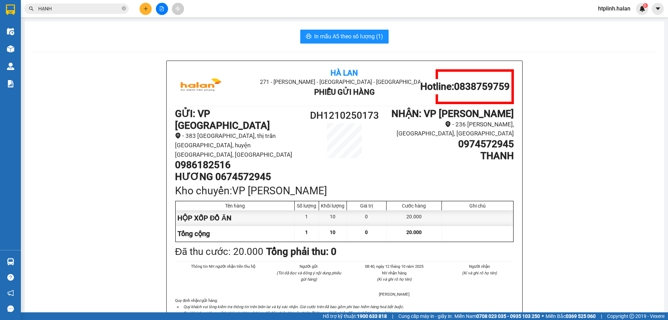
click at [99, 11] on input "HẠNH" at bounding box center [79, 9] width 82 height 8
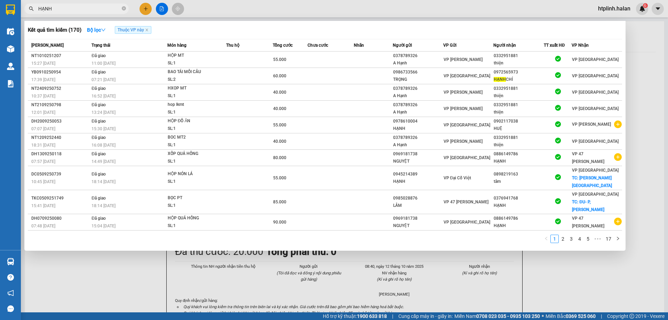
click at [99, 11] on input "HẠNH" at bounding box center [79, 9] width 82 height 8
paste input "0967808966"
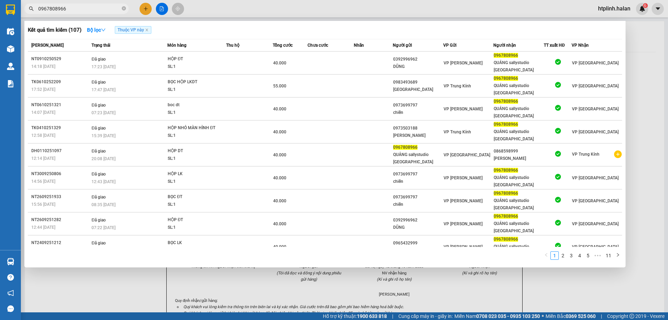
type input "0967808966"
click at [145, 29] on span "Thuộc VP này" at bounding box center [133, 30] width 37 height 8
click at [148, 30] on icon "close" at bounding box center [146, 29] width 3 height 3
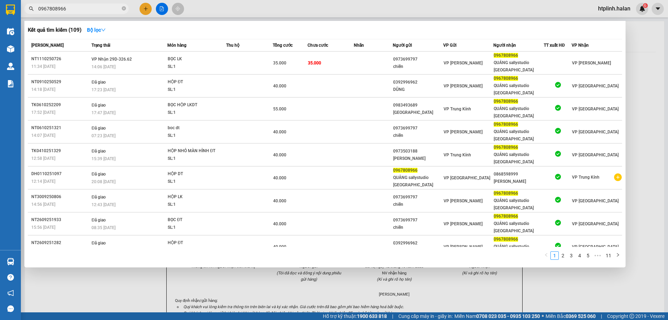
drag, startPoint x: 188, startPoint y: 274, endPoint x: 167, endPoint y: 255, distance: 28.3
click at [188, 273] on div at bounding box center [334, 160] width 668 height 320
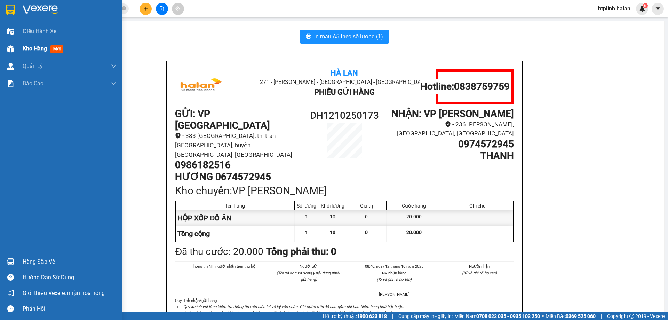
click at [1, 42] on div "Kho hàng mới" at bounding box center [61, 48] width 122 height 17
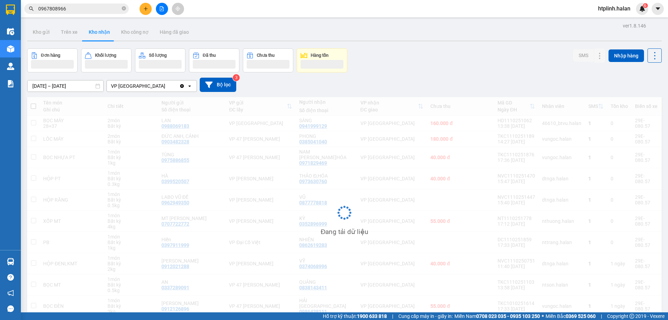
scroll to position [33, 0]
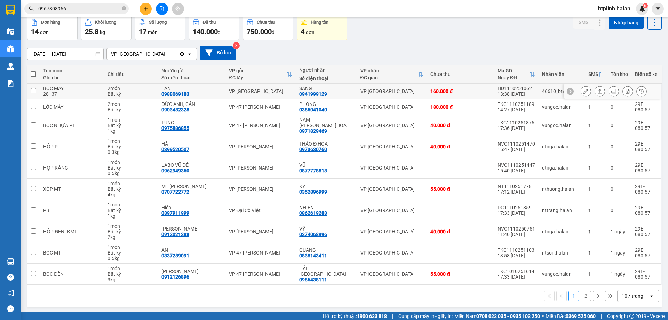
click at [595, 95] on button at bounding box center [600, 91] width 10 height 12
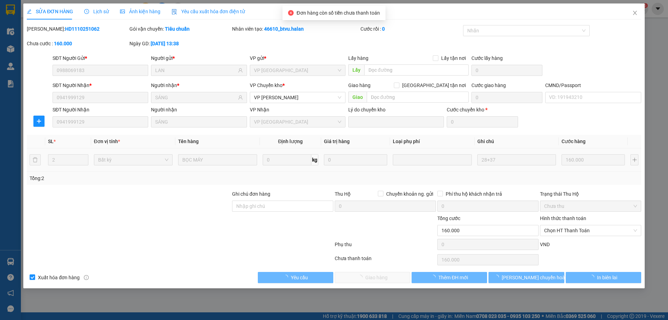
type input "0988069183"
type input "LAN"
type input "0941999129"
type input "SÁNG"
type input "0"
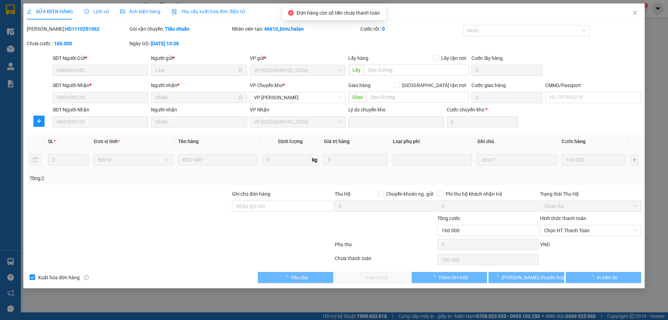
type input "160.000"
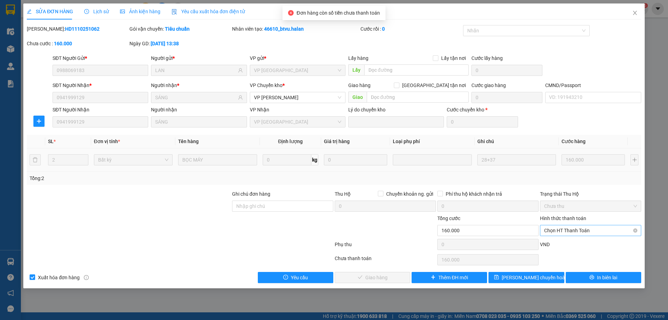
click at [552, 227] on span "Chọn HT Thanh Toán" at bounding box center [591, 230] width 93 height 10
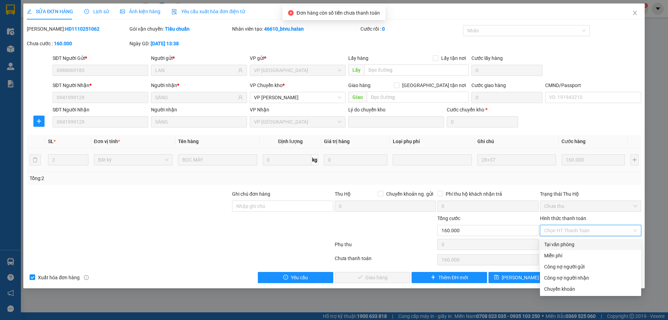
click at [554, 243] on div "Tại văn phòng" at bounding box center [591, 245] width 93 height 8
type input "0"
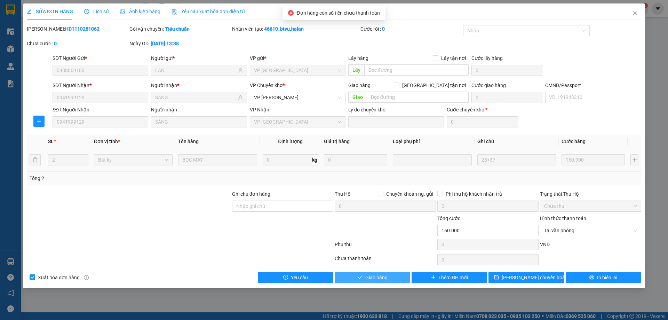
drag, startPoint x: 394, startPoint y: 278, endPoint x: 394, endPoint y: 272, distance: 6.3
click at [393, 276] on button "Giao hàng" at bounding box center [373, 277] width 76 height 11
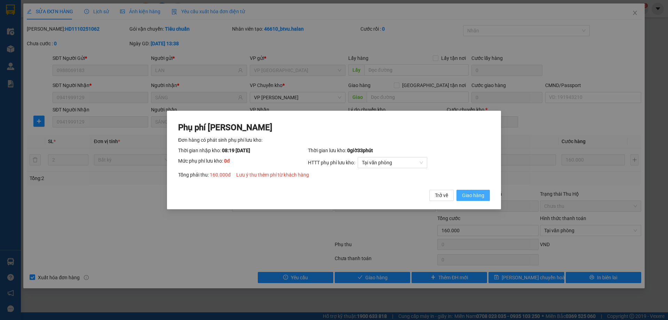
click at [472, 196] on span "Giao hàng" at bounding box center [473, 195] width 22 height 8
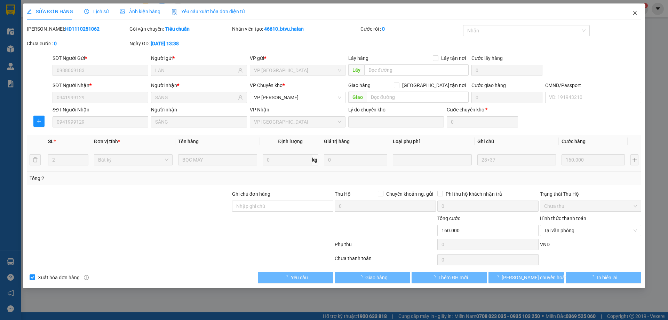
click at [634, 8] on span "Close" at bounding box center [635, 12] width 19 height 19
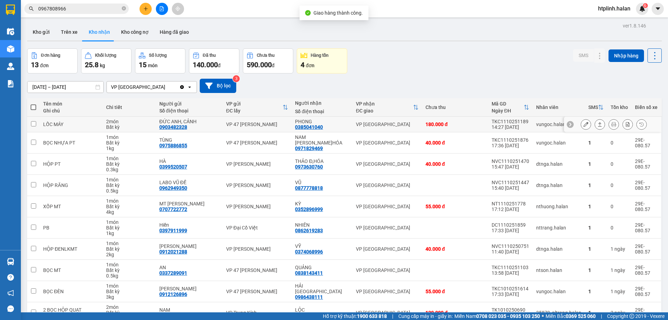
click at [598, 124] on icon at bounding box center [600, 124] width 5 height 5
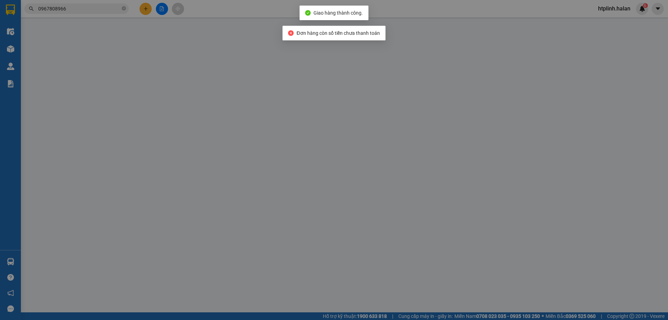
type input "0903482328"
type input "ĐỨC ANH, CẢNH"
type input "0385041040"
type input "PHONG"
type input "0"
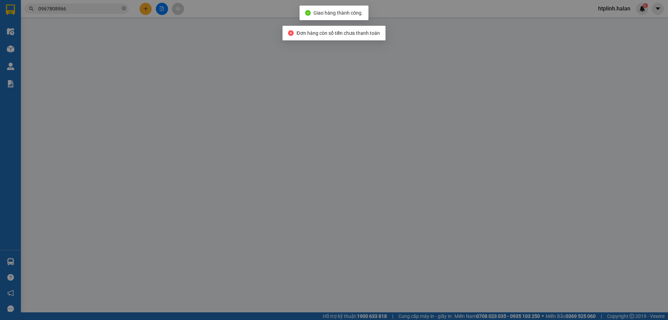
type input "180.000"
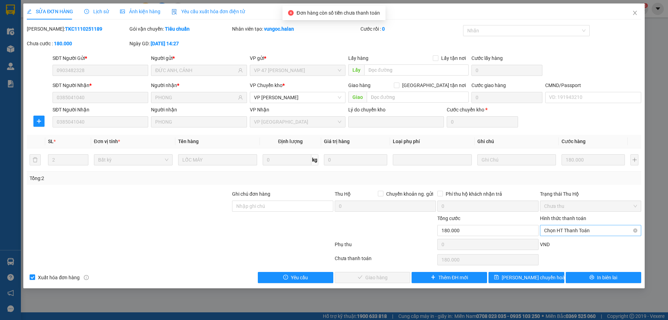
drag, startPoint x: 558, startPoint y: 225, endPoint x: 559, endPoint y: 232, distance: 7.4
click at [558, 225] on span "Chọn HT Thanh Toán" at bounding box center [591, 230] width 93 height 10
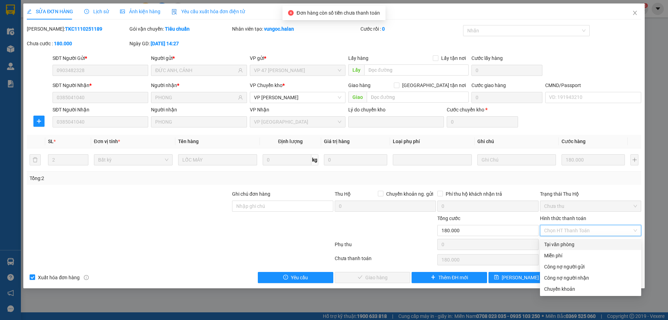
click at [559, 240] on div "Tại văn phòng" at bounding box center [590, 244] width 101 height 11
type input "0"
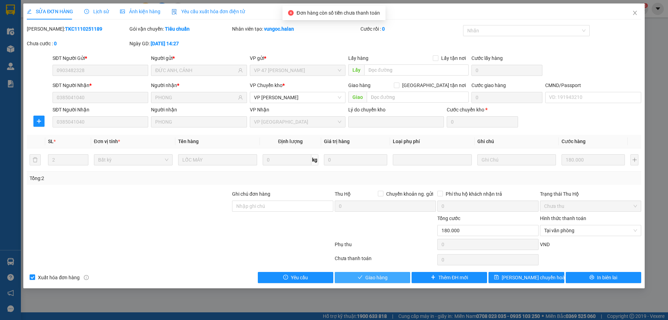
drag, startPoint x: 381, startPoint y: 272, endPoint x: 390, endPoint y: 259, distance: 16.0
click at [381, 271] on div "Total Paid Fee 0 Total UnPaid Fee 180.000 Cash Collection Total Fee Mã ĐH: TKC1…" at bounding box center [334, 154] width 615 height 258
drag, startPoint x: 387, startPoint y: 279, endPoint x: 388, endPoint y: 272, distance: 6.7
click at [387, 276] on span "Giao hàng" at bounding box center [377, 278] width 22 height 8
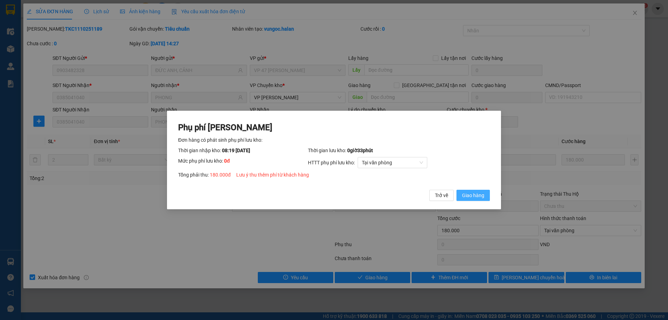
click at [484, 194] on span "Giao hàng" at bounding box center [473, 195] width 22 height 8
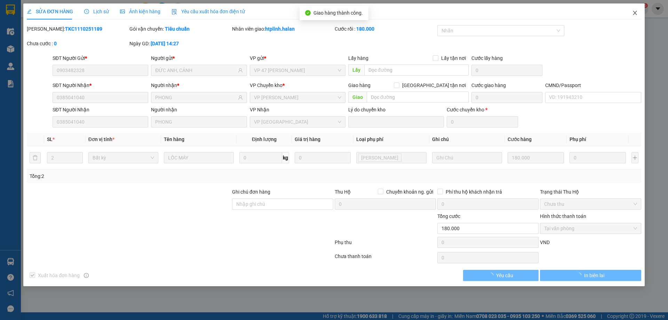
click at [635, 11] on icon "close" at bounding box center [636, 13] width 6 height 6
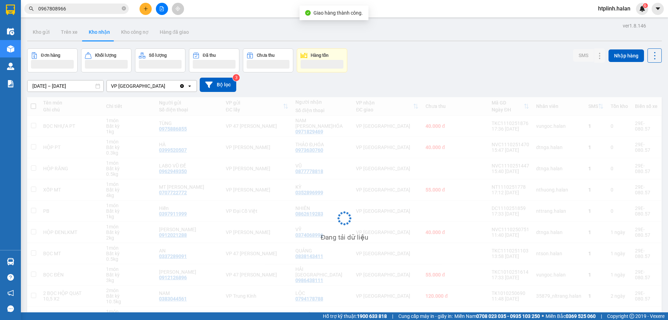
scroll to position [44, 0]
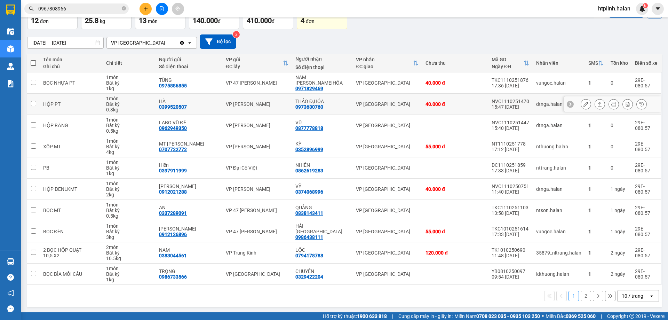
click at [595, 102] on button at bounding box center [600, 104] width 10 height 12
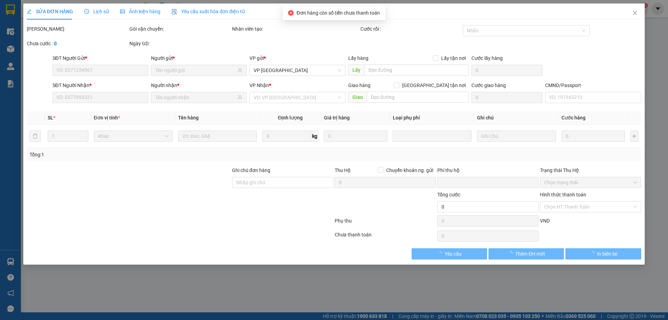
type input "0399520507"
type input "HÀ"
type input "0973630760"
type input "THẢO Đ,HÓA"
type input "0"
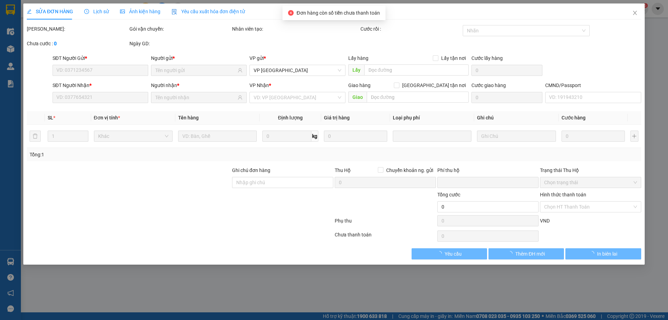
type input "40.000"
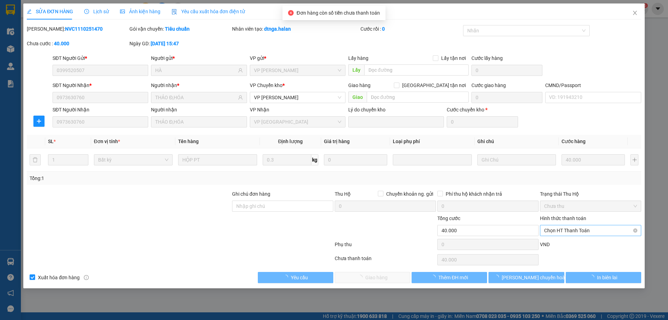
click at [558, 227] on span "Chọn HT Thanh Toán" at bounding box center [591, 230] width 93 height 10
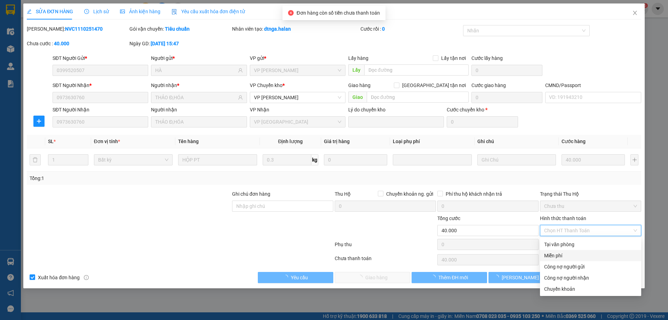
click at [558, 250] on div "Miễn phí" at bounding box center [590, 255] width 101 height 11
type input "0"
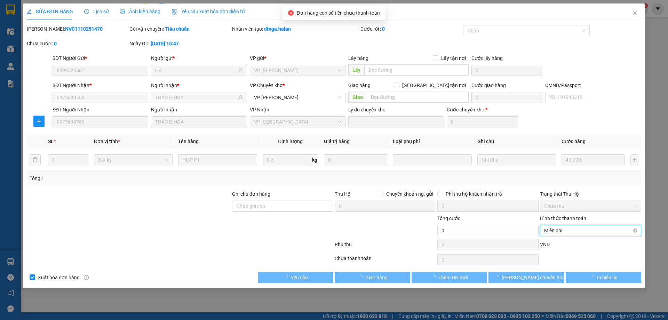
click at [562, 228] on span "Miễn phí" at bounding box center [591, 230] width 93 height 10
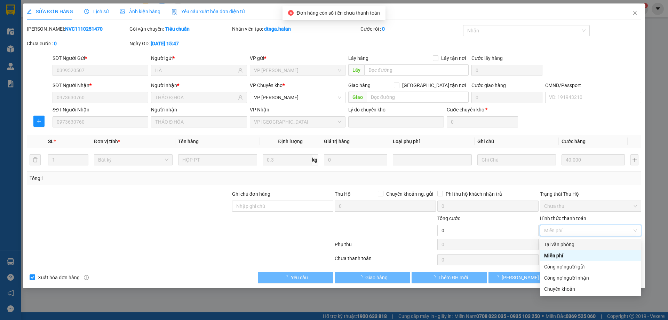
drag, startPoint x: 563, startPoint y: 243, endPoint x: 445, endPoint y: 270, distance: 121.5
click at [563, 243] on div "Tại văn phòng" at bounding box center [591, 245] width 93 height 8
type input "40.000"
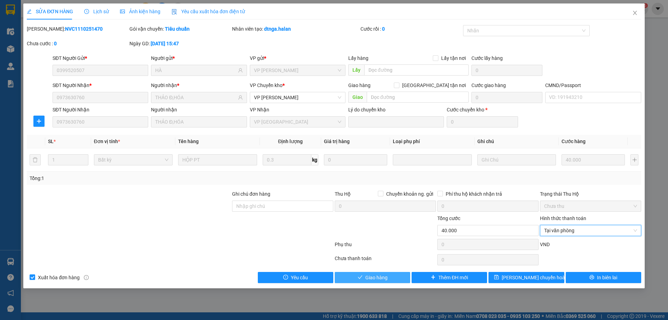
click at [373, 275] on span "Giao hàng" at bounding box center [377, 278] width 22 height 8
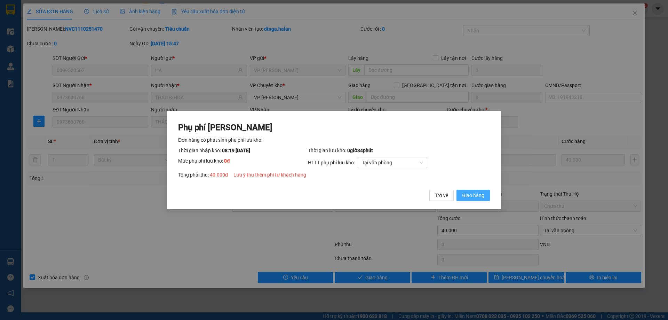
click at [474, 192] on span "Giao hàng" at bounding box center [473, 195] width 22 height 8
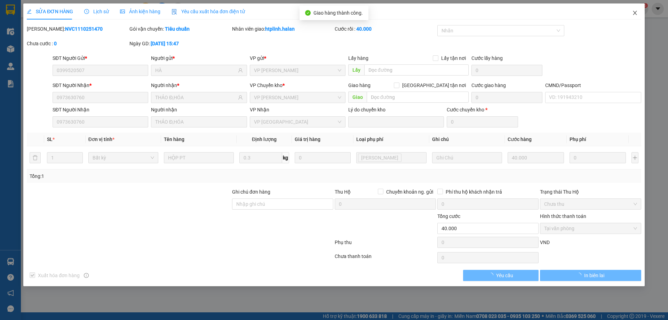
click at [637, 11] on icon "close" at bounding box center [636, 13] width 6 height 6
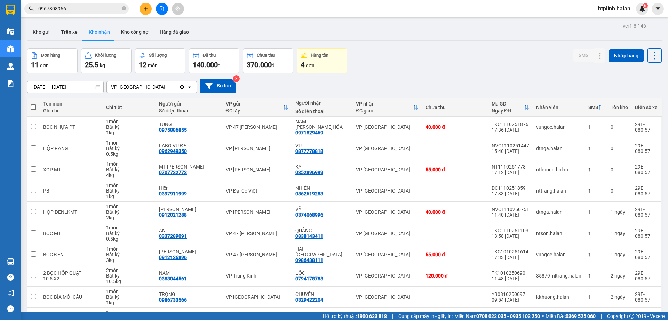
click at [38, 42] on div "ver 1.8.146 Kho gửi Trên xe Kho nhận Kho công nợ Hàng đã giao Đơn hàng 11 đơn K…" at bounding box center [344, 187] width 641 height 333
click at [42, 40] on button "Kho gửi" at bounding box center [41, 32] width 28 height 17
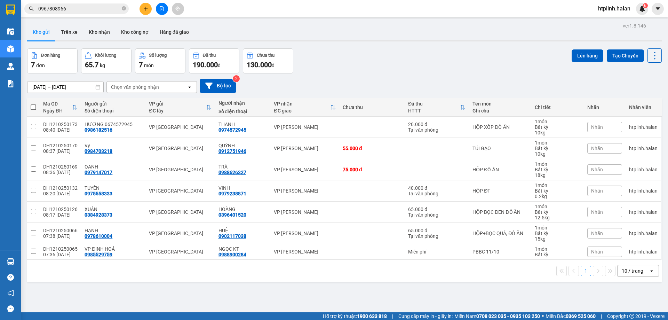
click at [28, 104] on th at bounding box center [33, 107] width 13 height 18
click at [33, 106] on span at bounding box center [34, 107] width 6 height 6
click at [33, 104] on input "checkbox" at bounding box center [33, 104] width 0 height 0
checkbox input "true"
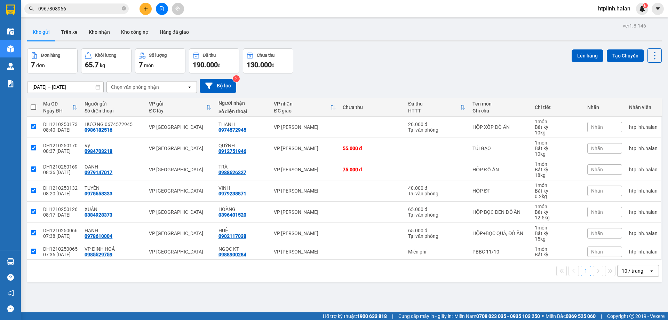
checkbox input "true"
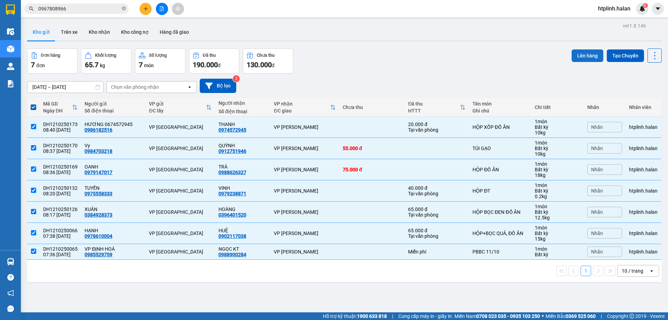
click at [587, 58] on button "Lên hàng" at bounding box center [588, 55] width 32 height 13
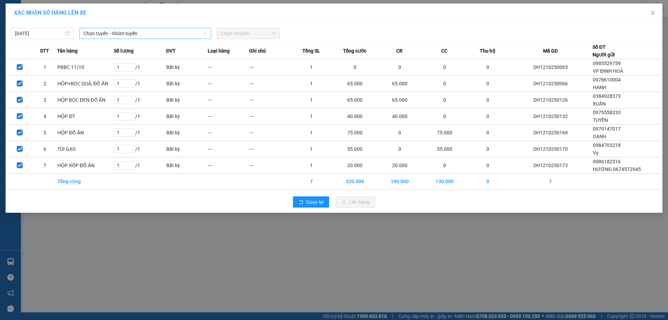
click at [160, 34] on span "Chọn tuyến - nhóm tuyến" at bounding box center [146, 33] width 124 height 10
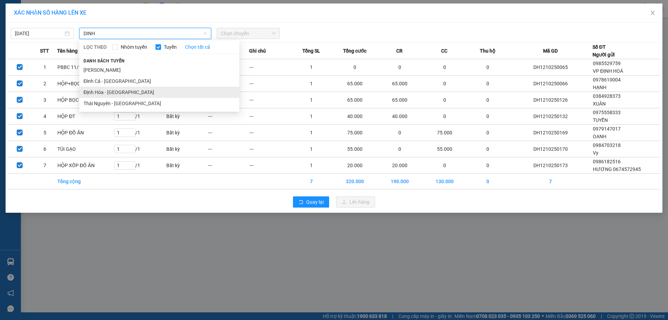
type input "DINH"
click at [128, 92] on li "Định Hóa - Thái Nguyên" at bounding box center [159, 92] width 160 height 11
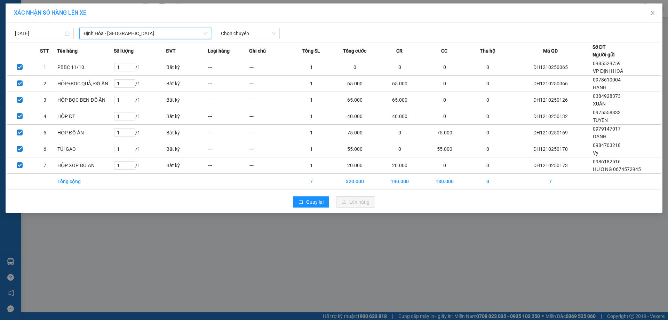
click at [230, 38] on span "Chọn chuyến" at bounding box center [248, 33] width 55 height 10
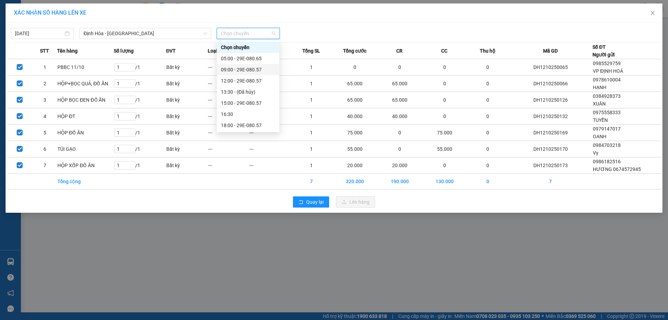
click at [242, 72] on div "09:00 - 29E-080.57" at bounding box center [248, 70] width 54 height 8
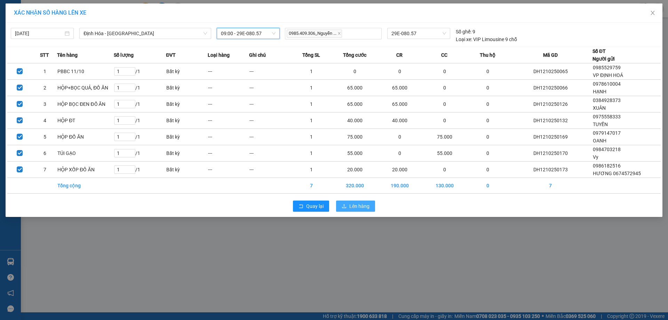
click at [351, 205] on span "Lên hàng" at bounding box center [360, 206] width 20 height 8
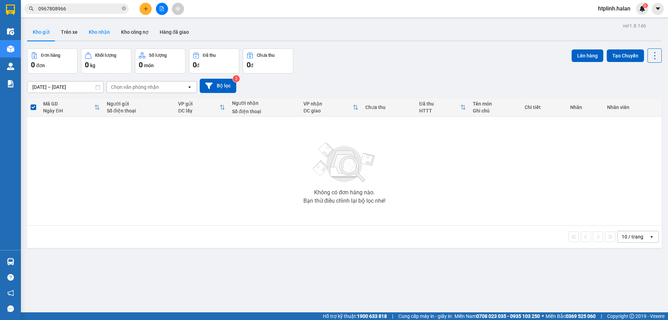
click at [103, 28] on button "Kho nhận" at bounding box center [99, 32] width 32 height 17
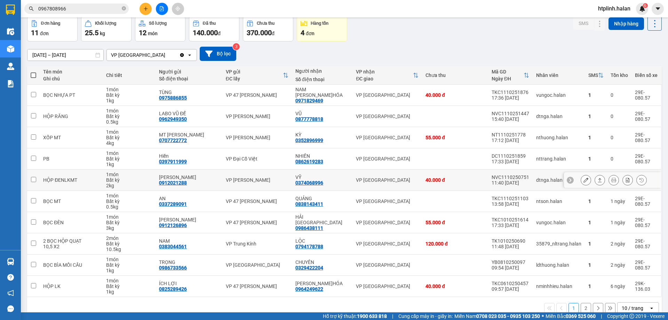
scroll to position [45, 0]
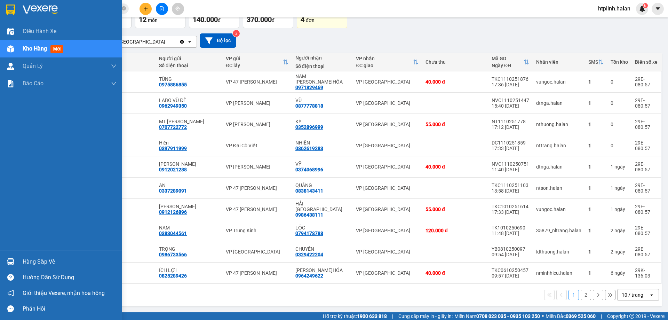
drag, startPoint x: 2, startPoint y: 257, endPoint x: 28, endPoint y: 260, distance: 25.7
click at [3, 257] on div "Hàng sắp về" at bounding box center [61, 262] width 122 height 16
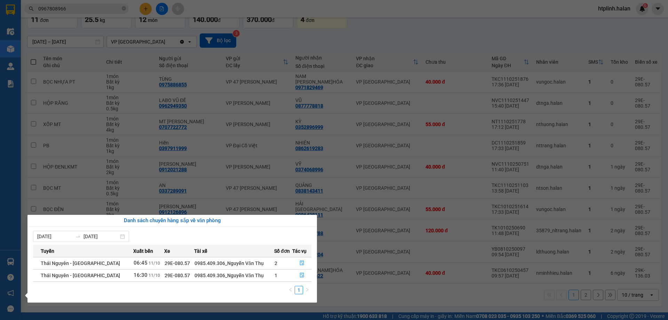
click at [429, 262] on section "Kết quả tìm kiếm ( 109 ) Bộ lọc Mã ĐH Trạng thái Món hàng Thu hộ Tổng cước Chưa…" at bounding box center [334, 160] width 668 height 320
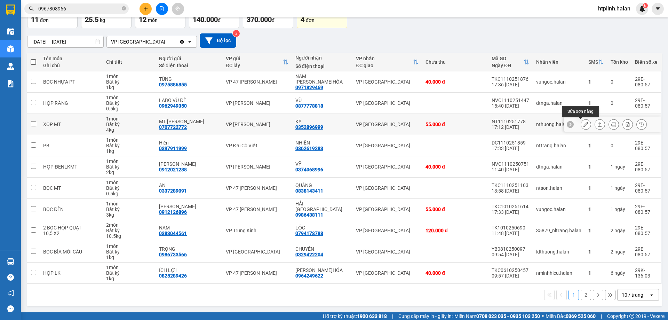
click at [585, 122] on button at bounding box center [586, 124] width 10 height 12
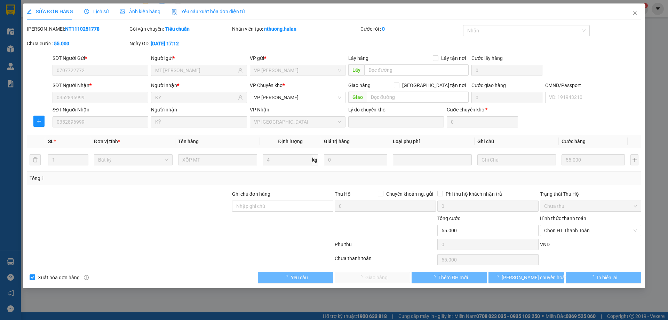
type input "0707722772"
type input "MT LÊ SƠN"
type input "0352896999"
type input "KỲ"
type input "0"
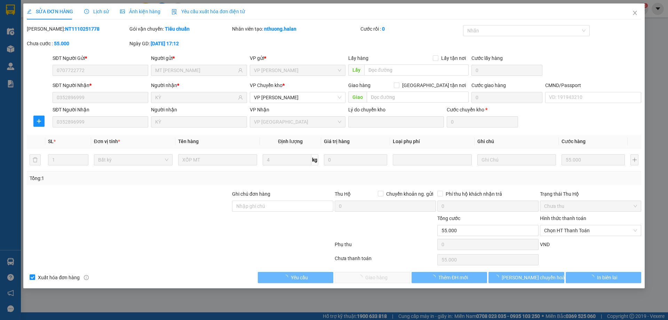
type input "55.000"
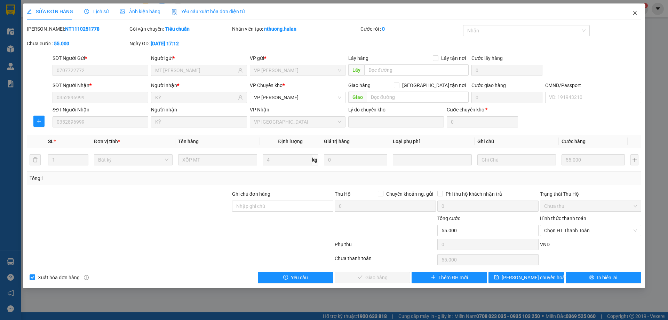
click at [644, 10] on span "Close" at bounding box center [635, 12] width 19 height 19
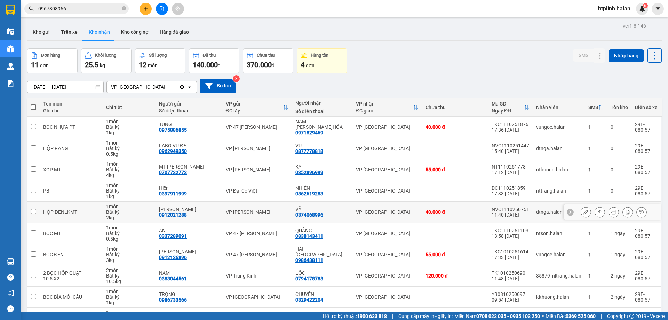
scroll to position [45, 0]
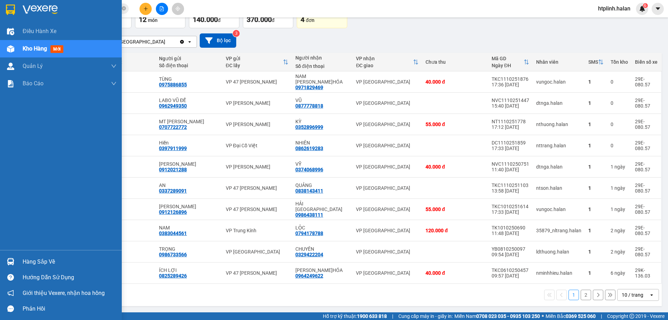
click at [16, 264] on div at bounding box center [11, 262] width 12 height 12
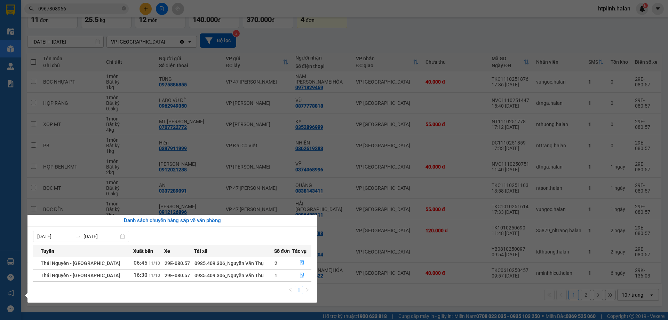
drag, startPoint x: 191, startPoint y: 140, endPoint x: 162, endPoint y: 127, distance: 32.0
click at [190, 139] on section "Kết quả tìm kiếm ( 109 ) Bộ lọc Mã ĐH Trạng thái Món hàng Thu hộ Tổng cước Chưa…" at bounding box center [334, 160] width 668 height 320
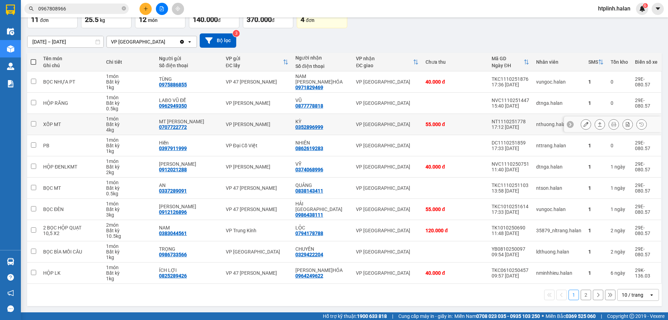
scroll to position [0, 0]
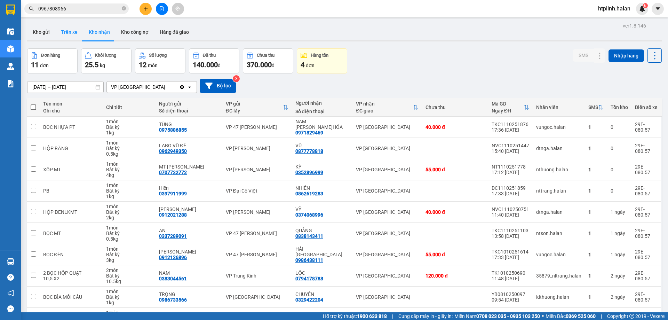
click at [63, 24] on button "Trên xe" at bounding box center [69, 32] width 28 height 17
type input "04/02/2012 – 12/10/2025"
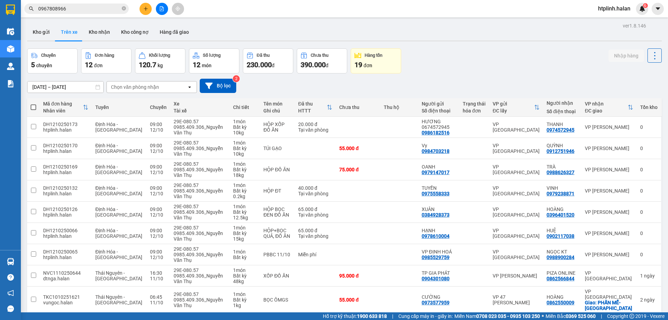
scroll to position [45, 0]
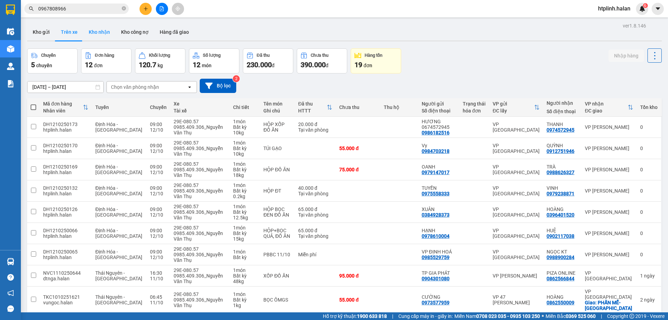
click at [100, 37] on button "Kho nhận" at bounding box center [99, 32] width 32 height 17
type input "14/08/2025 – 12/10/2025"
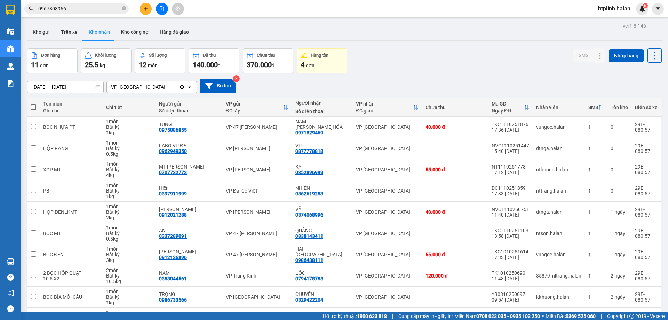
scroll to position [45, 0]
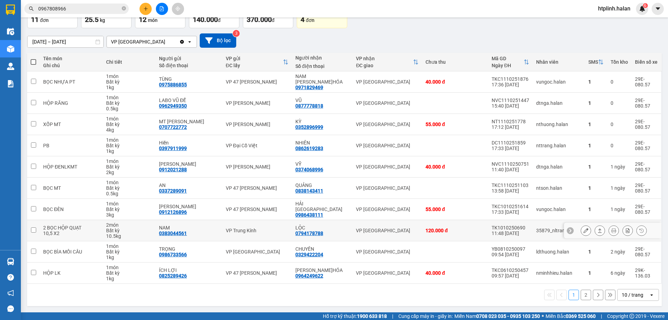
click at [301, 231] on div "0794178788" at bounding box center [310, 233] width 28 height 6
click at [302, 231] on div "0794178788" at bounding box center [310, 233] width 28 height 6
click at [447, 147] on td at bounding box center [455, 145] width 66 height 21
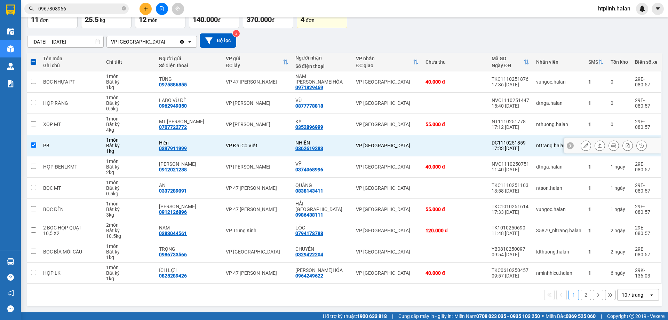
click at [447, 147] on td at bounding box center [455, 145] width 66 height 21
checkbox input "false"
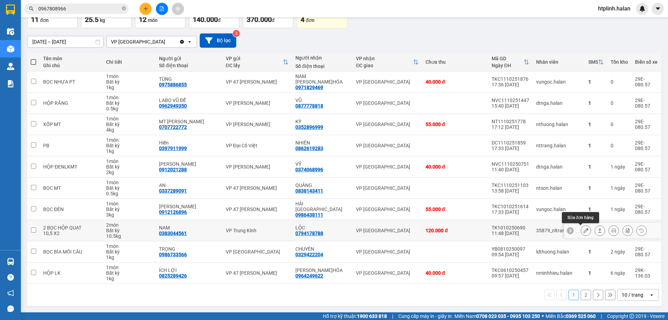
click at [584, 232] on icon at bounding box center [586, 230] width 5 height 5
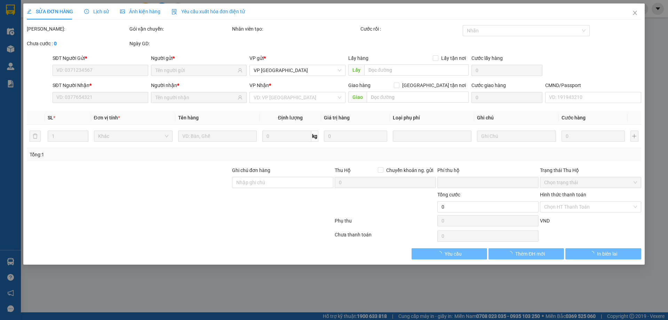
type input "0383044561"
type input "NAM"
type input "0794178788"
type input "LỘC"
type input "0"
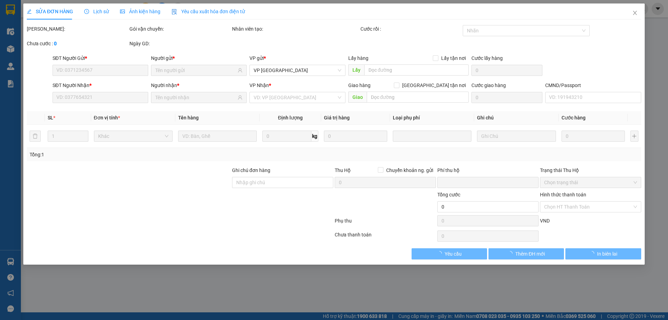
type input "120.000"
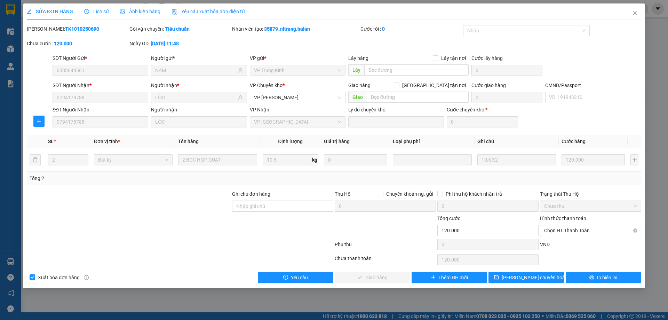
click at [553, 230] on span "Chọn HT Thanh Toán" at bounding box center [591, 230] width 93 height 10
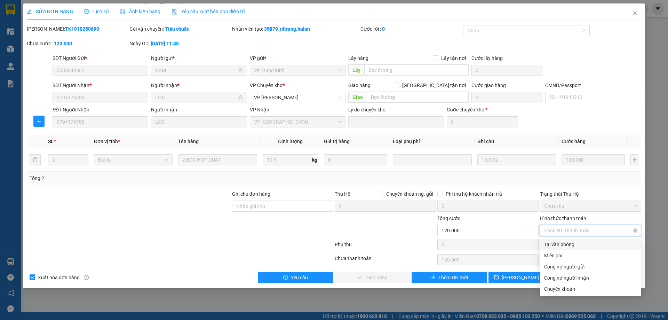
click at [551, 245] on div "Tại văn phòng" at bounding box center [591, 245] width 93 height 8
type input "0"
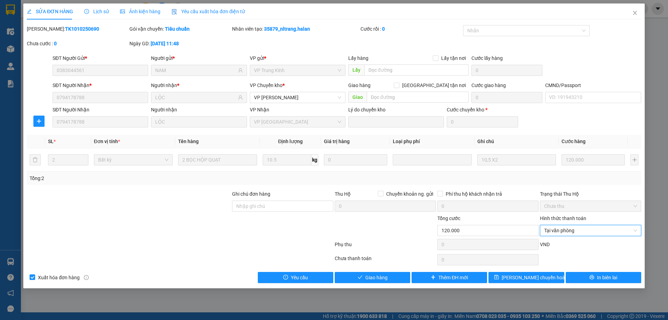
click at [338, 284] on div "SỬA ĐƠN HÀNG Lịch sử Ảnh kiện hàng Yêu cầu xuất hóa đơn điện tử Total Paid Fee …" at bounding box center [334, 145] width 622 height 285
click at [350, 282] on button "Giao hàng" at bounding box center [373, 277] width 76 height 11
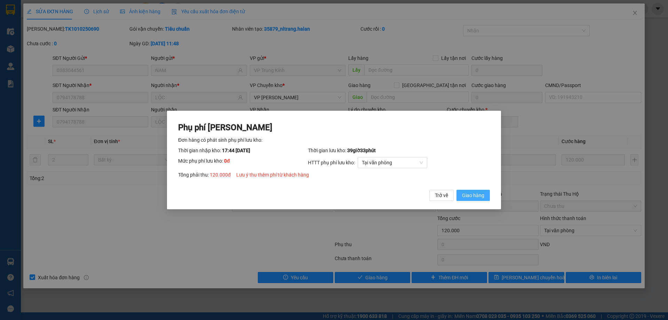
click at [484, 194] on span "Giao hàng" at bounding box center [473, 195] width 22 height 8
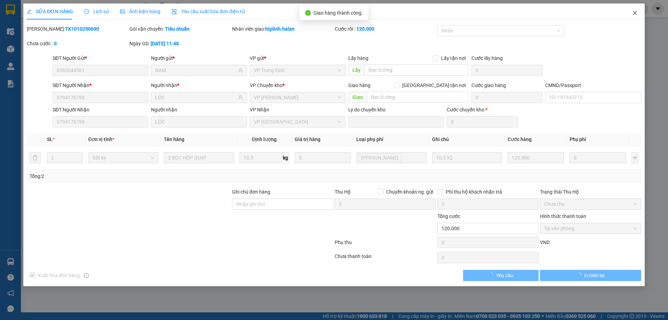
click at [634, 10] on icon "close" at bounding box center [636, 13] width 6 height 6
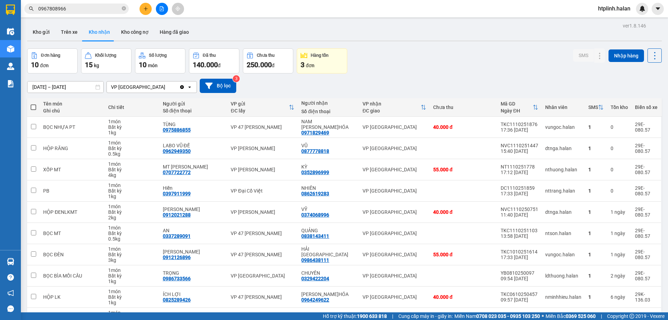
click at [39, 23] on div "ver 1.8.146 Kho gửi Trên xe Kho nhận Kho công nợ Hàng đã giao Đơn hàng 10 đơn K…" at bounding box center [344, 187] width 641 height 333
click at [40, 25] on button "Kho gửi" at bounding box center [41, 32] width 28 height 17
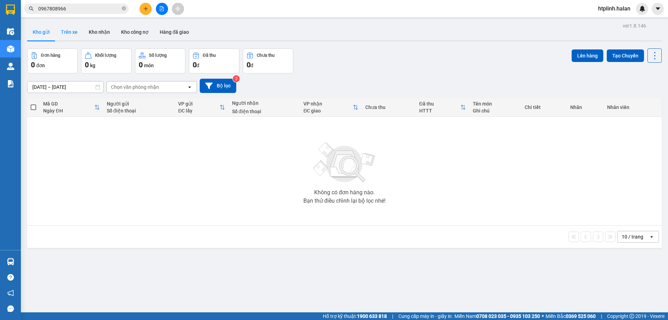
click at [68, 33] on button "Trên xe" at bounding box center [69, 32] width 28 height 17
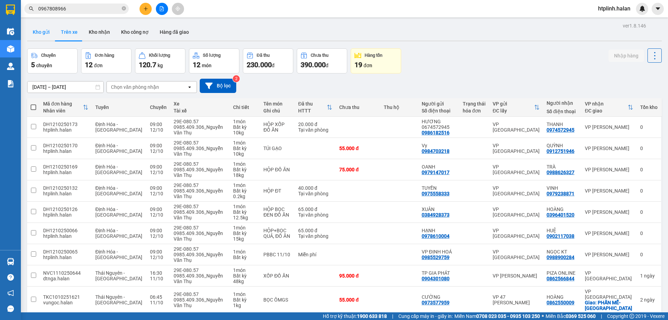
click at [44, 33] on button "Kho gửi" at bounding box center [41, 32] width 28 height 17
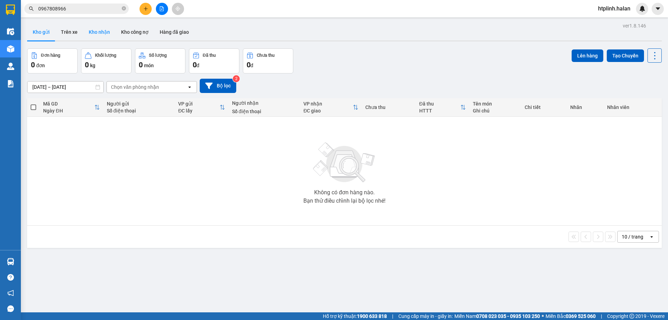
click at [106, 38] on button "Kho nhận" at bounding box center [99, 32] width 32 height 17
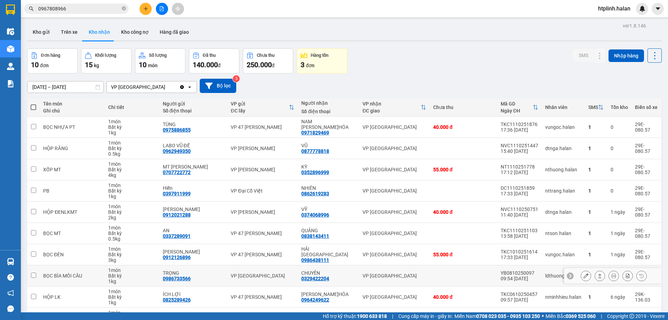
scroll to position [45, 0]
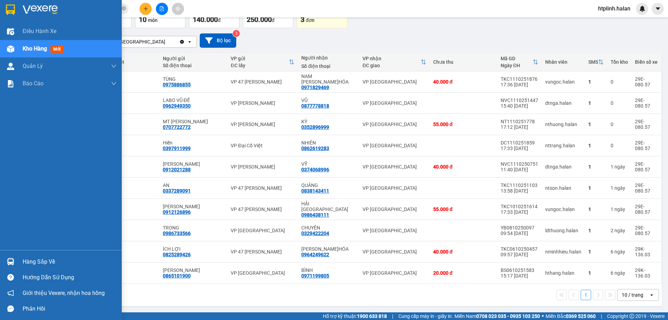
click at [10, 260] on img at bounding box center [10, 261] width 7 height 7
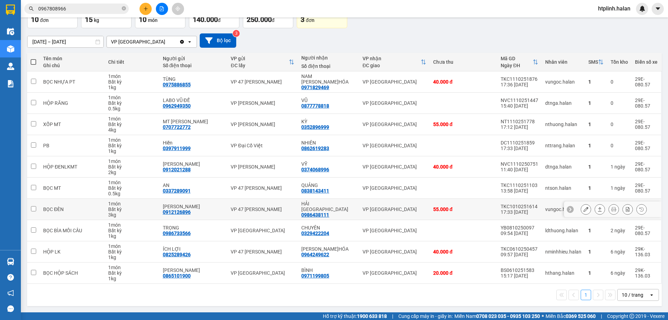
click at [360, 216] on section "Kết quả tìm kiếm ( 109 ) Bộ lọc Mã ĐH Trạng thái Món hàng Thu hộ Tổng cước Chưa…" at bounding box center [334, 160] width 668 height 320
click at [581, 231] on button at bounding box center [586, 231] width 10 height 12
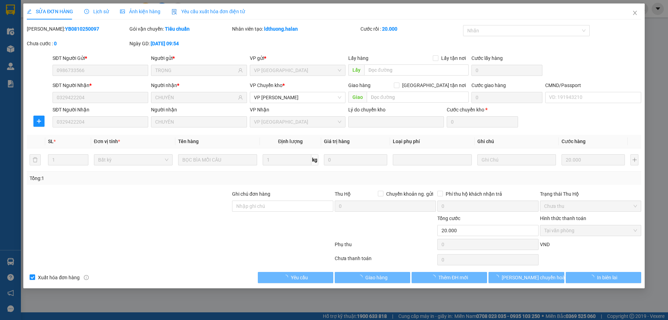
type input "0986733566"
type input "TRỌNG"
type input "0329422204"
type input "CHUYÊN"
type input "0"
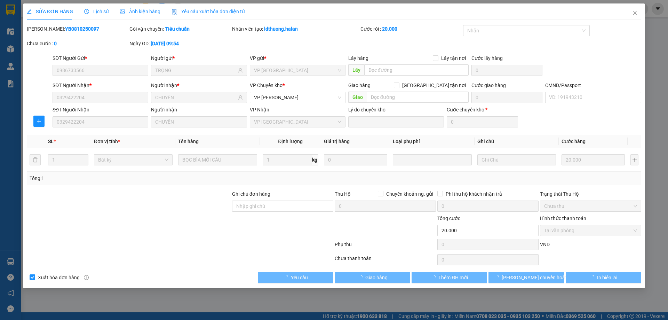
type input "20.000"
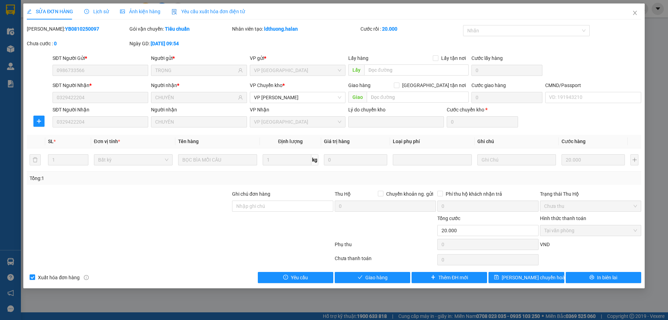
click at [93, 16] on div "Lịch sử" at bounding box center [96, 11] width 25 height 16
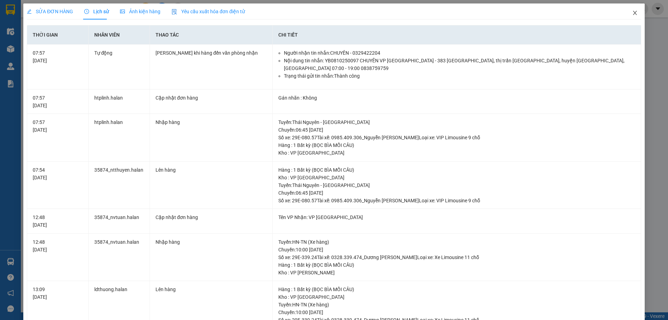
click at [629, 17] on span "Close" at bounding box center [635, 12] width 19 height 19
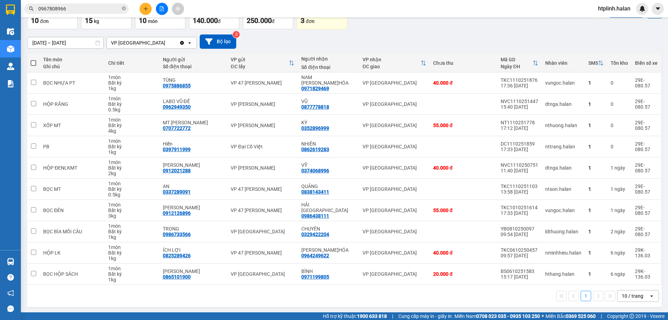
scroll to position [45, 0]
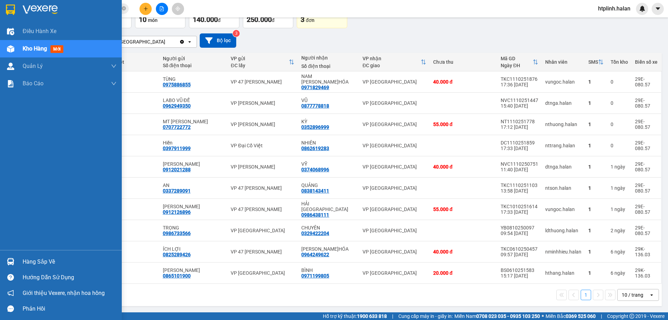
drag, startPoint x: 663, startPoint y: 3, endPoint x: 11, endPoint y: 263, distance: 701.5
click at [11, 263] on img at bounding box center [10, 261] width 7 height 7
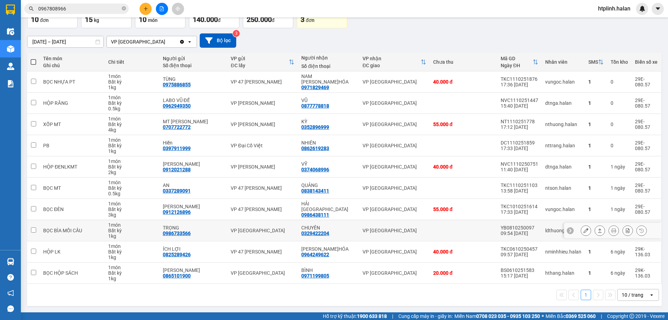
click at [428, 237] on section "Kết quả tìm kiếm ( 109 ) Bộ lọc Mã ĐH Trạng thái Món hàng Thu hộ Tổng cước Chưa…" at bounding box center [334, 160] width 668 height 320
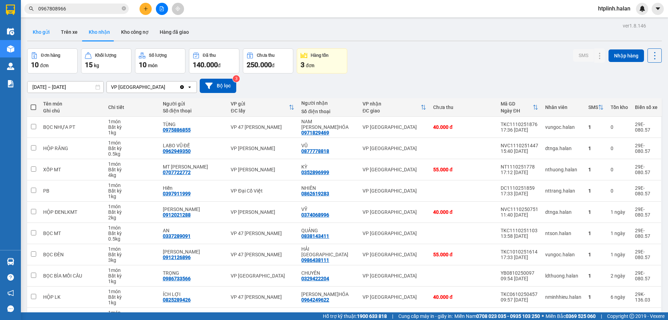
click at [46, 35] on button "Kho gửi" at bounding box center [41, 32] width 28 height 17
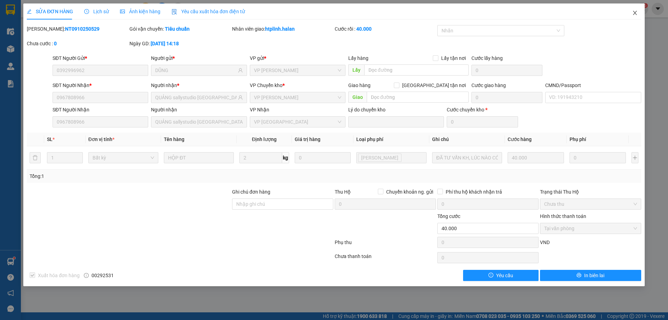
click at [633, 17] on span "Close" at bounding box center [635, 12] width 19 height 19
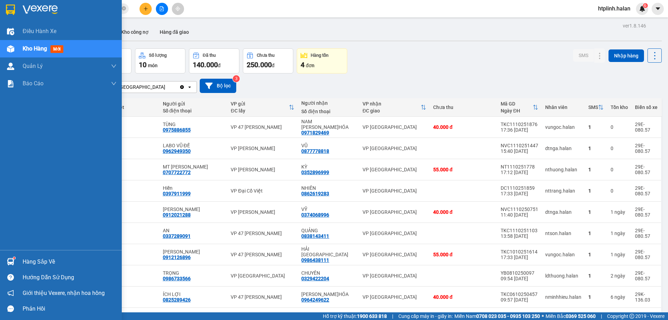
click at [10, 252] on div "Hàng sắp về Hướng dẫn sử dụng Giới thiệu Vexere, nhận hoa hồng Phản hồi" at bounding box center [61, 283] width 122 height 66
click at [27, 258] on div "Hàng sắp về" at bounding box center [70, 262] width 94 height 10
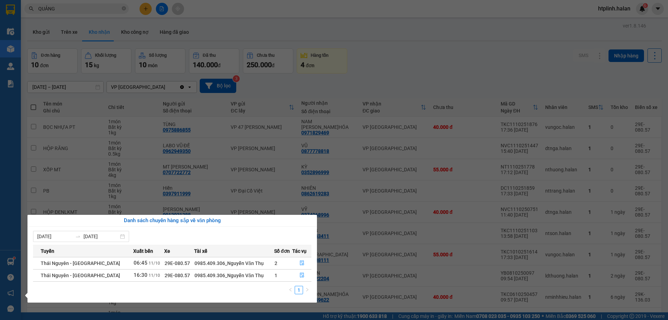
click at [384, 246] on section "Kết quả tìm kiếm ( 158 ) Bộ lọc Thuộc VP này Mã ĐH Trạng thái Món hàng Thu hộ T…" at bounding box center [334, 160] width 668 height 320
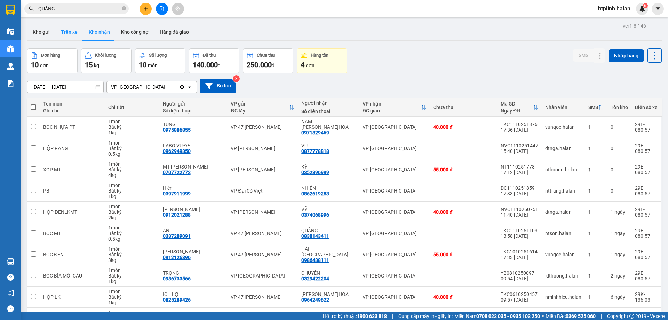
click at [66, 36] on button "Trên xe" at bounding box center [69, 32] width 28 height 17
type input "[DATE] – [DATE]"
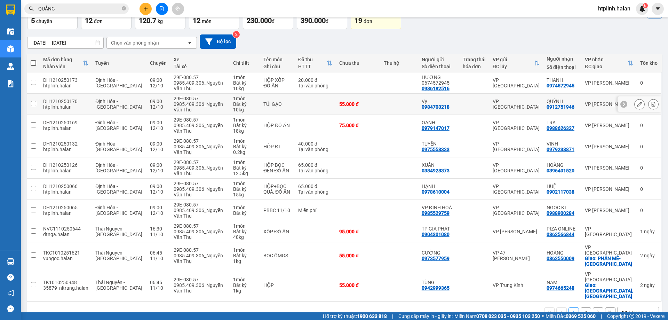
scroll to position [45, 0]
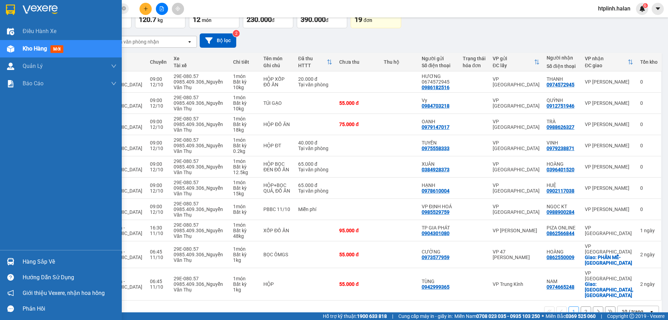
click at [19, 262] on div "Hàng sắp về" at bounding box center [61, 262] width 122 height 16
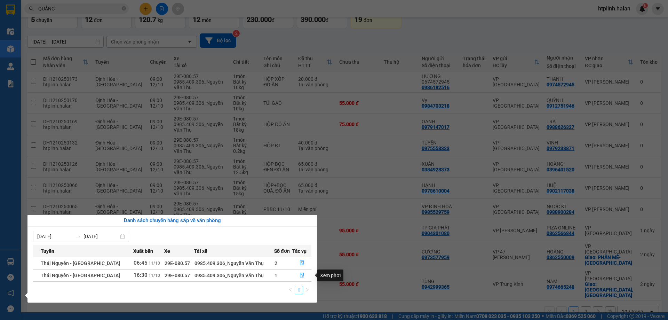
click at [297, 109] on section "Kết quả tìm kiếm ( 158 ) Bộ lọc Thuộc VP này Mã ĐH Trạng thái Món hàng Thu hộ T…" at bounding box center [334, 160] width 668 height 320
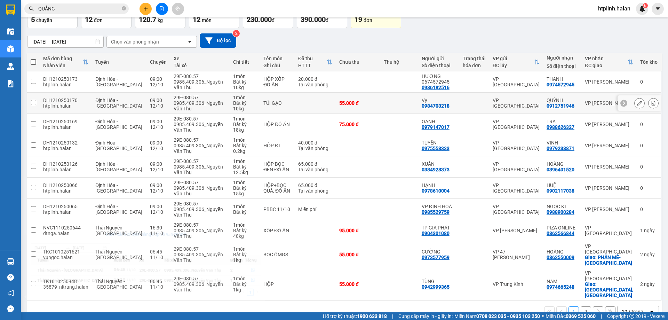
scroll to position [0, 0]
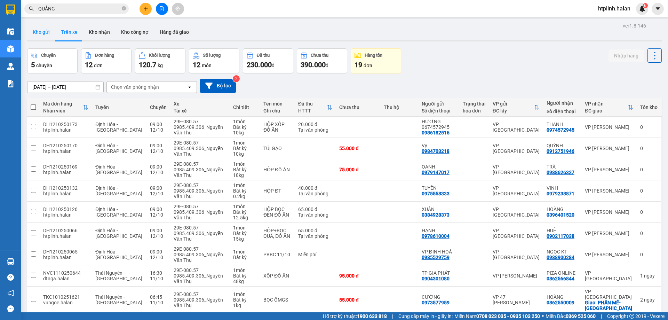
click at [43, 30] on button "Kho gửi" at bounding box center [41, 32] width 28 height 17
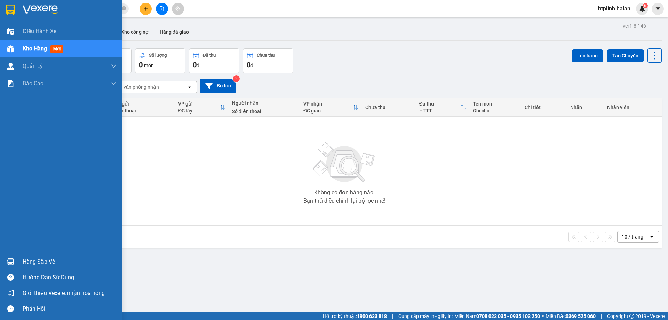
drag, startPoint x: 23, startPoint y: 265, endPoint x: 26, endPoint y: 263, distance: 4.1
click at [23, 265] on div "Hàng sắp về" at bounding box center [70, 262] width 94 height 10
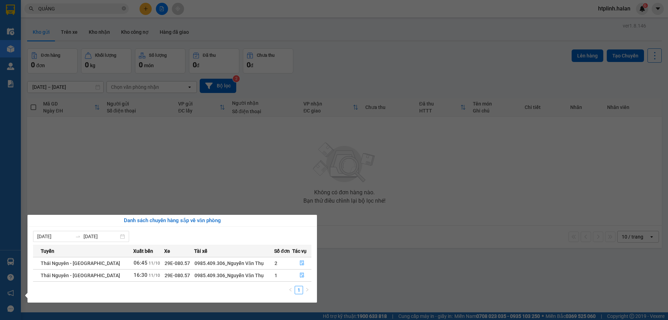
drag, startPoint x: 292, startPoint y: 215, endPoint x: 264, endPoint y: 195, distance: 34.7
click at [291, 213] on body "Kết quả tìm kiếm ( 158 ) Bộ lọc Thuộc VP này Mã ĐH Trạng thái Món hàng Thu hộ T…" at bounding box center [334, 160] width 668 height 320
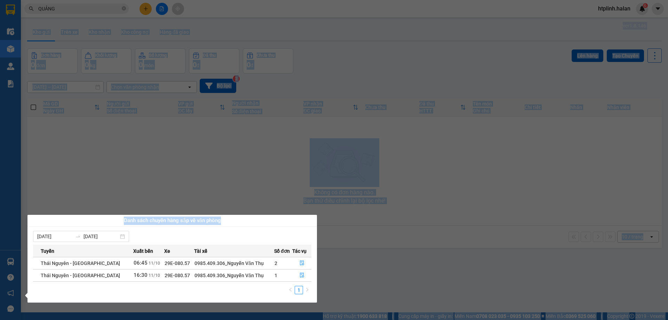
click at [77, 136] on section "Kết quả tìm kiếm ( 158 ) Bộ lọc Thuộc VP này Mã ĐH Trạng thái Món hàng Thu hộ T…" at bounding box center [334, 160] width 668 height 320
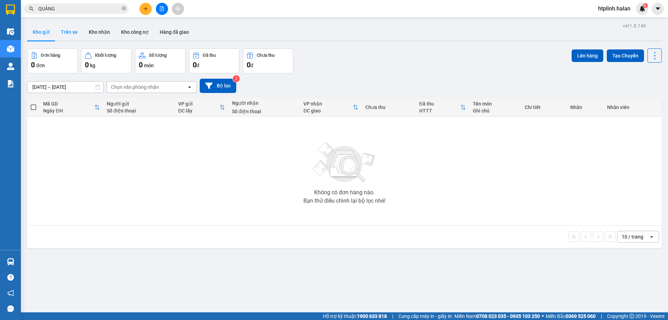
click at [56, 30] on button "Trên xe" at bounding box center [69, 32] width 28 height 17
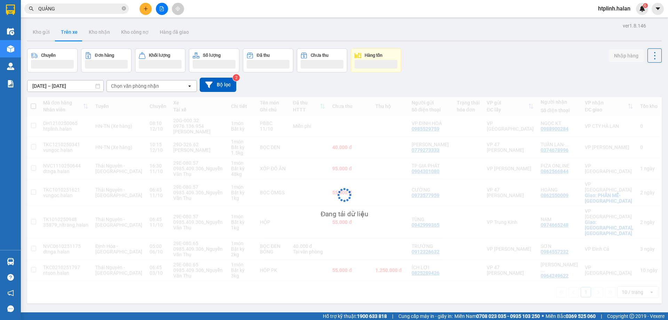
scroll to position [32, 0]
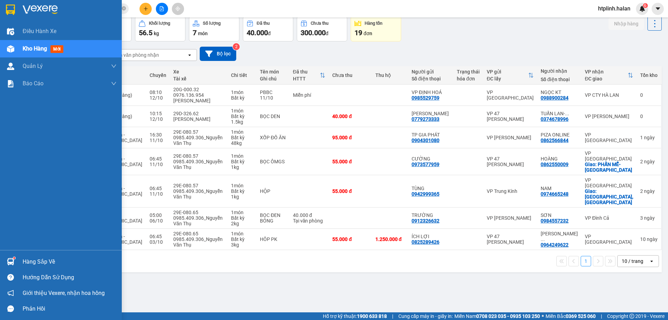
drag, startPoint x: 24, startPoint y: 254, endPoint x: 30, endPoint y: 257, distance: 7.0
click at [24, 255] on div "Hàng sắp về" at bounding box center [61, 262] width 122 height 16
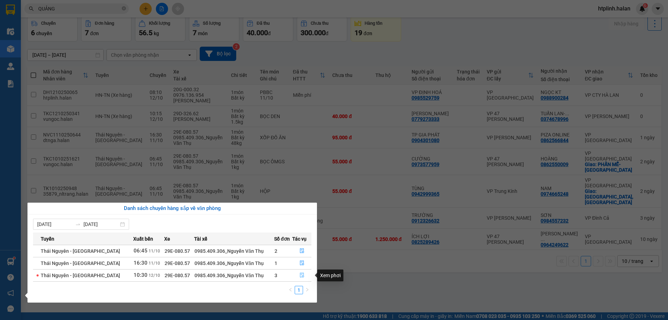
click at [293, 277] on button "button" at bounding box center [302, 275] width 18 height 11
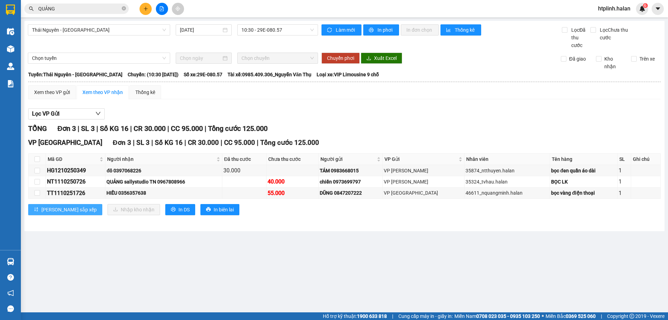
drag, startPoint x: 73, startPoint y: 202, endPoint x: 69, endPoint y: 206, distance: 5.2
drag, startPoint x: 69, startPoint y: 206, endPoint x: 234, endPoint y: 256, distance: 172.5
click at [234, 256] on main "Thái Nguyên - Định Hóa 12/10/2025 10:30 - 29E-080.57 Làm mới In phơi In đơn chọ…" at bounding box center [334, 156] width 668 height 312
click at [150, 7] on button at bounding box center [146, 9] width 12 height 12
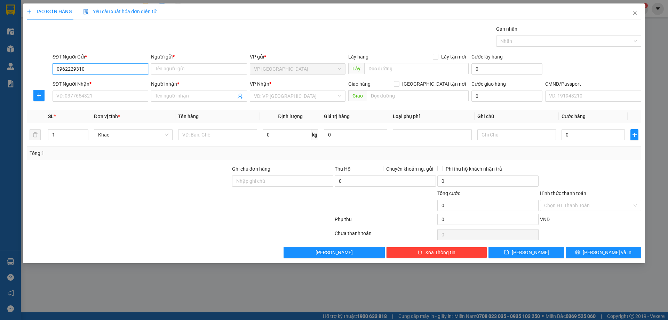
click at [75, 71] on input "0962229310" at bounding box center [101, 68] width 96 height 11
drag, startPoint x: 80, startPoint y: 72, endPoint x: 92, endPoint y: 70, distance: 11.6
click at [81, 72] on input "0962229310" at bounding box center [101, 68] width 96 height 11
click at [111, 70] on input "0962229310" at bounding box center [101, 68] width 96 height 11
type input "0962229310"
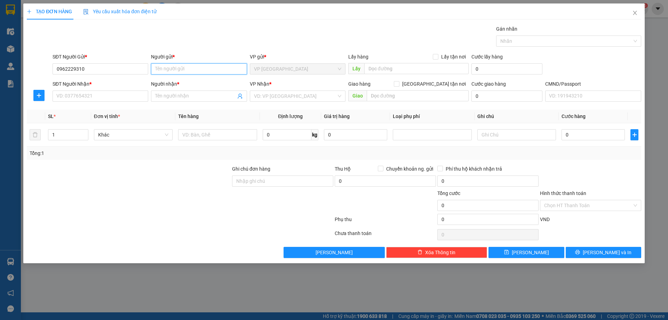
click at [199, 72] on input "Người gửi *" at bounding box center [199, 68] width 96 height 11
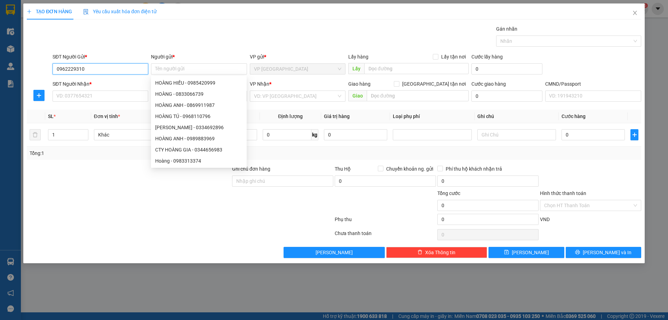
click at [115, 72] on input "0962229310" at bounding box center [101, 68] width 96 height 11
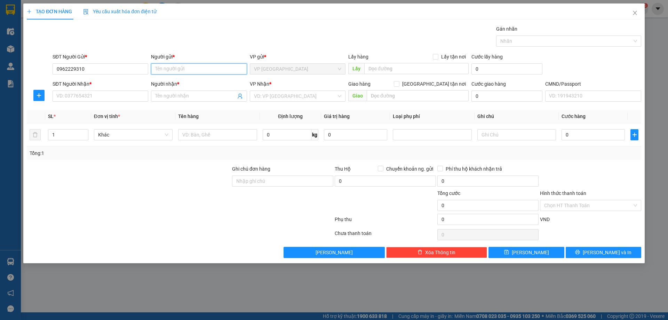
click at [163, 69] on input "Người gửi *" at bounding box center [199, 68] width 96 height 11
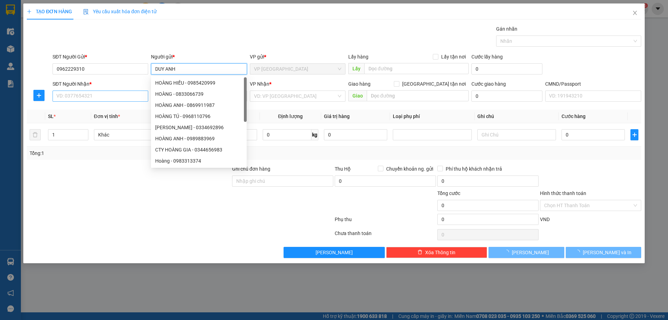
type input "DUY ANH"
click at [104, 98] on input "SĐT Người Nhận *" at bounding box center [101, 96] width 96 height 11
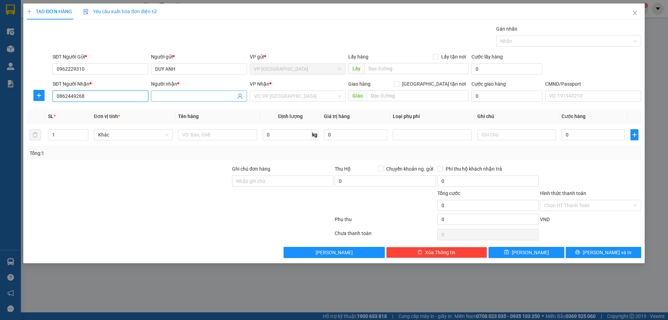
type input "0862449268"
click at [166, 96] on input "Người nhận *" at bounding box center [195, 96] width 80 height 8
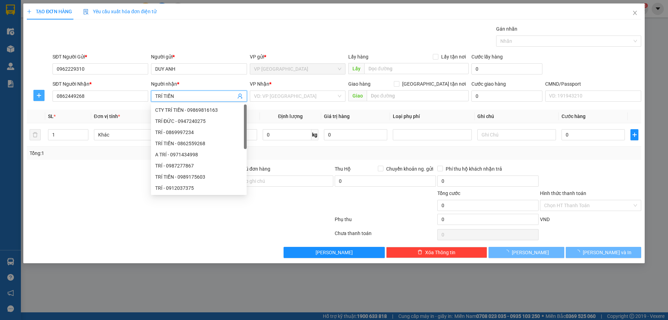
type input "TRÍ TIẾN"
click at [38, 94] on icon "plus" at bounding box center [39, 96] width 6 height 6
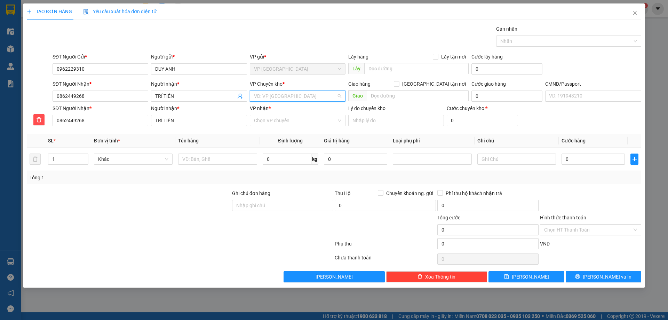
click at [268, 100] on input "search" at bounding box center [295, 96] width 83 height 10
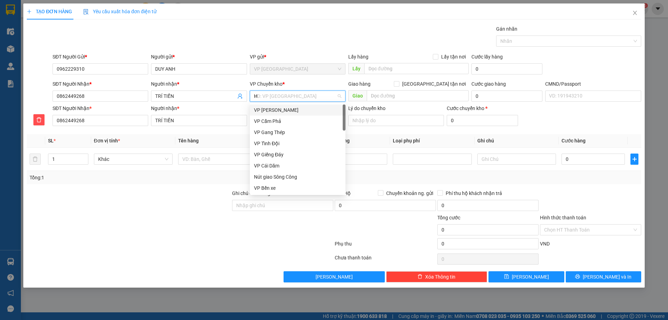
type input "HG"
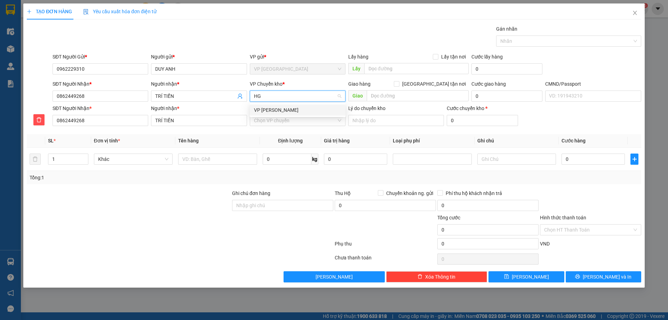
click at [275, 108] on div "VP [PERSON_NAME]" at bounding box center [297, 110] width 87 height 8
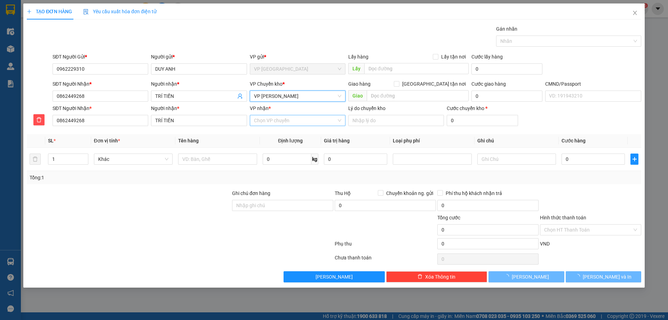
click at [275, 121] on input "VP nhận *" at bounding box center [295, 120] width 83 height 10
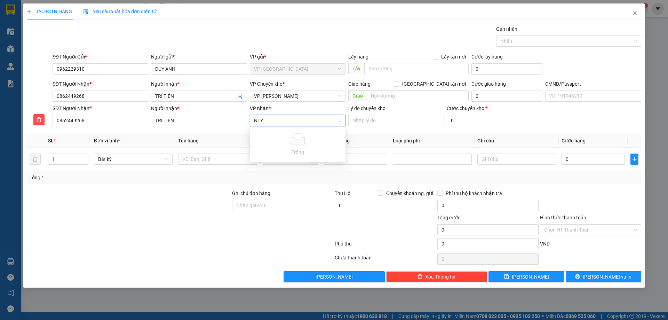
type input "NT"
click at [279, 131] on div "VP [PERSON_NAME]" at bounding box center [297, 135] width 87 height 8
drag, startPoint x: 187, startPoint y: 167, endPoint x: 199, endPoint y: 161, distance: 12.8
click at [188, 167] on td at bounding box center [217, 159] width 84 height 23
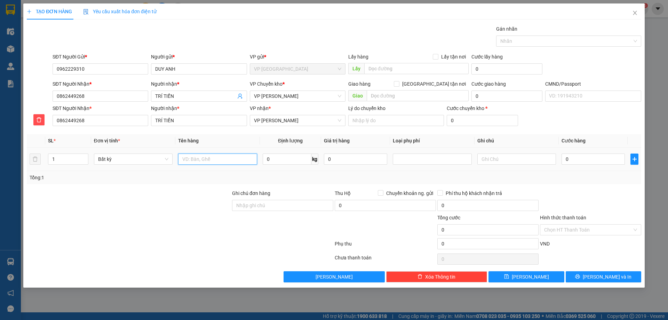
click at [199, 161] on input "text" at bounding box center [217, 159] width 79 height 11
type input "HỘP LAPTOP"
click at [270, 156] on input "0" at bounding box center [287, 159] width 49 height 11
type input "0"
type input "2"
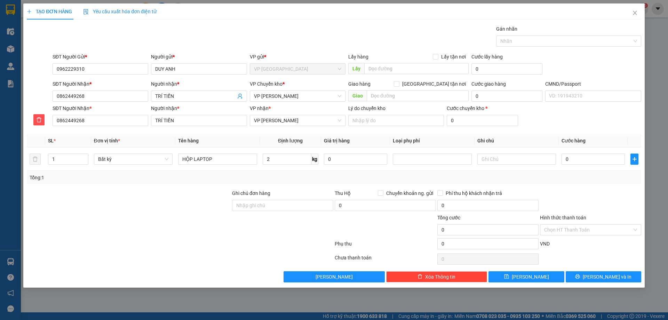
click at [292, 176] on div "Tổng: 1" at bounding box center [334, 178] width 609 height 8
type input "40.000"
click at [581, 225] on input "Hình thức thanh toán" at bounding box center [589, 230] width 88 height 10
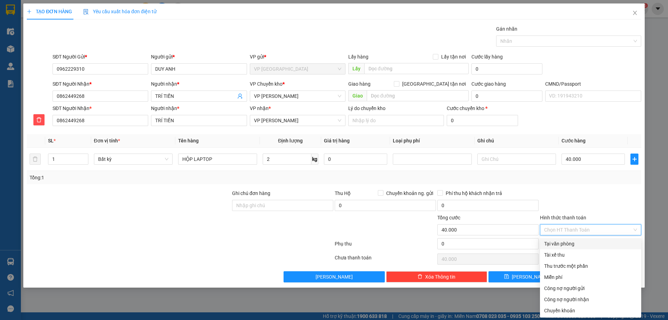
drag, startPoint x: 571, startPoint y: 242, endPoint x: 570, endPoint y: 249, distance: 7.4
click at [571, 242] on div "Tại văn phòng" at bounding box center [591, 244] width 93 height 8
type input "0"
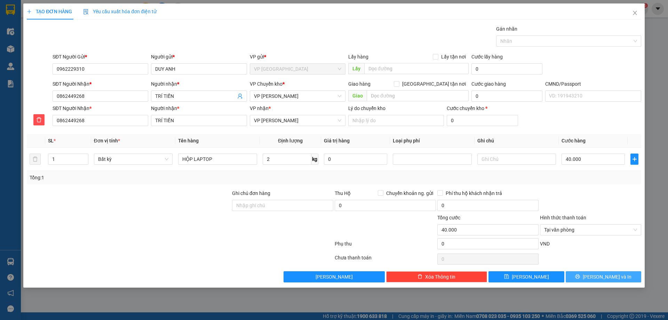
click at [571, 281] on button "[PERSON_NAME] và In" at bounding box center [604, 276] width 76 height 11
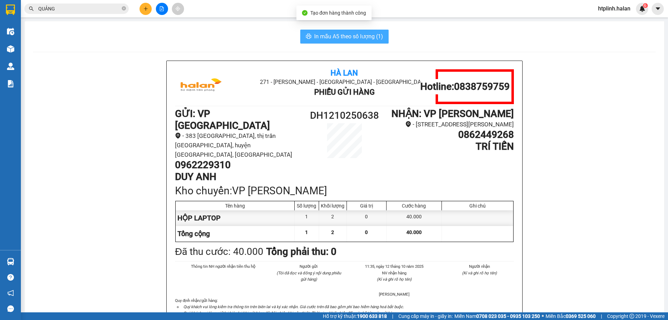
click at [365, 39] on span "In mẫu A5 theo số lượng (1)" at bounding box center [348, 36] width 69 height 9
drag, startPoint x: 365, startPoint y: 39, endPoint x: 370, endPoint y: 26, distance: 13.4
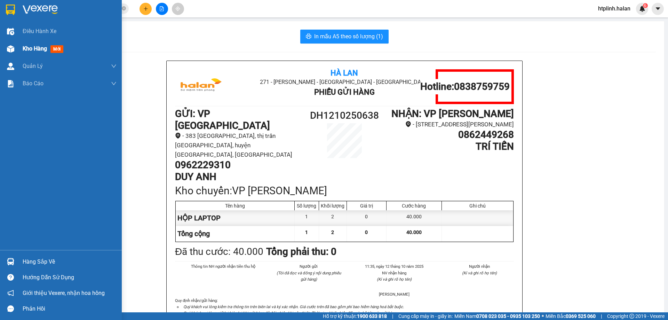
click at [14, 49] on img at bounding box center [10, 48] width 7 height 7
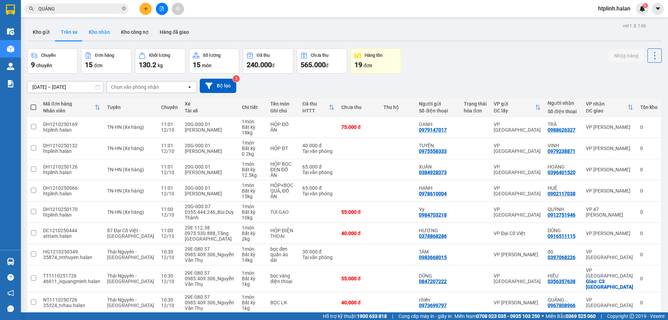
click at [99, 25] on button "Kho nhận" at bounding box center [99, 32] width 32 height 17
type input "[DATE] – [DATE]"
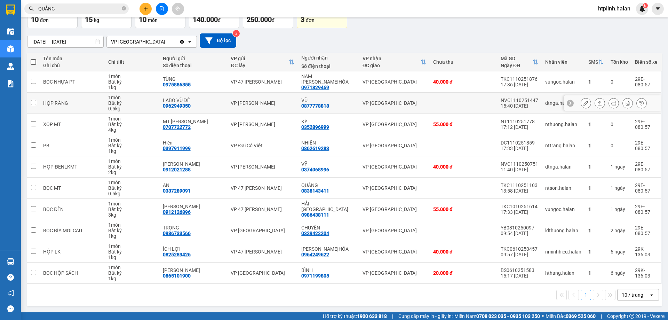
scroll to position [10, 0]
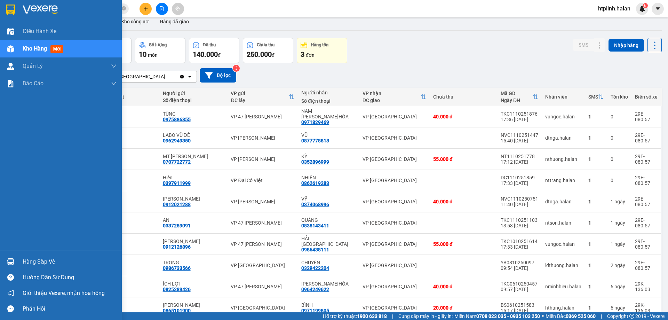
click at [32, 257] on div "Hàng sắp về" at bounding box center [61, 262] width 122 height 16
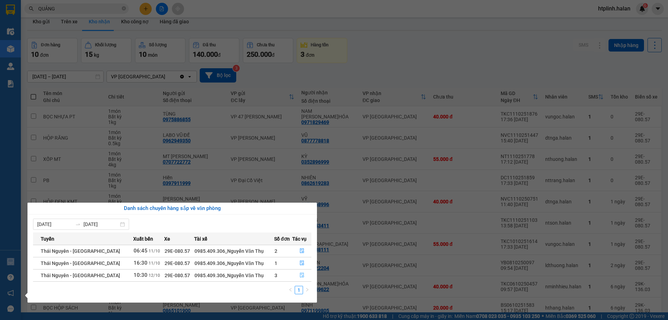
click at [300, 275] on icon "file-done" at bounding box center [302, 275] width 4 height 5
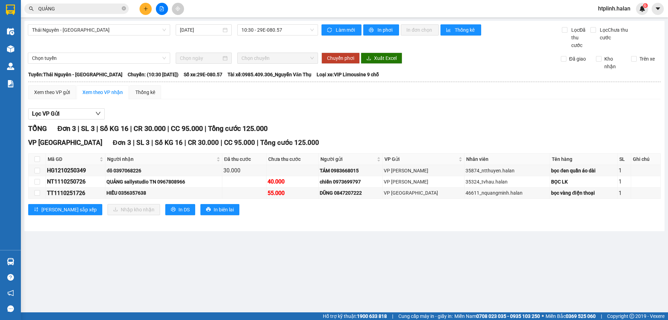
click at [637, 65] on div "Trên xe" at bounding box center [643, 62] width 35 height 15
click at [39, 170] on input "checkbox" at bounding box center [37, 171] width 6 height 6
checkbox input "true"
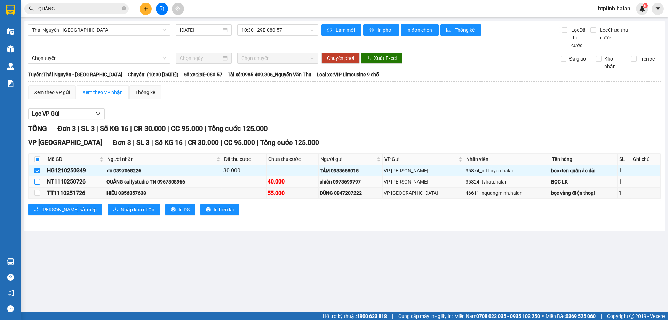
click at [39, 180] on input "checkbox" at bounding box center [37, 182] width 6 height 6
checkbox input "true"
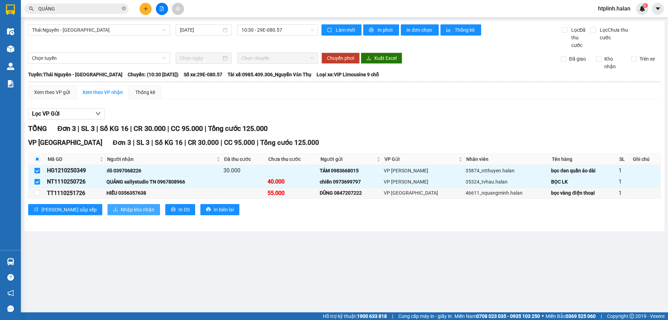
click at [121, 211] on span "Nhập kho nhận" at bounding box center [138, 210] width 34 height 8
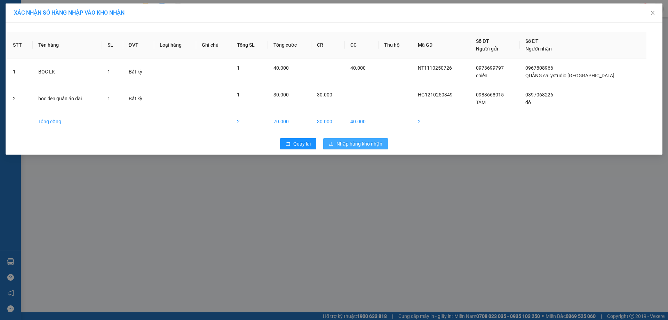
click at [342, 141] on span "Nhập hàng kho nhận" at bounding box center [360, 144] width 46 height 8
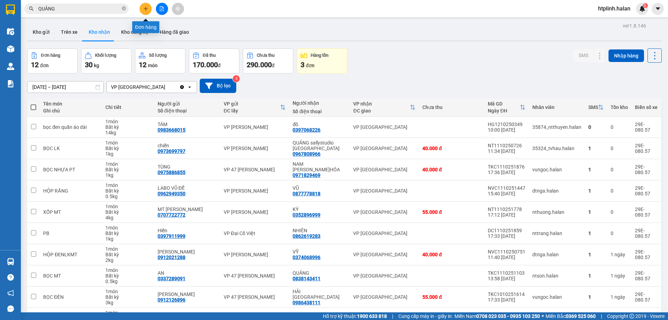
click at [142, 8] on button at bounding box center [146, 9] width 12 height 12
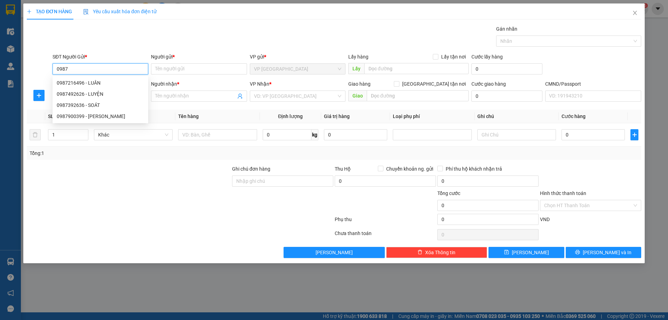
click at [93, 68] on input "0987" at bounding box center [101, 68] width 96 height 11
click at [89, 67] on input "0987" at bounding box center [101, 68] width 96 height 11
type input "0987636673"
click at [72, 83] on div "0987636673 - NK VIỆT HÀ" at bounding box center [100, 83] width 87 height 8
type input "NK VIỆT HÀ"
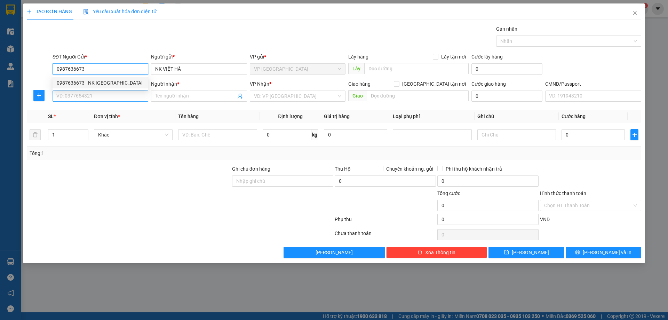
type input "0987636673"
click at [81, 93] on input "SĐT Người Nhận *" at bounding box center [101, 96] width 96 height 11
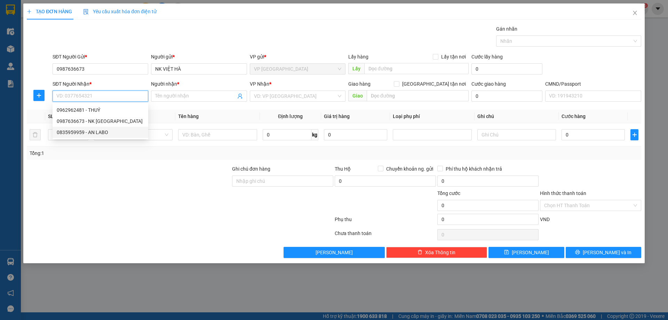
click at [94, 129] on div "0835959959 - AN LABO" at bounding box center [100, 132] width 87 height 8
type input "0835959959"
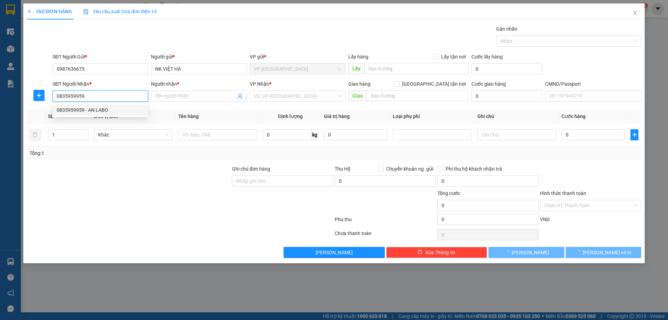
type input "AN LABO"
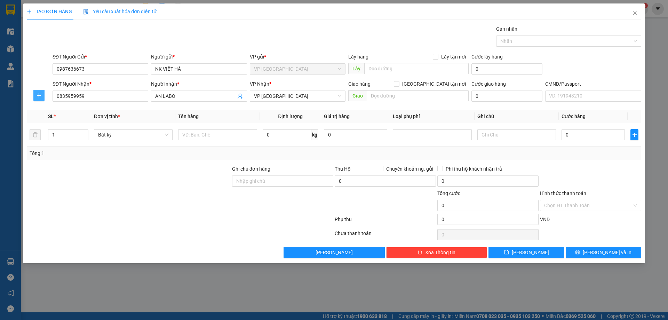
click at [41, 91] on button "button" at bounding box center [38, 95] width 11 height 11
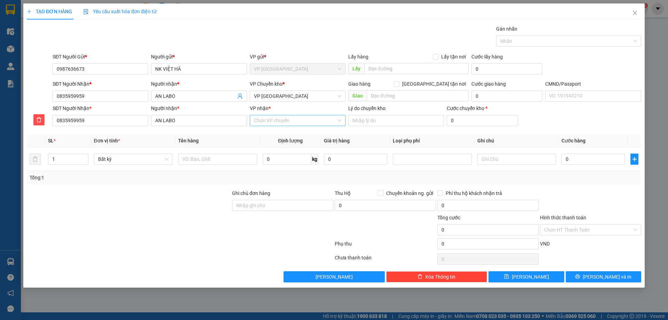
click at [283, 118] on input "VP nhận *" at bounding box center [295, 120] width 83 height 10
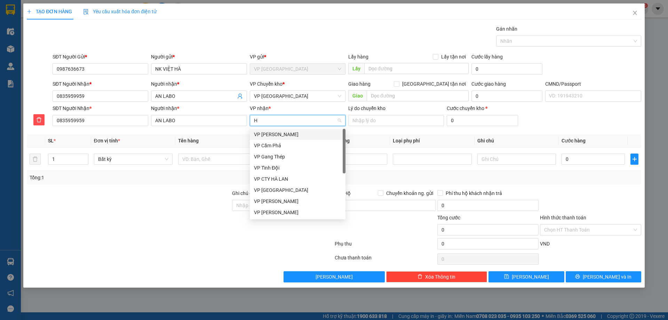
type input "HD"
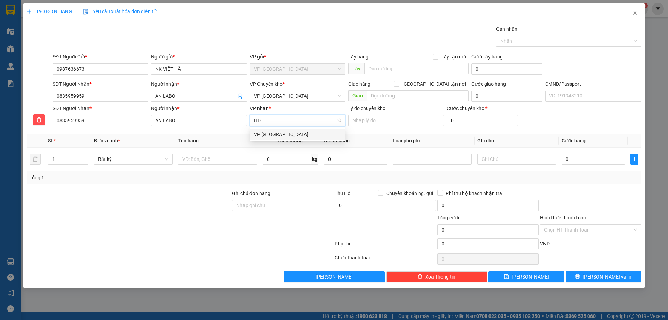
click at [279, 132] on div "VP [GEOGRAPHIC_DATA]" at bounding box center [297, 135] width 87 height 8
click at [285, 94] on span "VP [GEOGRAPHIC_DATA]" at bounding box center [297, 96] width 87 height 10
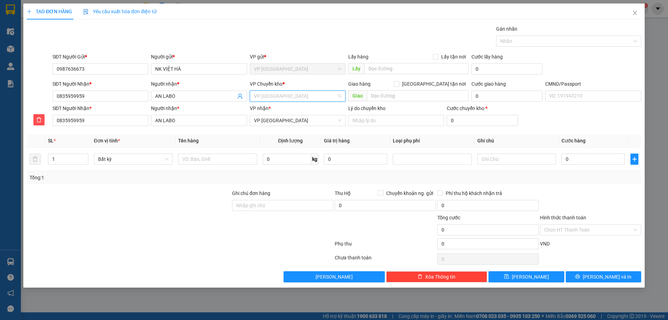
scroll to position [100, 0]
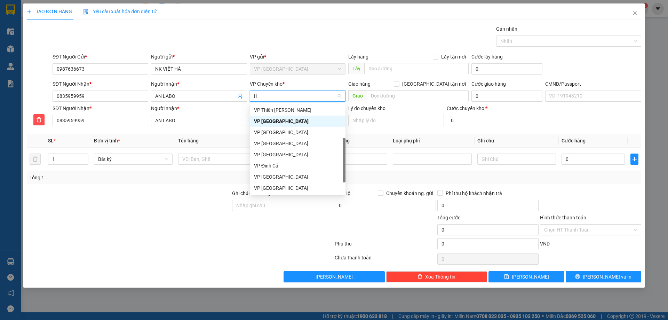
type input "HG"
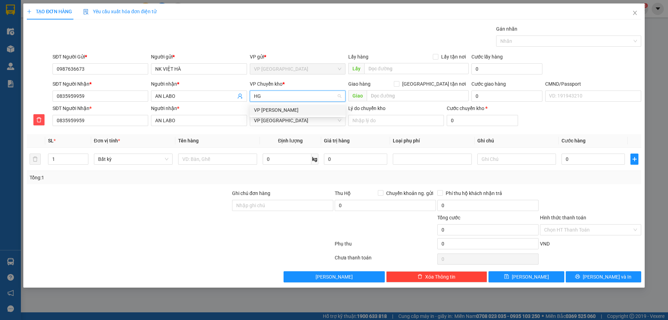
scroll to position [0, 0]
click at [285, 110] on div "VP [PERSON_NAME]" at bounding box center [297, 110] width 87 height 8
click at [209, 150] on td at bounding box center [217, 159] width 84 height 23
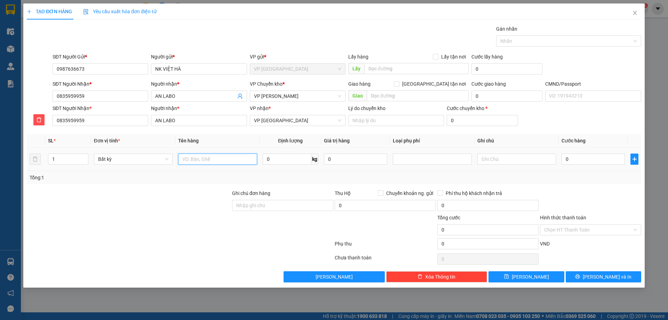
click at [209, 159] on input "text" at bounding box center [217, 159] width 79 height 11
type input "HỘP R"
click at [278, 164] on input "0" at bounding box center [287, 159] width 49 height 11
type input "0.2"
drag, startPoint x: 285, startPoint y: 194, endPoint x: 417, endPoint y: 181, distance: 132.6
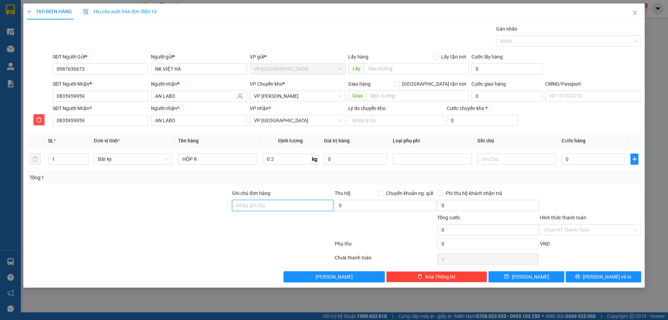
click at [285, 191] on div "Ghi chú đơn hàng" at bounding box center [282, 201] width 101 height 24
type input "40.000"
click at [417, 181] on div "Tổng: 1" at bounding box center [334, 178] width 609 height 8
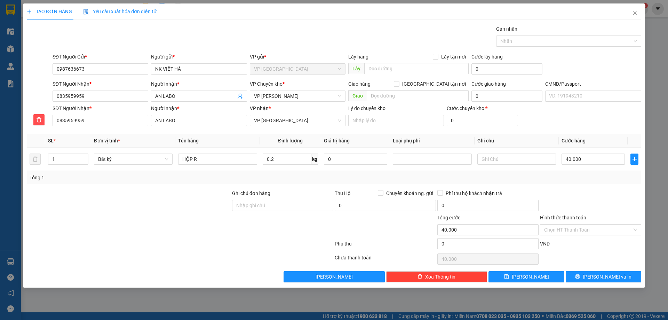
click at [599, 271] on div "Transit Pickup Surcharge Ids Transit Deliver Surcharge Ids Transit Deliver Surc…" at bounding box center [334, 153] width 615 height 257
click at [598, 277] on span "Lưu và In" at bounding box center [607, 277] width 49 height 8
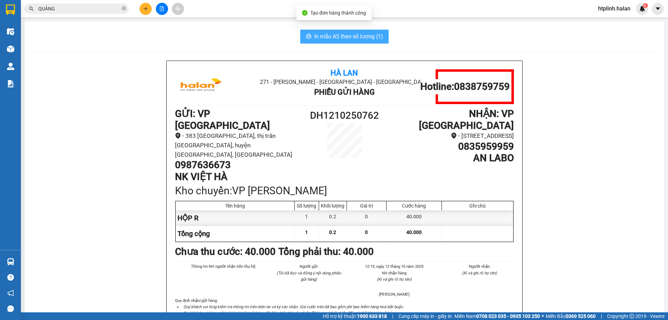
click at [322, 36] on span "In mẫu A5 theo số lượng (1)" at bounding box center [348, 36] width 69 height 9
click at [331, 35] on span "In mẫu A5 theo số lượng (1)" at bounding box center [348, 36] width 69 height 9
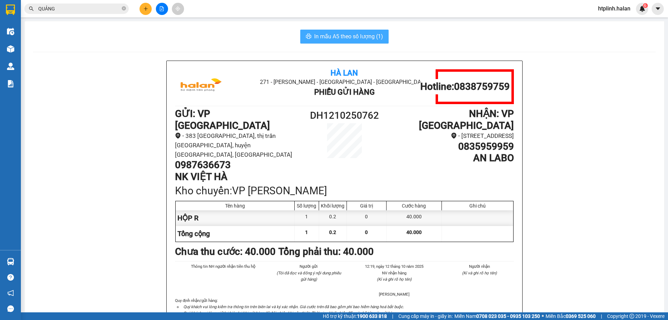
click at [331, 35] on span "In mẫu A5 theo số lượng (1)" at bounding box center [348, 36] width 69 height 9
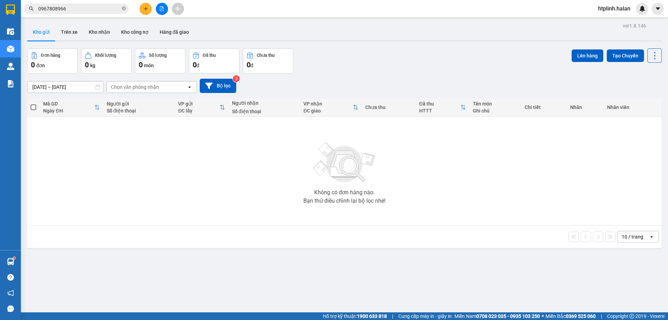
click at [105, 10] on input "0967808966" at bounding box center [79, 9] width 82 height 8
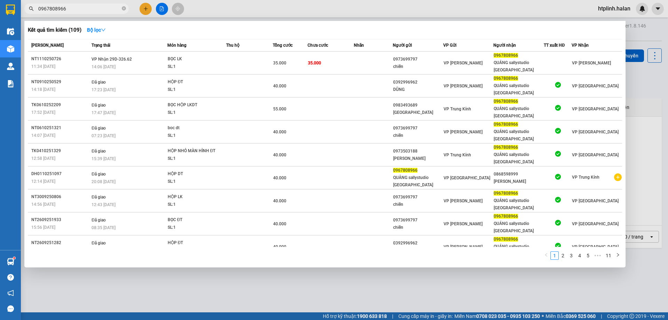
paste input "2229310"
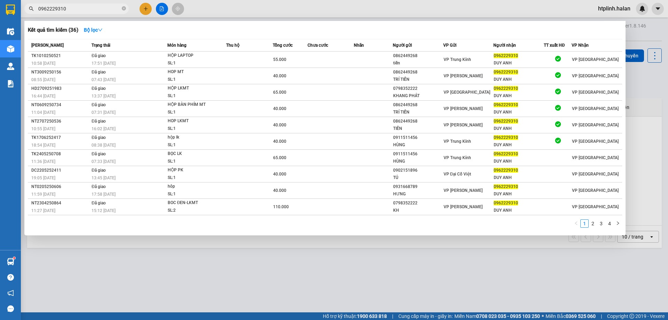
type input "0962229310"
